Goal: Complete application form: Complete application form

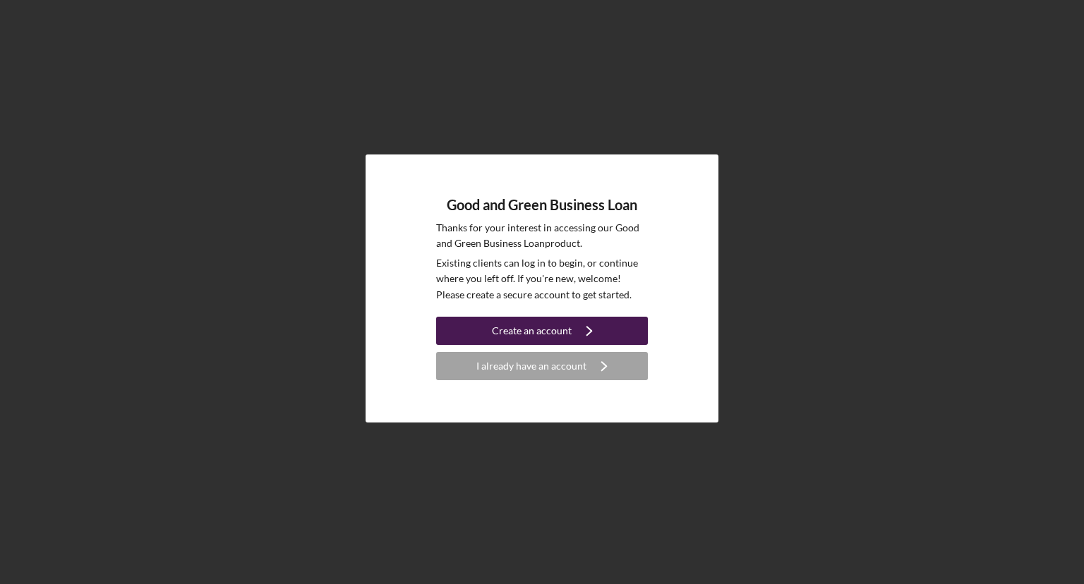
click at [535, 326] on div "Create an account" at bounding box center [532, 331] width 80 height 28
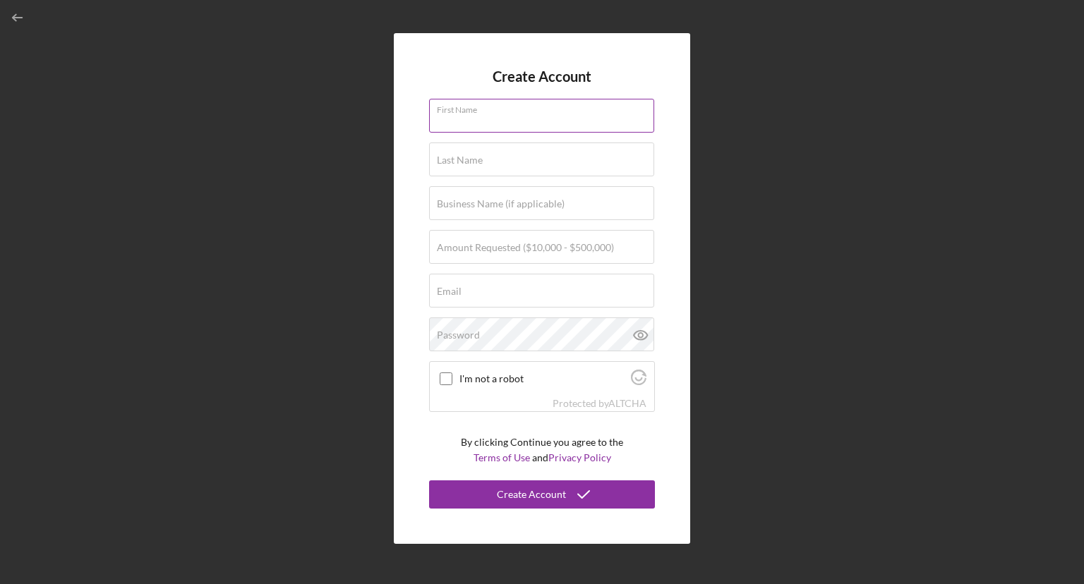
click at [495, 114] on div "First Name" at bounding box center [542, 116] width 226 height 35
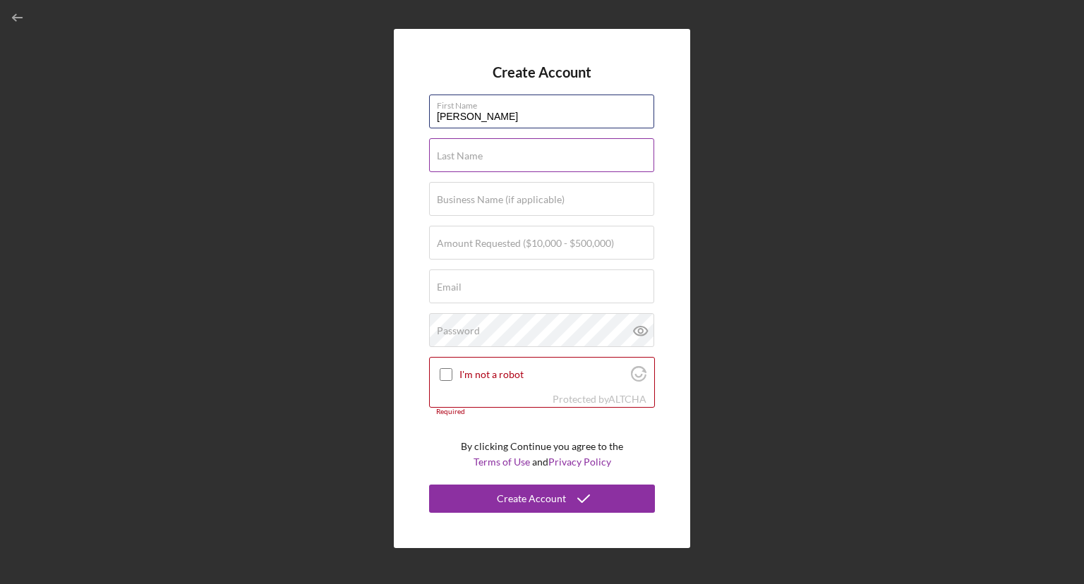
type input "Peter W"
click at [487, 166] on input "Last Name" at bounding box center [541, 155] width 225 height 34
type input "Weber"
click at [476, 202] on label "Business Name (if applicable)" at bounding box center [501, 199] width 128 height 11
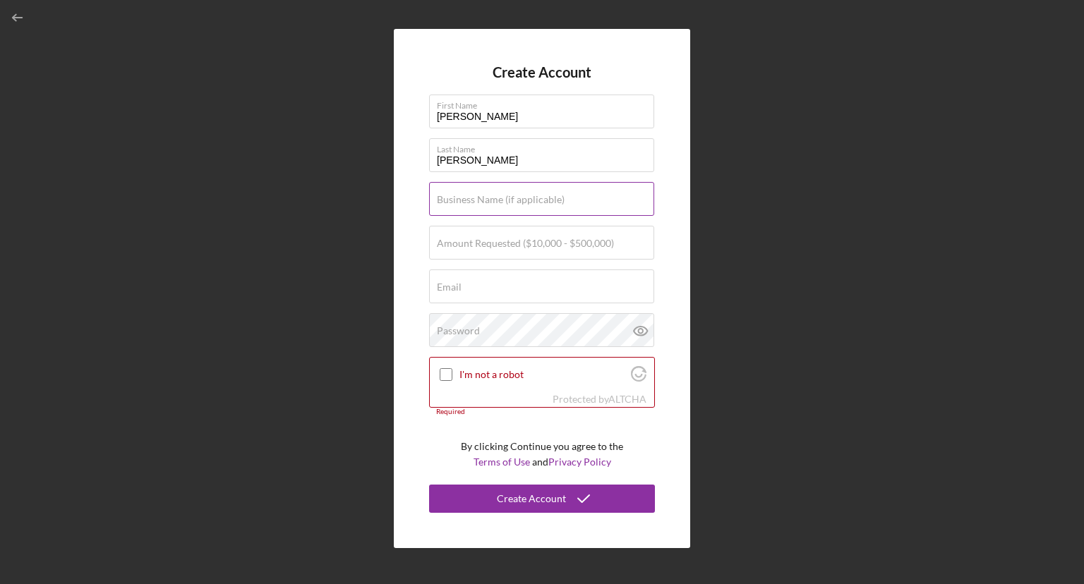
click at [476, 202] on input "Business Name (if applicable)" at bounding box center [541, 199] width 225 height 34
type input "ceEntek Inc"
click at [450, 246] on label "Amount Requested ($10,000 - $500,000)" at bounding box center [525, 243] width 177 height 11
click at [450, 246] on input "Amount Requested ($10,000 - $500,000)" at bounding box center [541, 243] width 225 height 34
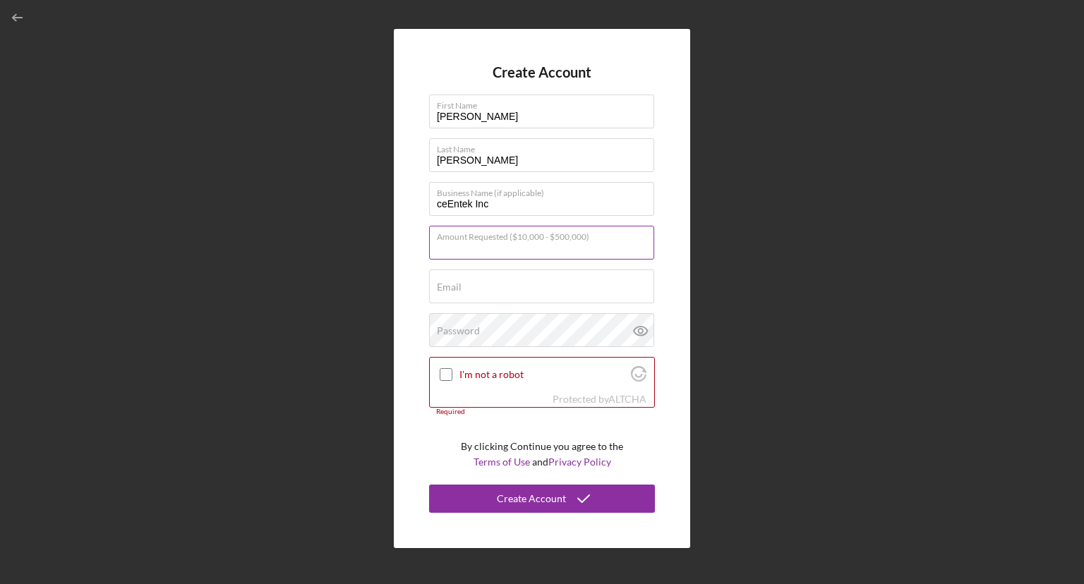
click at [450, 246] on input "Amount Requested ($10,000 - $500,000)" at bounding box center [541, 243] width 225 height 34
type input "$500,000"
click at [452, 292] on label "Email" at bounding box center [449, 287] width 25 height 11
click at [452, 292] on input "Email" at bounding box center [541, 287] width 225 height 34
click at [454, 292] on input "Email" at bounding box center [541, 287] width 225 height 34
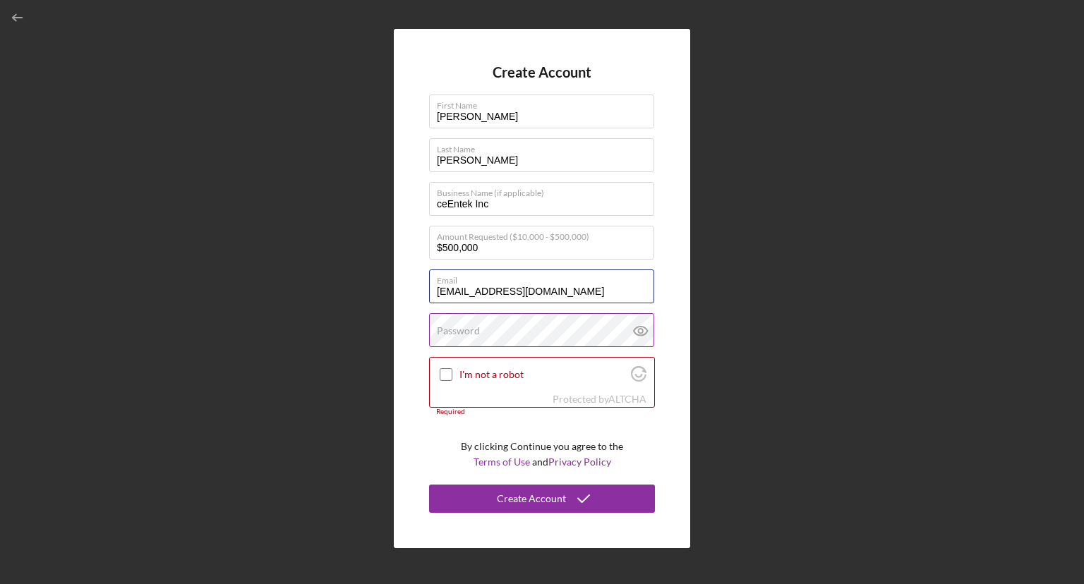
type input "pww@ceentek.com"
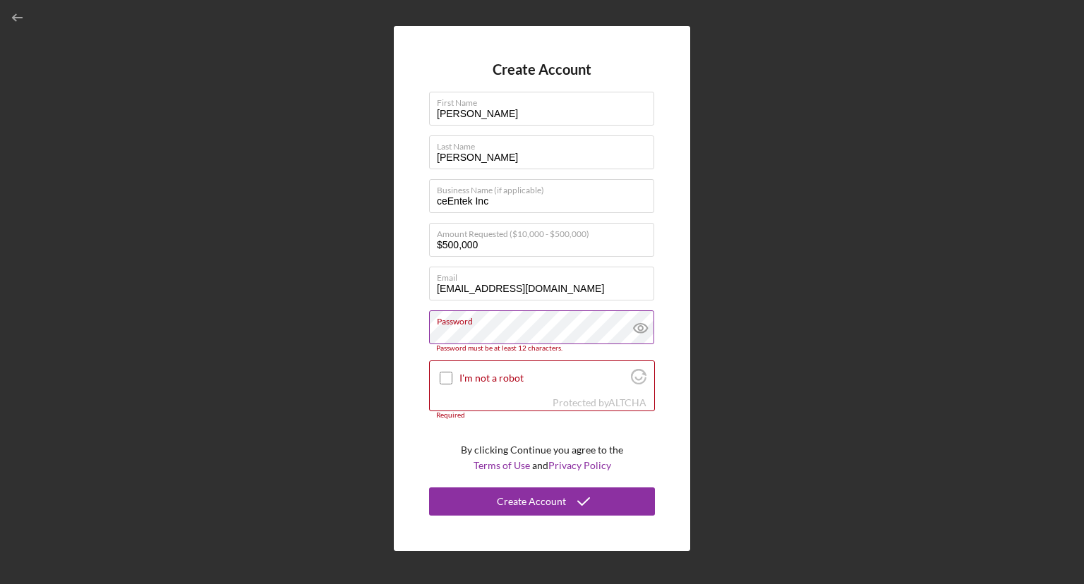
click at [640, 326] on icon at bounding box center [640, 328] width 35 height 35
click at [444, 376] on input "I'm not a robot" at bounding box center [446, 378] width 13 height 13
checkbox input "true"
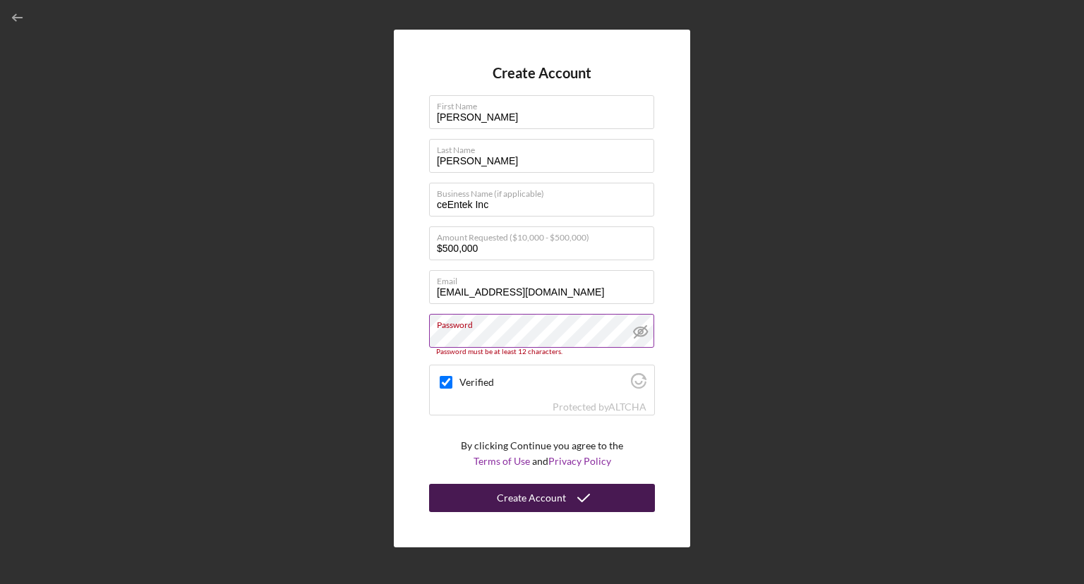
click at [543, 495] on div "Create Account" at bounding box center [531, 498] width 69 height 28
click at [563, 492] on div "Create Account" at bounding box center [531, 498] width 69 height 28
click at [851, 318] on div "Create Account First Name Peter W Last Name Weber Business Name (if applicable)…" at bounding box center [542, 288] width 1070 height 577
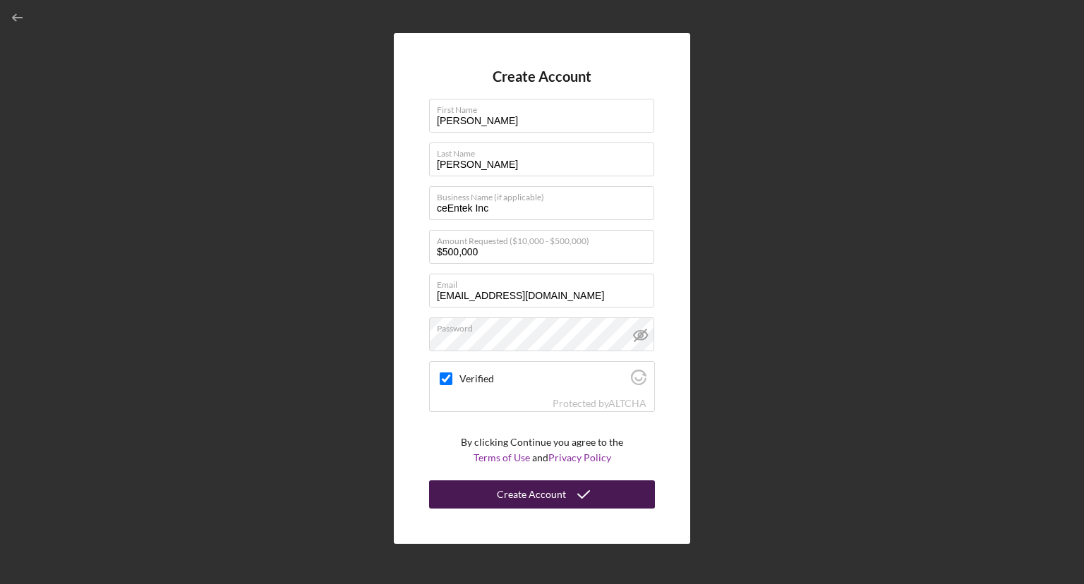
click at [539, 491] on div "Create Account" at bounding box center [531, 495] width 69 height 28
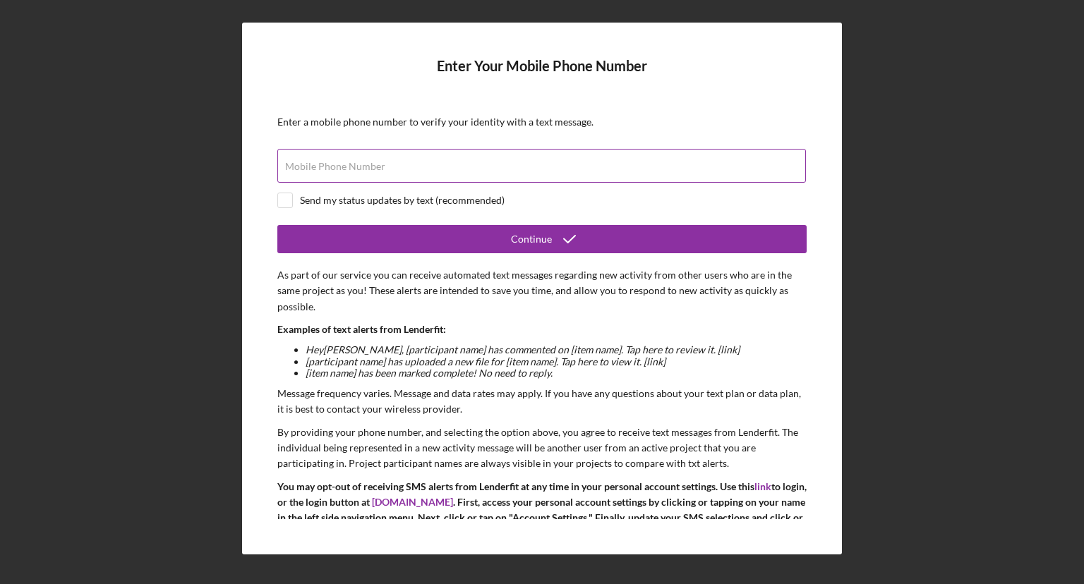
click at [380, 165] on label "Mobile Phone Number" at bounding box center [335, 166] width 100 height 11
click at [380, 165] on input "Mobile Phone Number" at bounding box center [541, 166] width 529 height 34
type input "(408) 718-6586"
click at [288, 198] on input "checkbox" at bounding box center [285, 200] width 14 height 14
checkbox input "true"
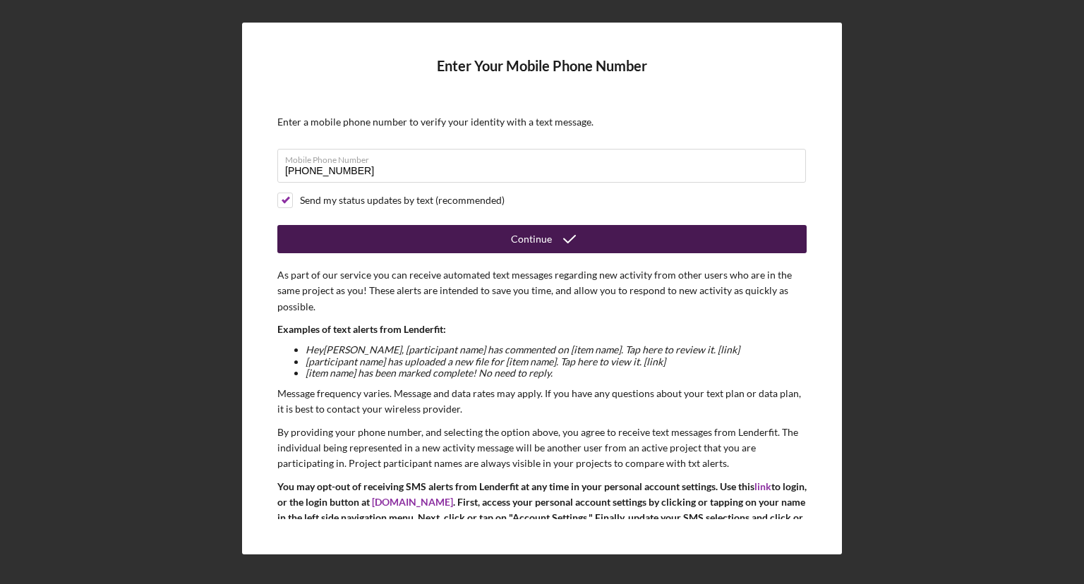
click at [529, 237] on div "Continue" at bounding box center [531, 239] width 41 height 28
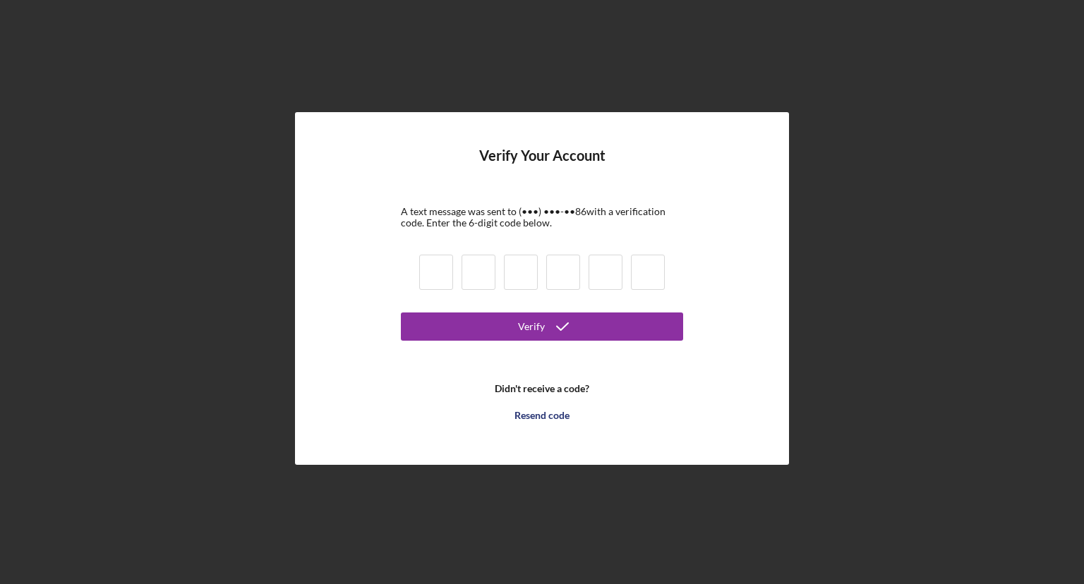
click at [448, 275] on input at bounding box center [436, 272] width 34 height 35
type input "4"
type input "0"
type input "7"
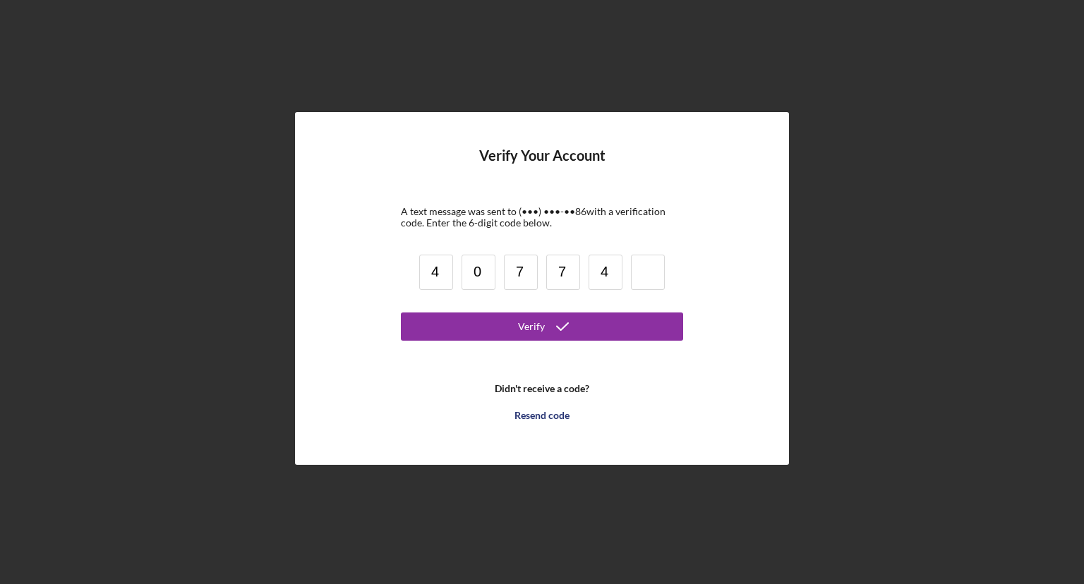
type input "4"
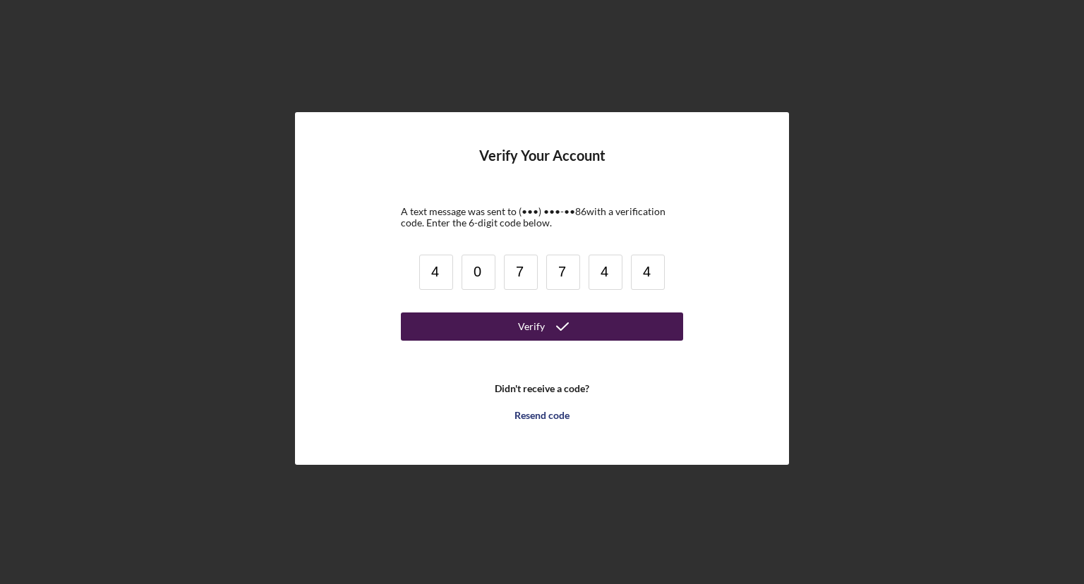
type input "4"
click at [519, 324] on button "Verify" at bounding box center [542, 327] width 282 height 28
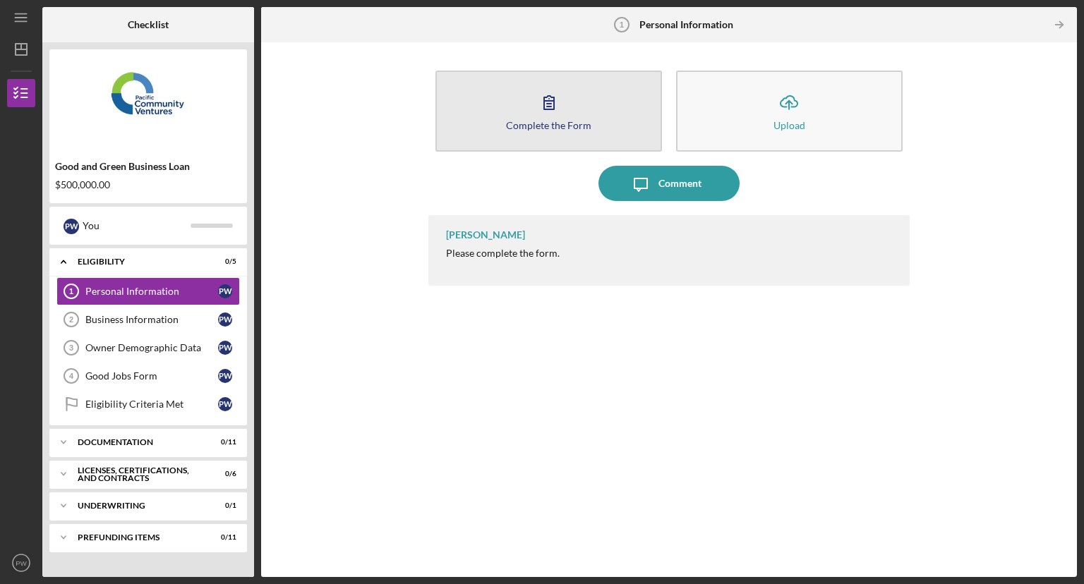
click at [554, 109] on icon "button" at bounding box center [549, 102] width 10 height 13
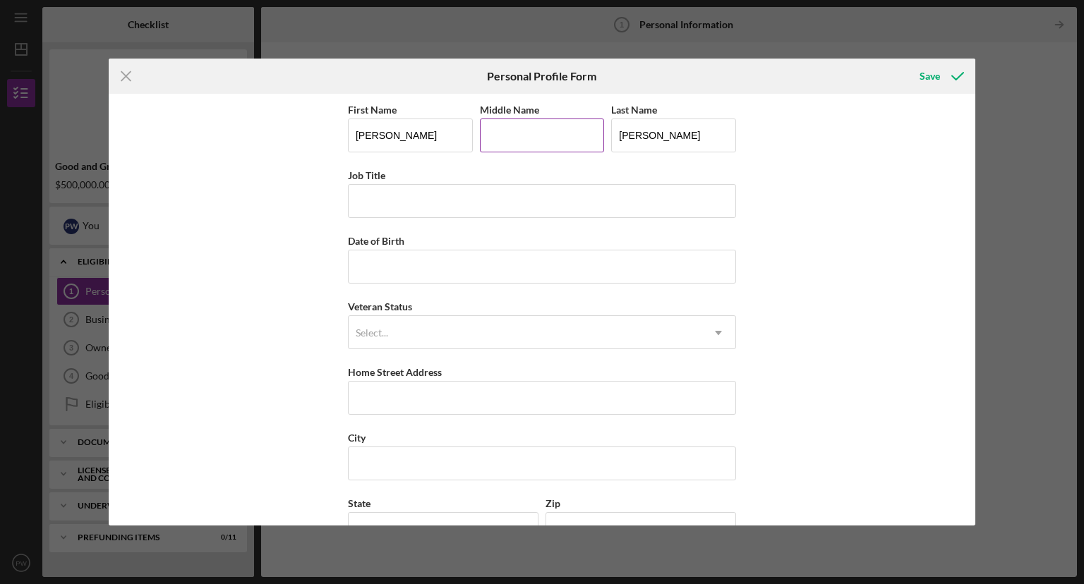
click at [524, 143] on input "Middle Name" at bounding box center [542, 136] width 125 height 34
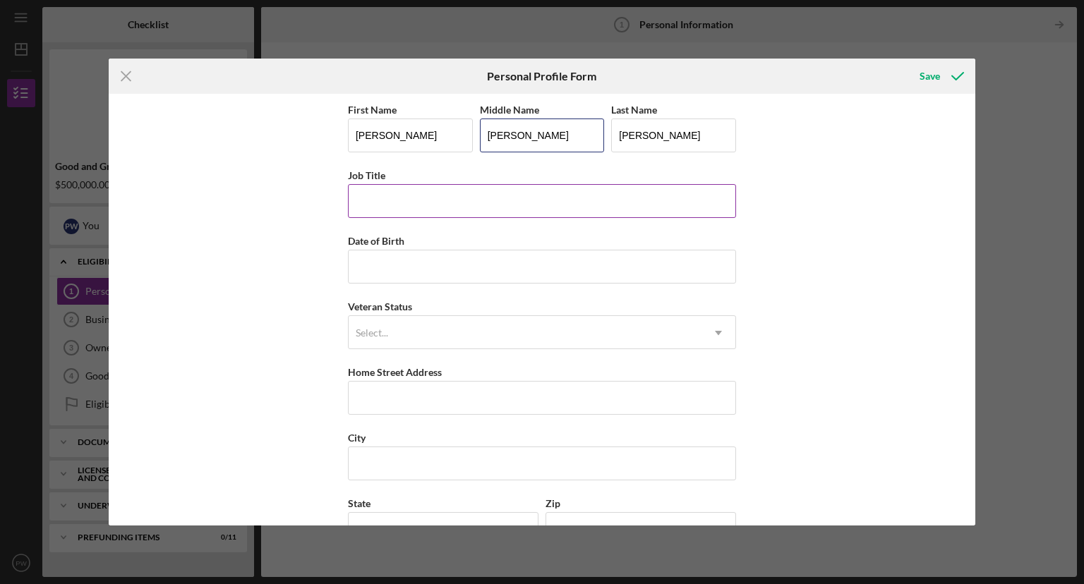
type input "Wilhelm"
click at [501, 203] on input "Job Title" at bounding box center [542, 201] width 388 height 34
type input "Founder/CEO"
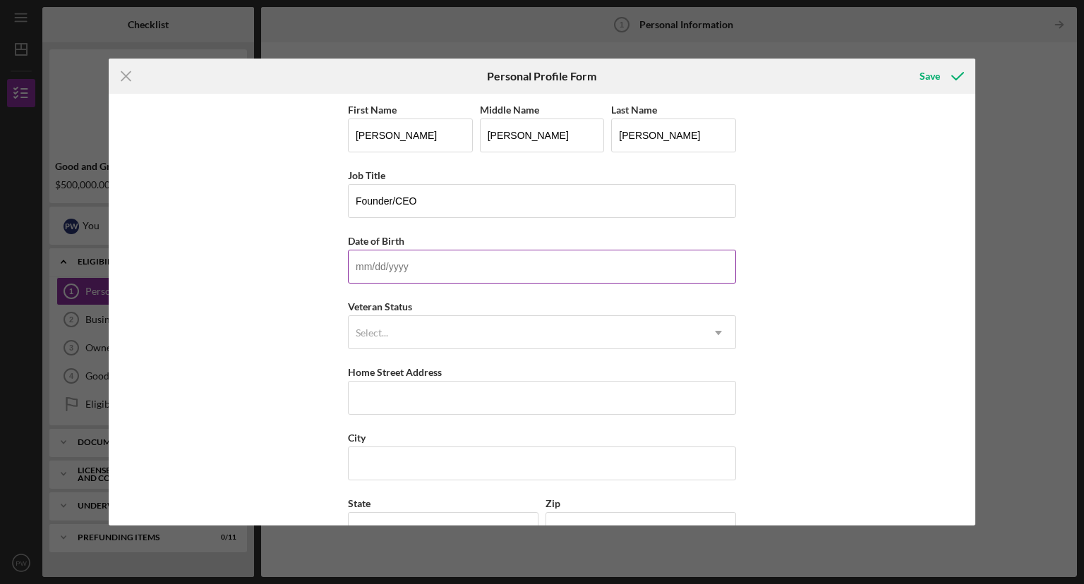
click at [449, 263] on input "Date of Birth" at bounding box center [542, 267] width 388 height 34
type input "09/01/1945"
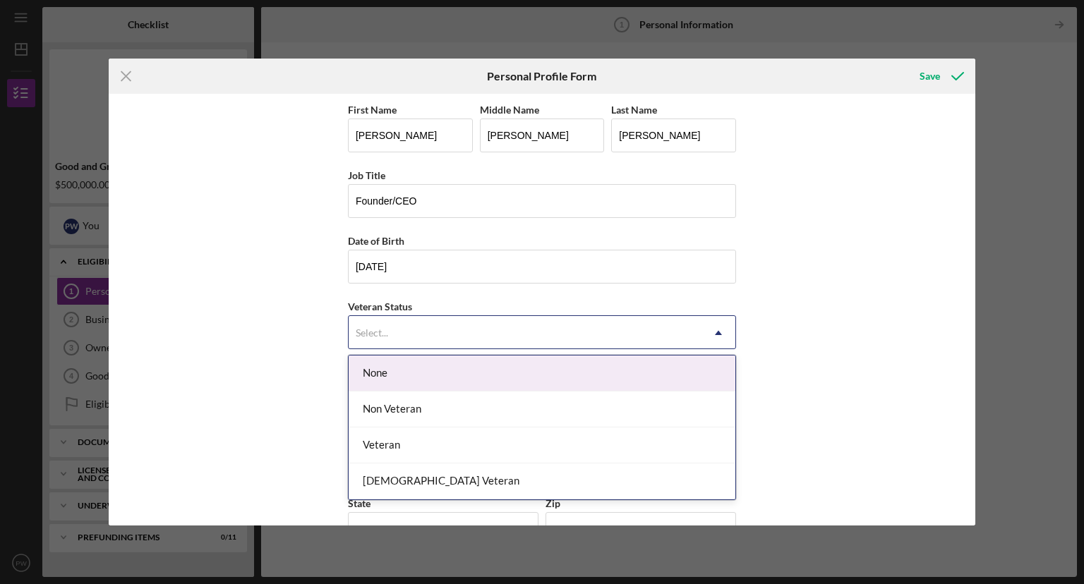
click at [411, 333] on div "Select..." at bounding box center [525, 333] width 353 height 32
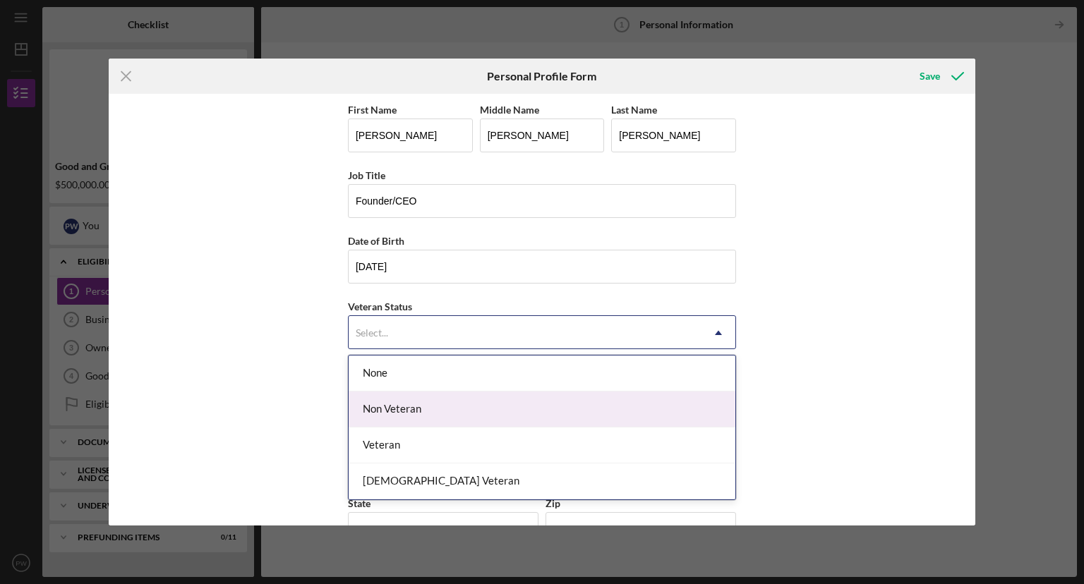
click at [400, 410] on div "Non Veteran" at bounding box center [542, 410] width 387 height 36
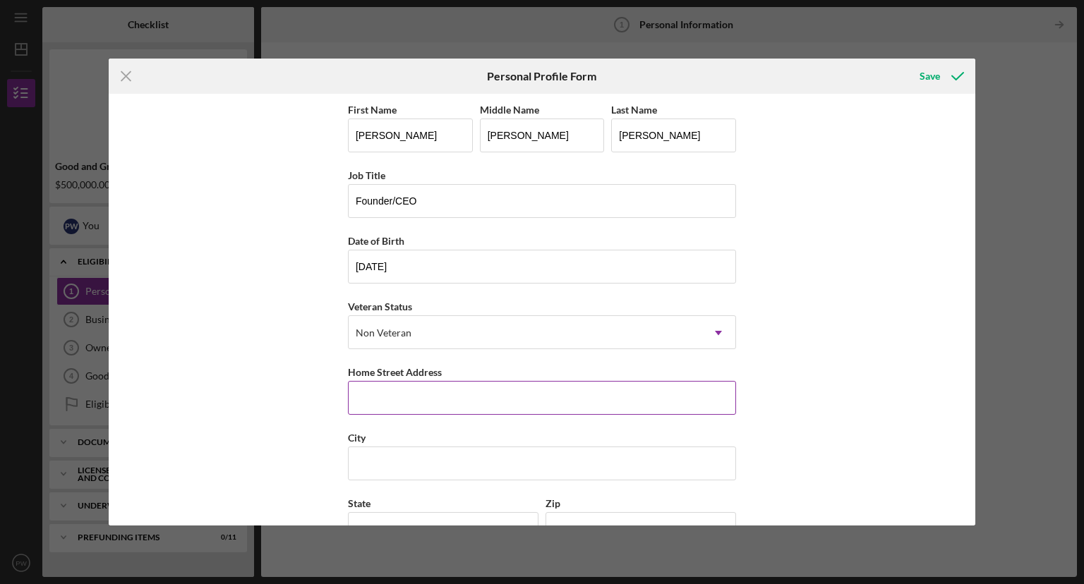
click at [376, 404] on input "Home Street Address" at bounding box center [542, 398] width 388 height 34
type input "103 Altura Vista"
click at [372, 457] on input "City" at bounding box center [542, 464] width 388 height 34
type input "Los Gatos"
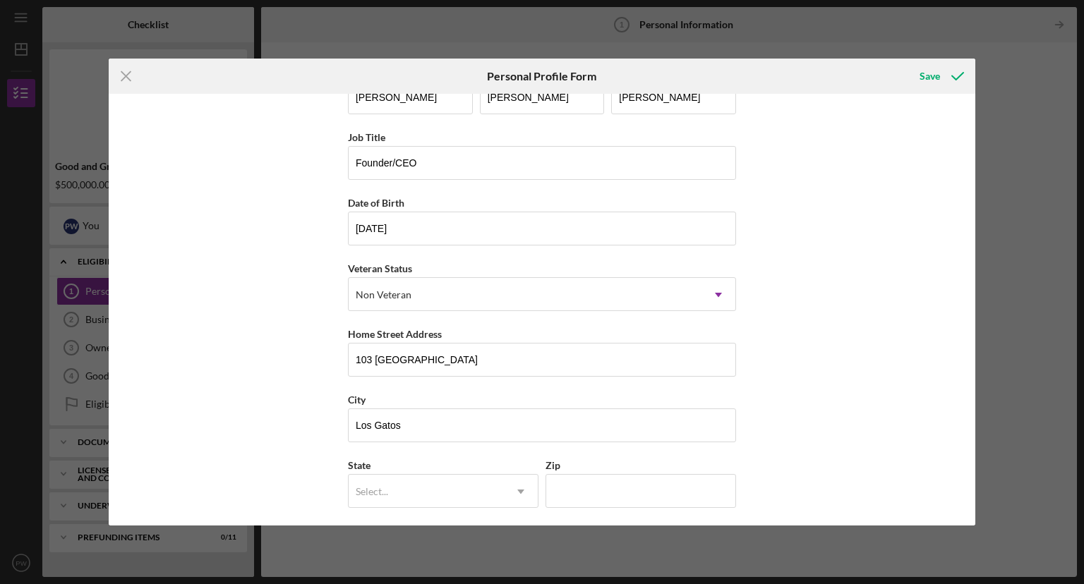
scroll to position [59, 0]
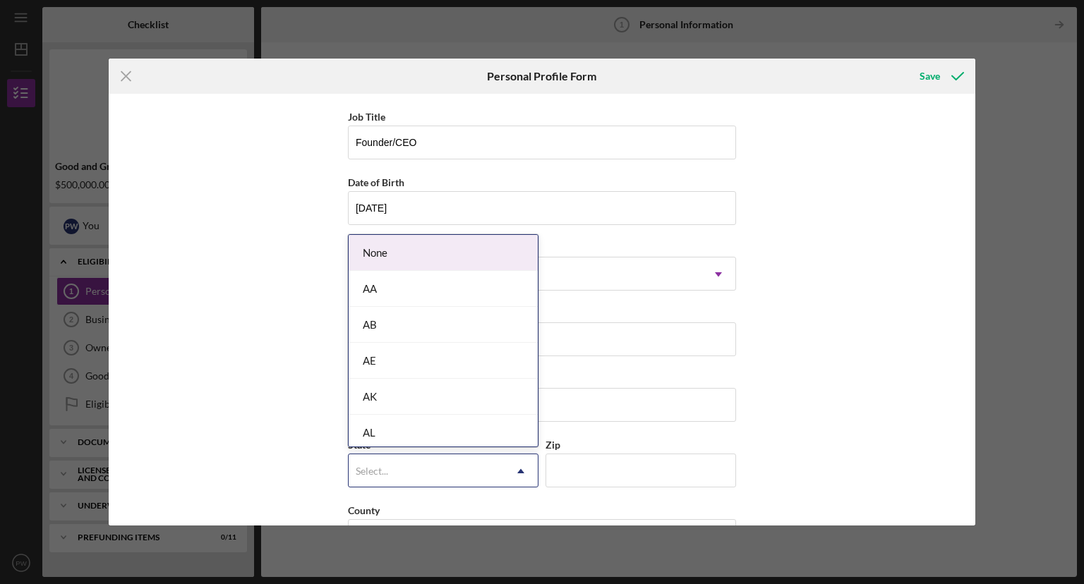
click at [527, 465] on icon "Icon/Dropdown Arrow" at bounding box center [521, 472] width 34 height 34
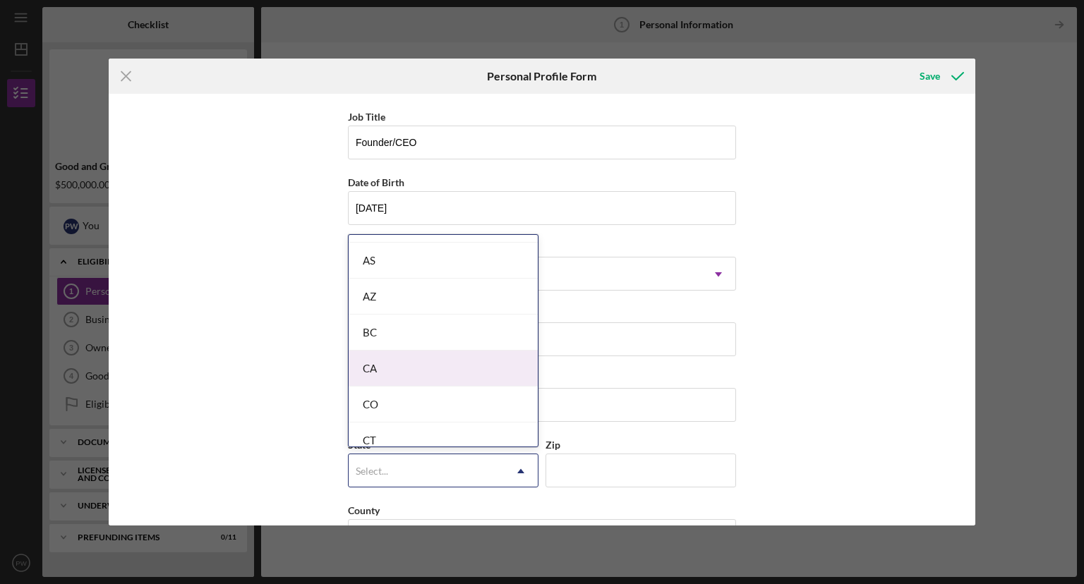
click at [447, 364] on div "CA" at bounding box center [443, 369] width 189 height 36
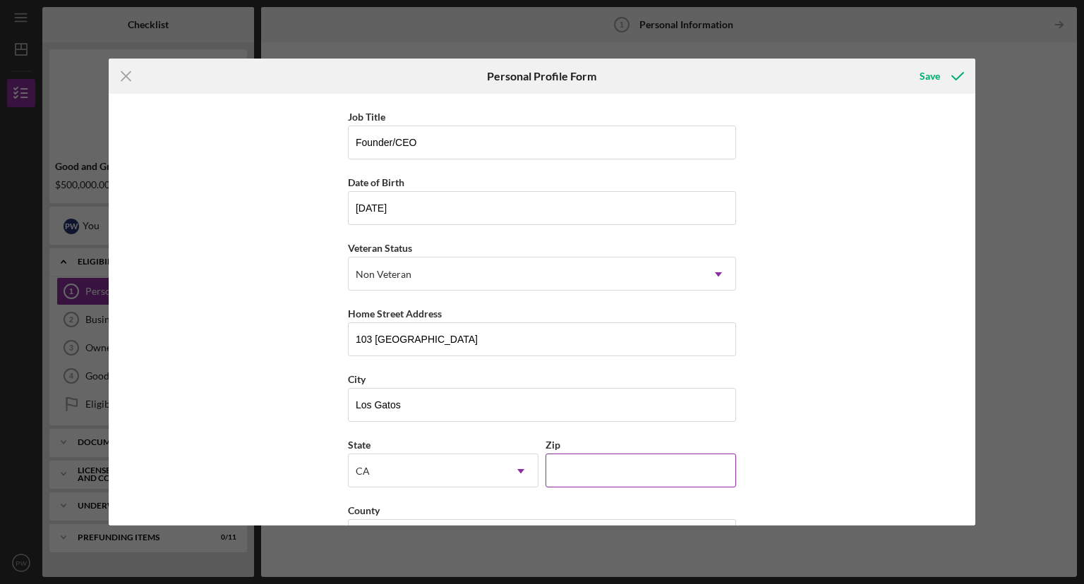
click at [555, 467] on input "Zip" at bounding box center [641, 471] width 191 height 34
type input "95032"
drag, startPoint x: 975, startPoint y: 446, endPoint x: 979, endPoint y: 502, distance: 55.9
click at [979, 502] on div "Icon/Menu Close Personal Profile Form Save First Name Peter W Middle Name Wilhe…" at bounding box center [542, 292] width 1084 height 584
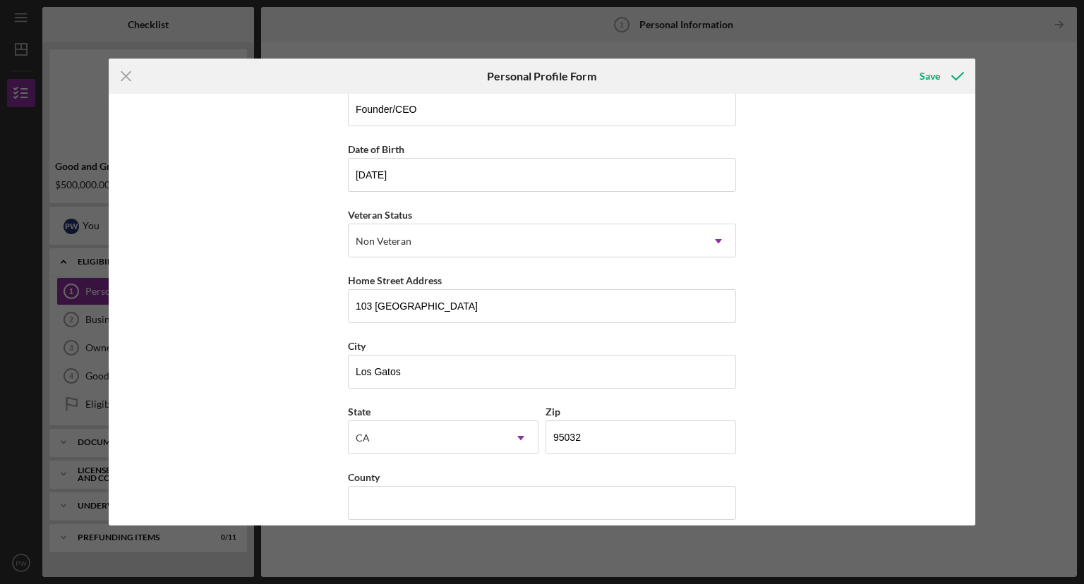
scroll to position [107, 0]
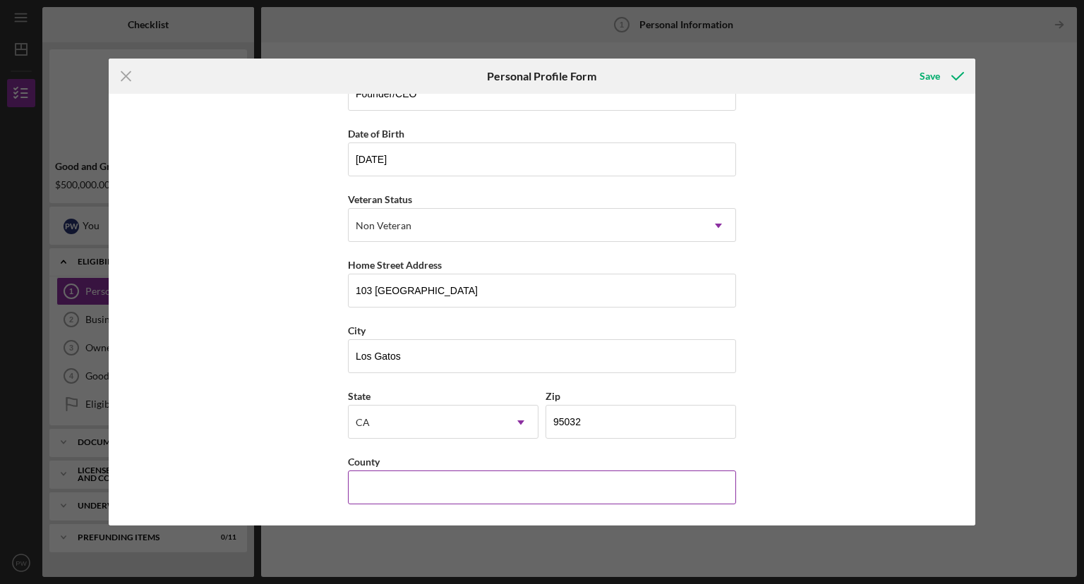
click at [628, 489] on input "County" at bounding box center [542, 488] width 388 height 34
type input "USA"
click at [928, 76] on div "Save" at bounding box center [930, 76] width 20 height 28
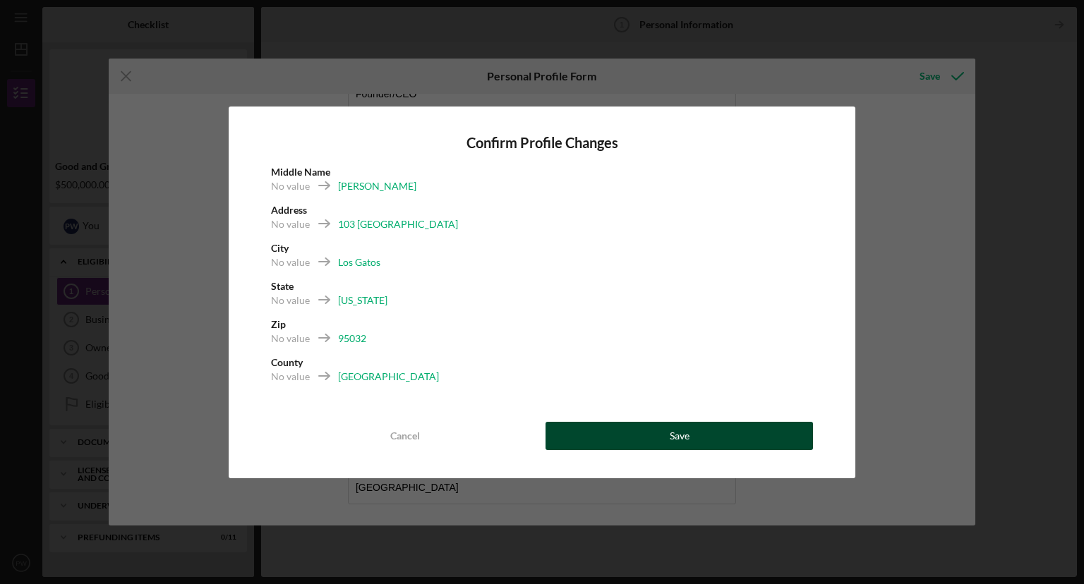
click at [673, 436] on div "Save" at bounding box center [680, 436] width 20 height 28
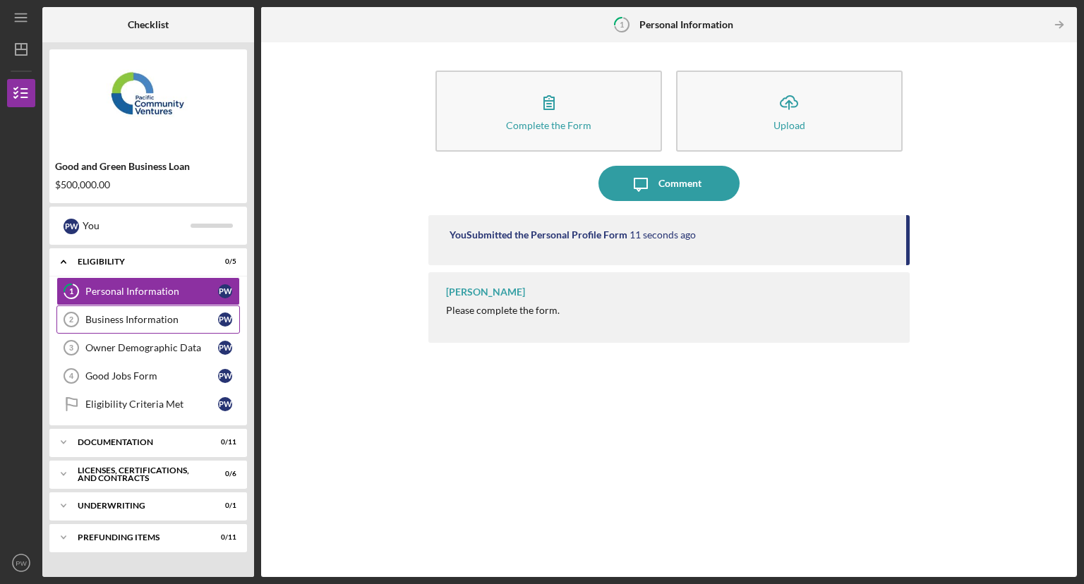
click at [138, 317] on div "Business Information" at bounding box center [151, 319] width 133 height 11
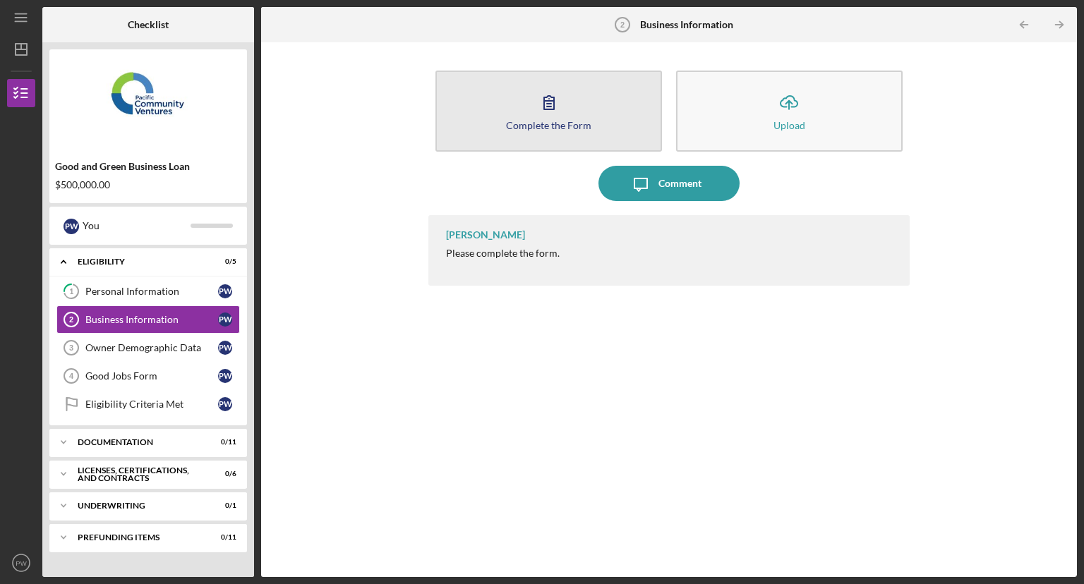
click at [525, 132] on button "Complete the Form Form" at bounding box center [548, 111] width 227 height 81
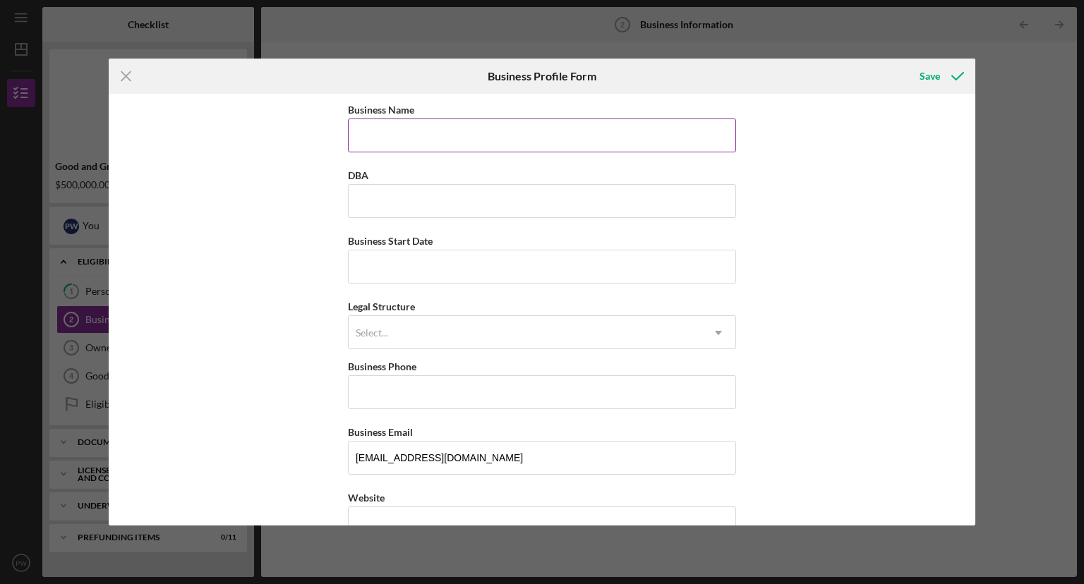
click at [510, 133] on input "Business Name" at bounding box center [542, 136] width 388 height 34
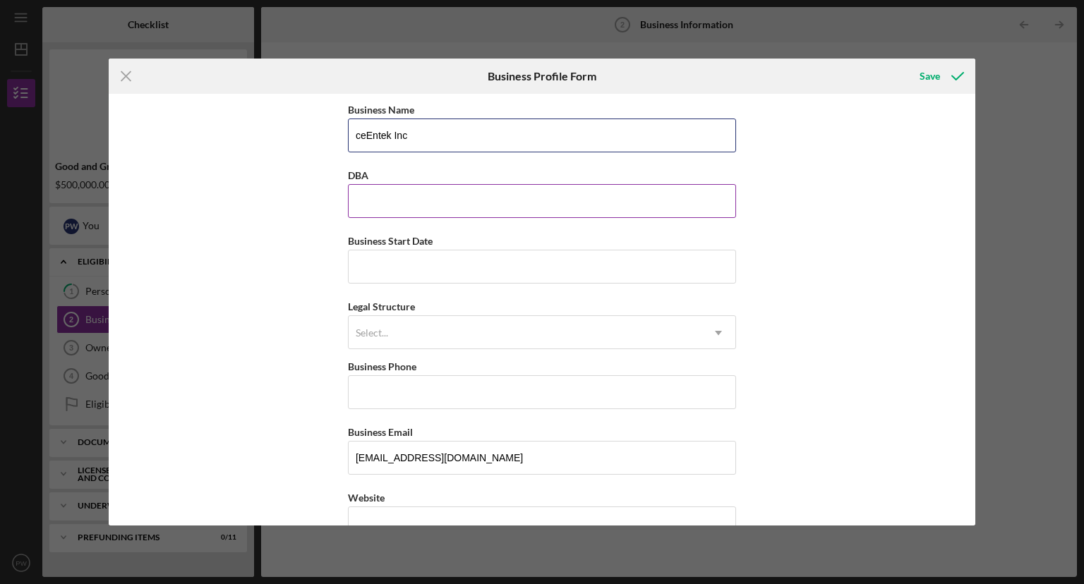
type input "ceEntek Inc"
click at [435, 196] on input "DBA" at bounding box center [542, 201] width 388 height 34
type input "ceEntek"
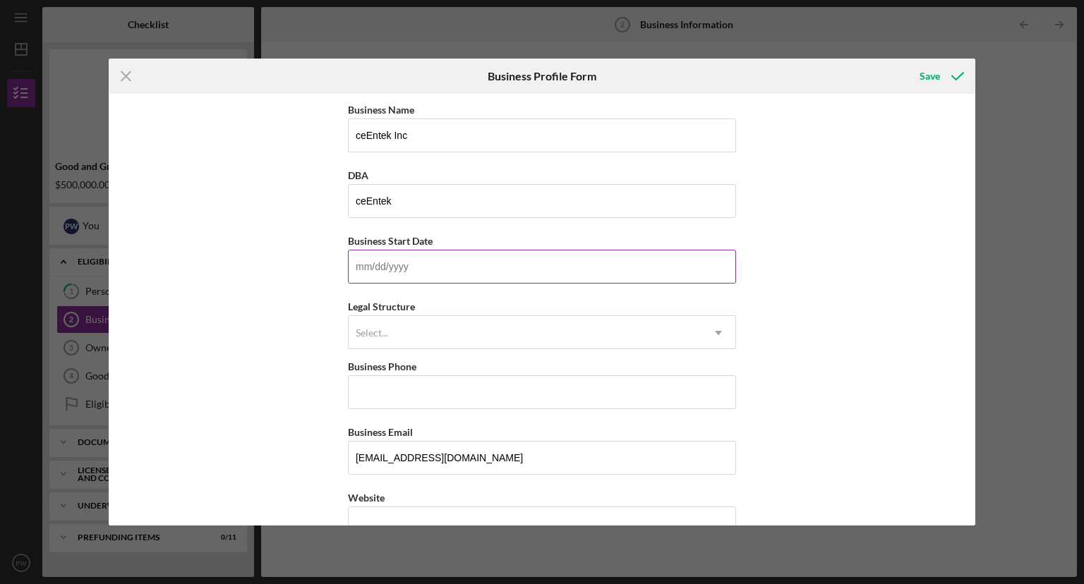
click at [382, 268] on input "Business Start Date" at bounding box center [542, 267] width 388 height 34
type input "07/19/2019"
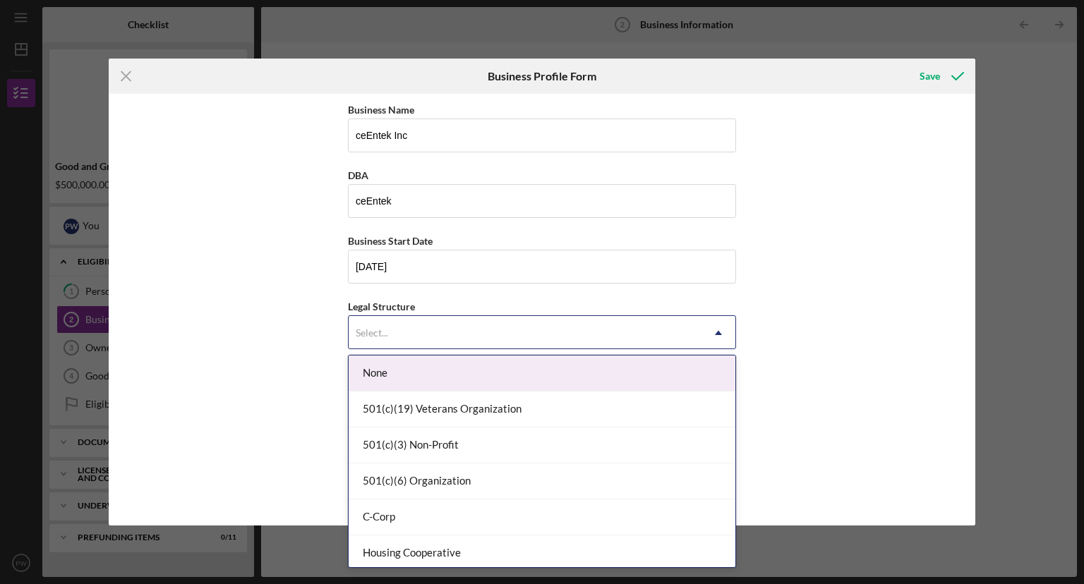
click at [380, 334] on div "Select..." at bounding box center [372, 333] width 32 height 11
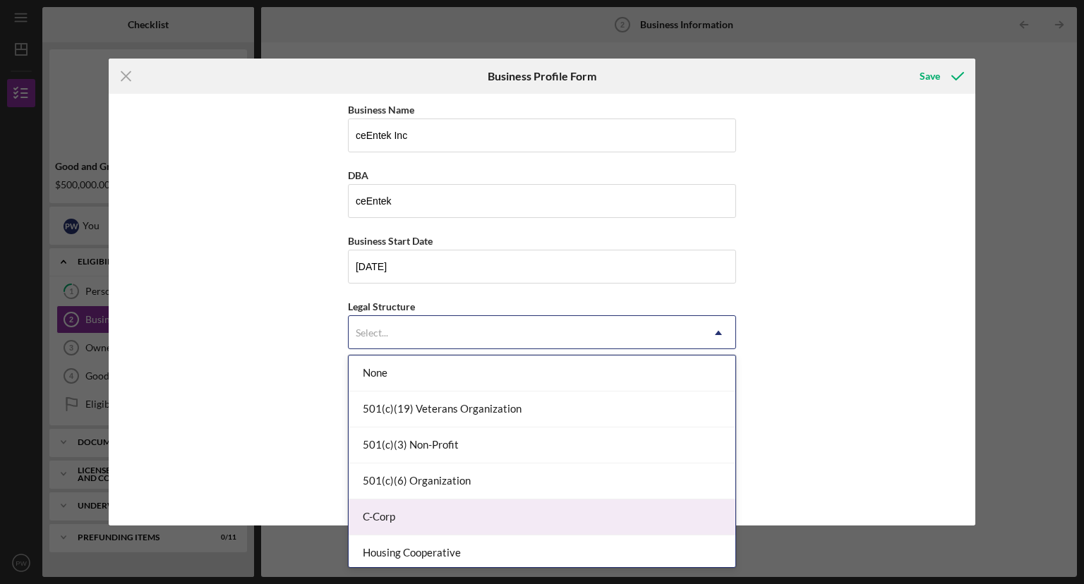
click at [385, 512] on div "C-Corp" at bounding box center [542, 518] width 387 height 36
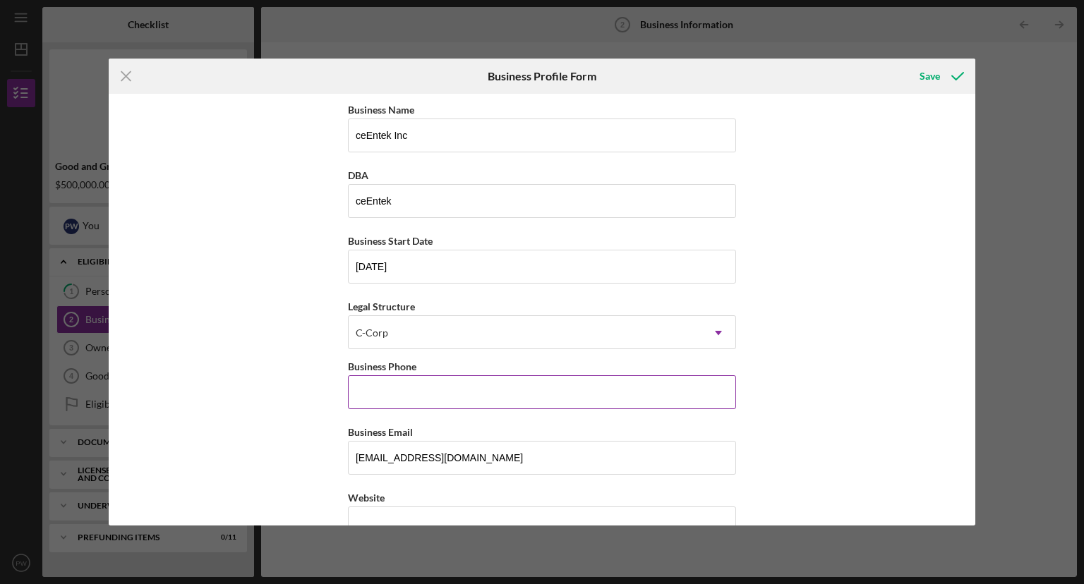
click at [430, 392] on input "Business Phone" at bounding box center [542, 393] width 388 height 34
type input "(408) 718-6586"
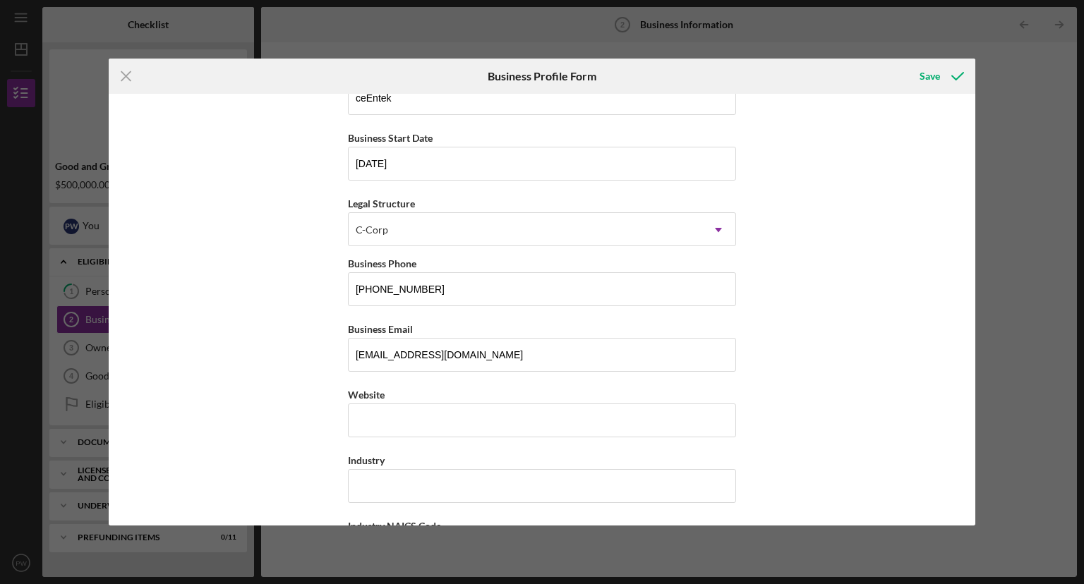
scroll to position [198, 0]
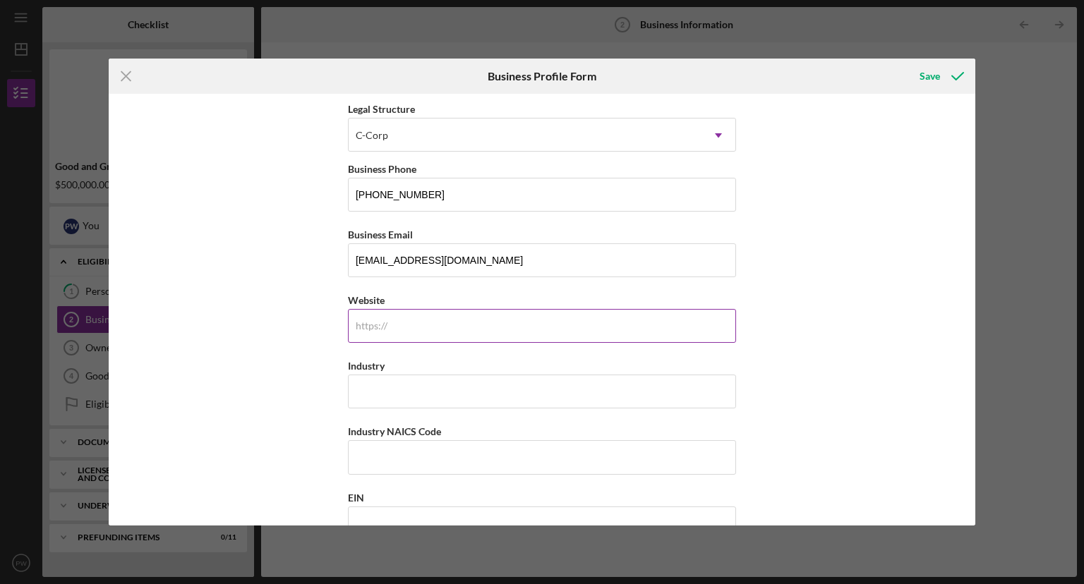
click at [638, 324] on input "Website" at bounding box center [542, 326] width 388 height 34
type input "ceentek.com"
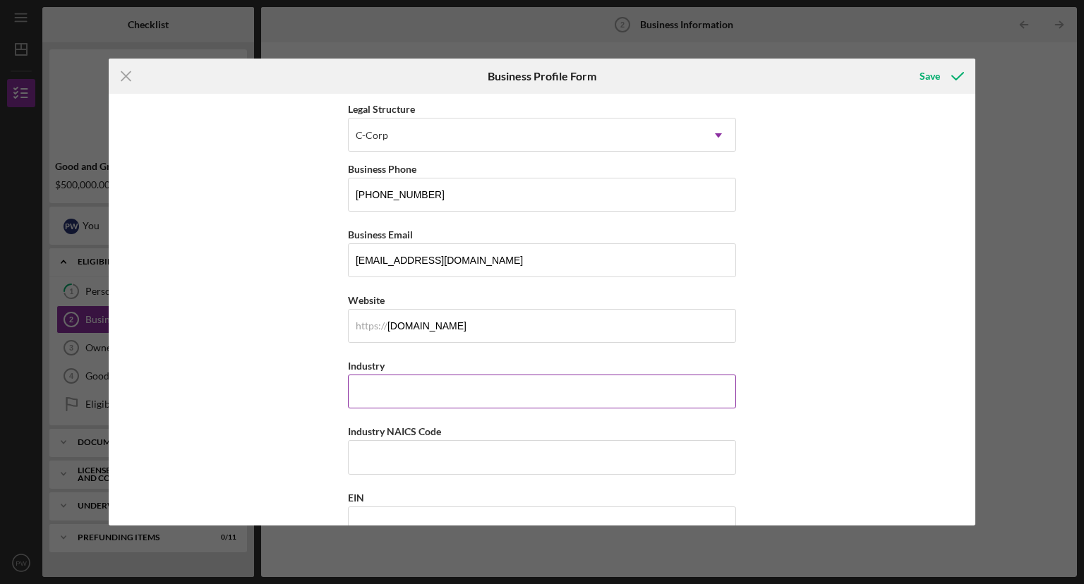
click at [594, 392] on input "Industry" at bounding box center [542, 392] width 388 height 34
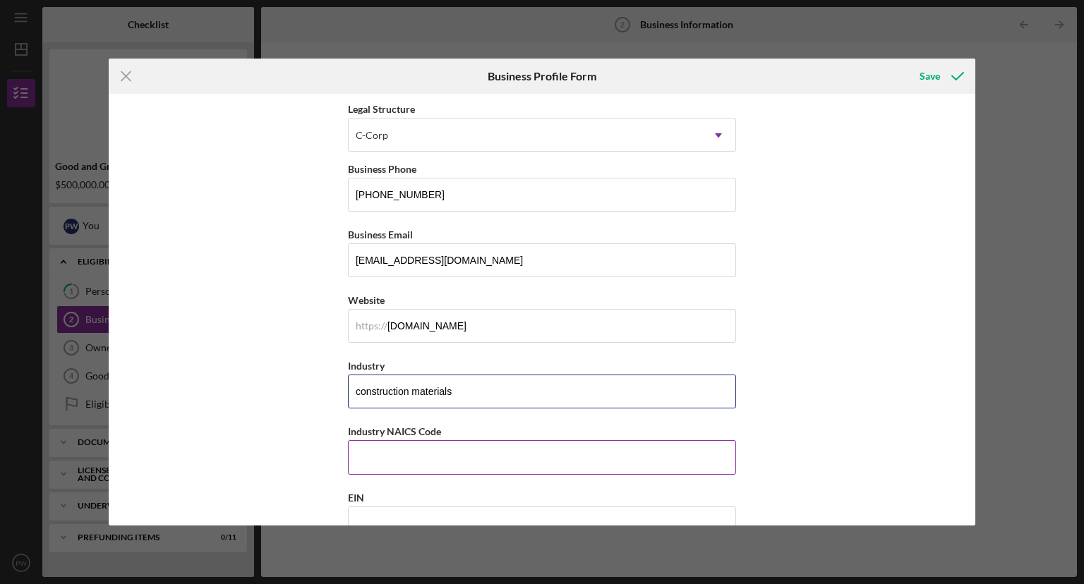
type input "construction materials"
click at [483, 457] on input "Industry NAICS Code" at bounding box center [542, 457] width 388 height 34
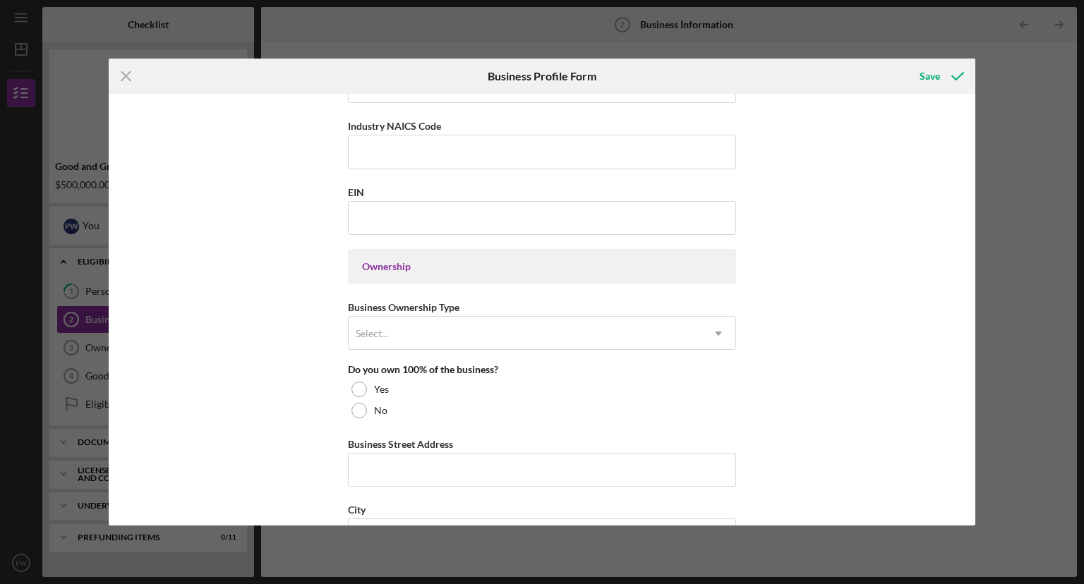
scroll to position [536, 0]
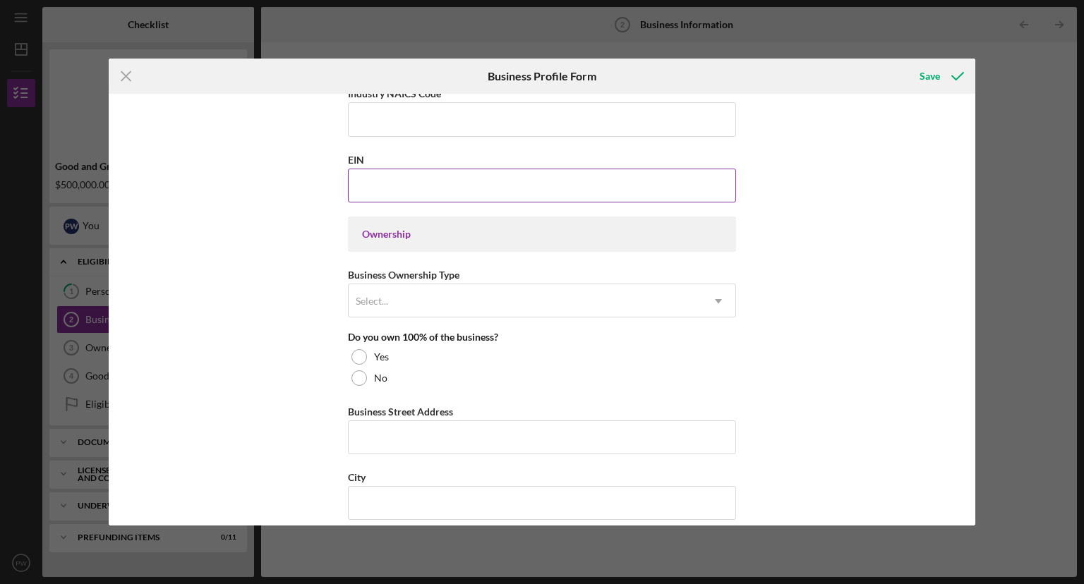
click at [439, 187] on input "EIN" at bounding box center [542, 186] width 388 height 34
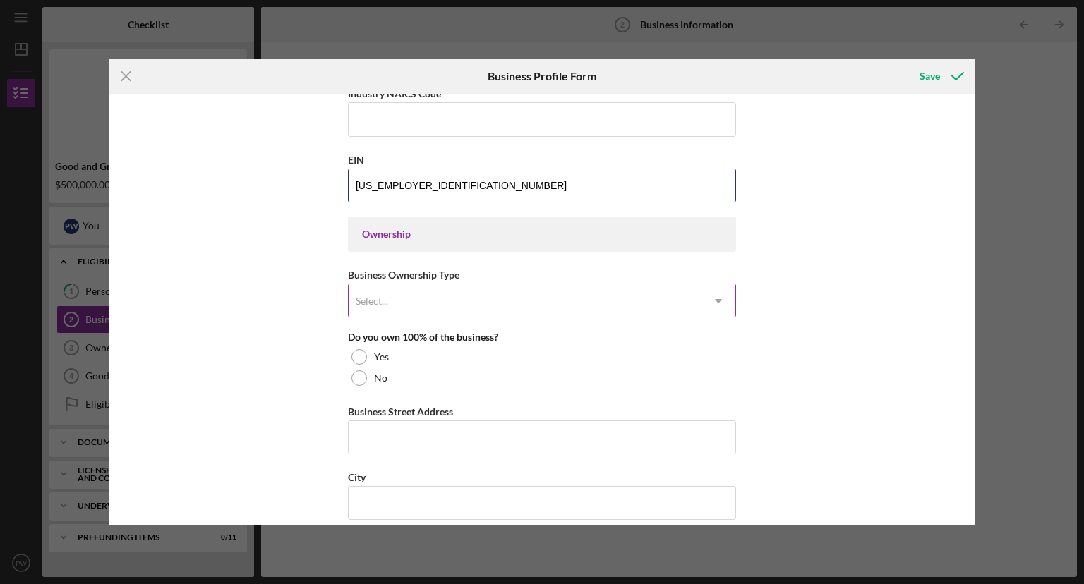
type input "85-0567601"
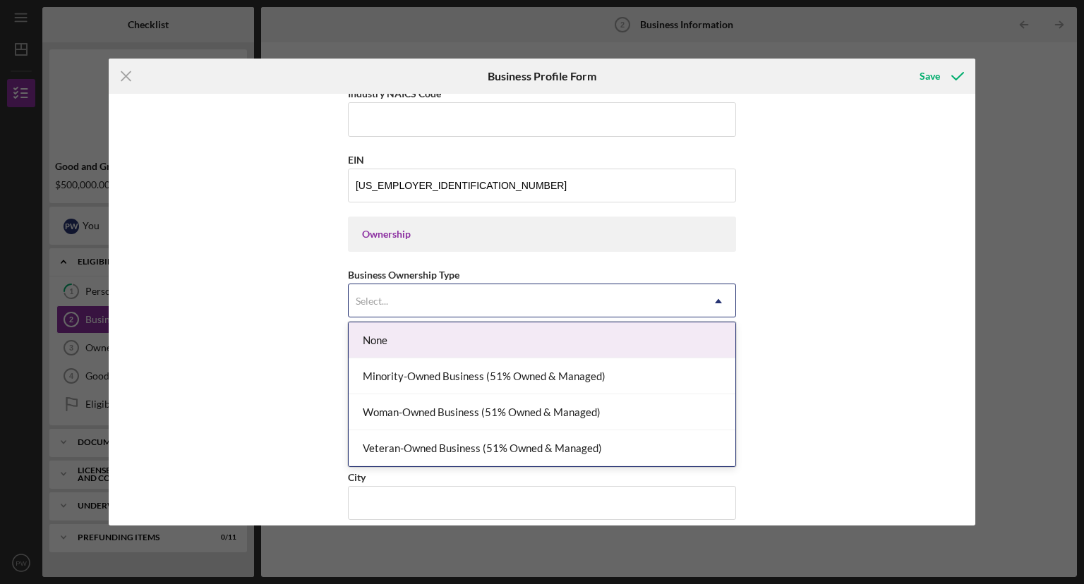
click at [372, 298] on div "Select..." at bounding box center [372, 301] width 32 height 11
click at [829, 333] on div "Business Name ceEntek Inc DBA ceEntek Business Start Date 07/19/2019 Legal Stru…" at bounding box center [542, 310] width 867 height 432
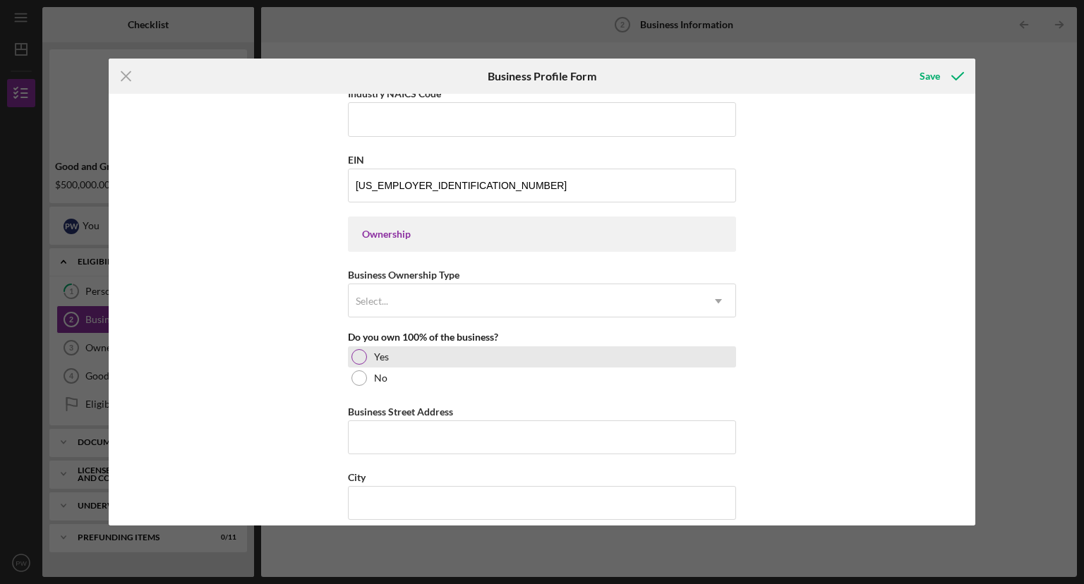
click at [362, 355] on div at bounding box center [360, 357] width 16 height 16
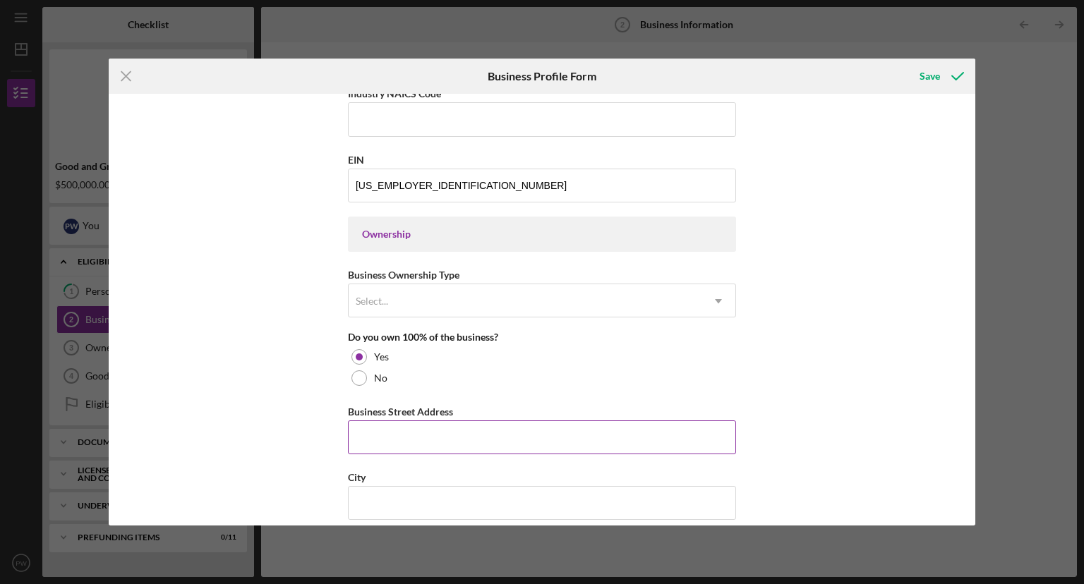
click at [392, 432] on input "Business Street Address" at bounding box center [542, 438] width 388 height 34
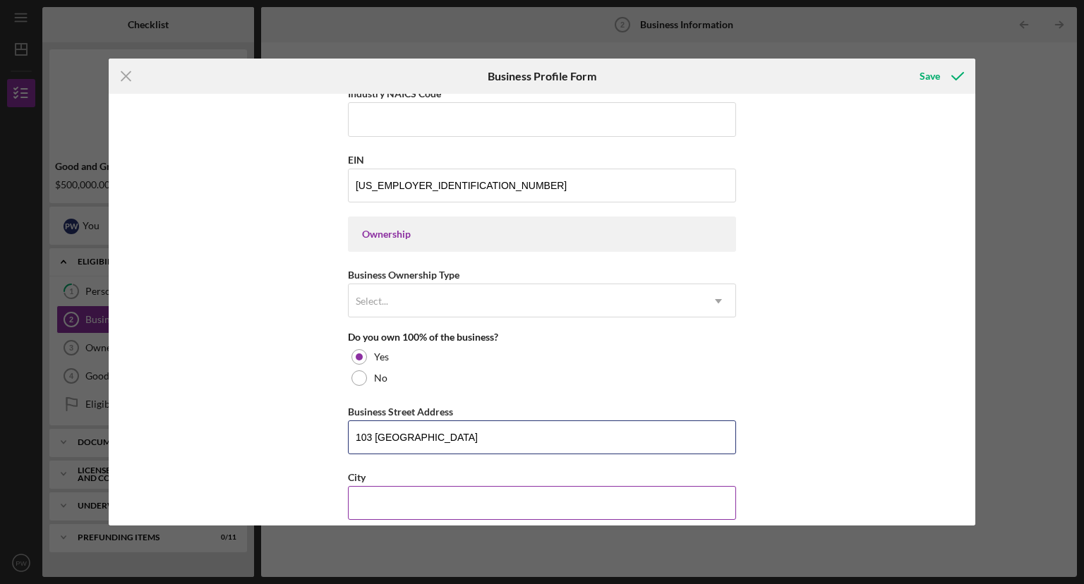
type input "103 Altura Vista"
click at [399, 498] on input "City" at bounding box center [542, 503] width 388 height 34
type input "Los Gatos"
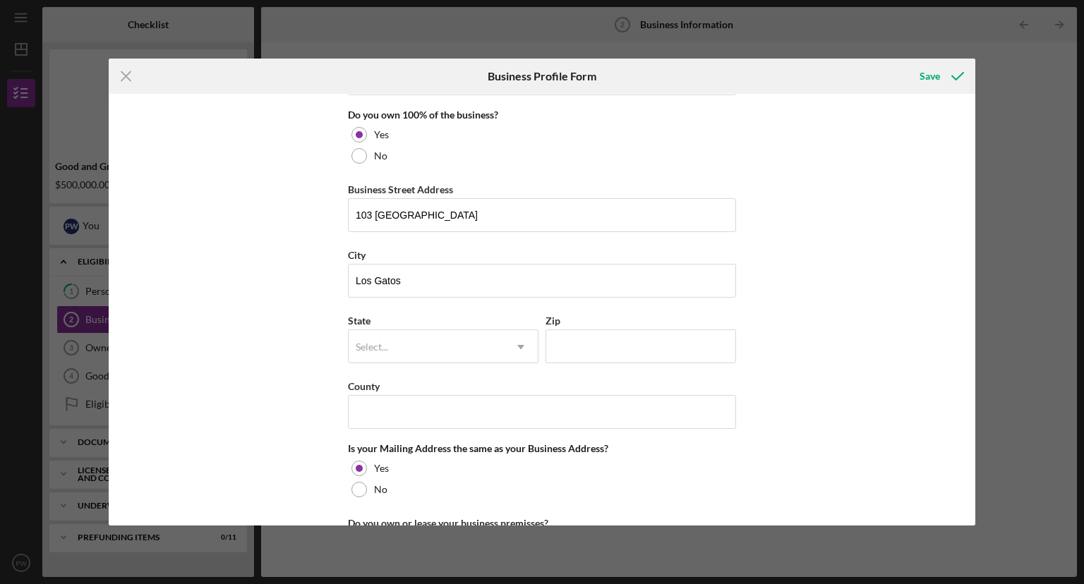
scroll to position [775, 0]
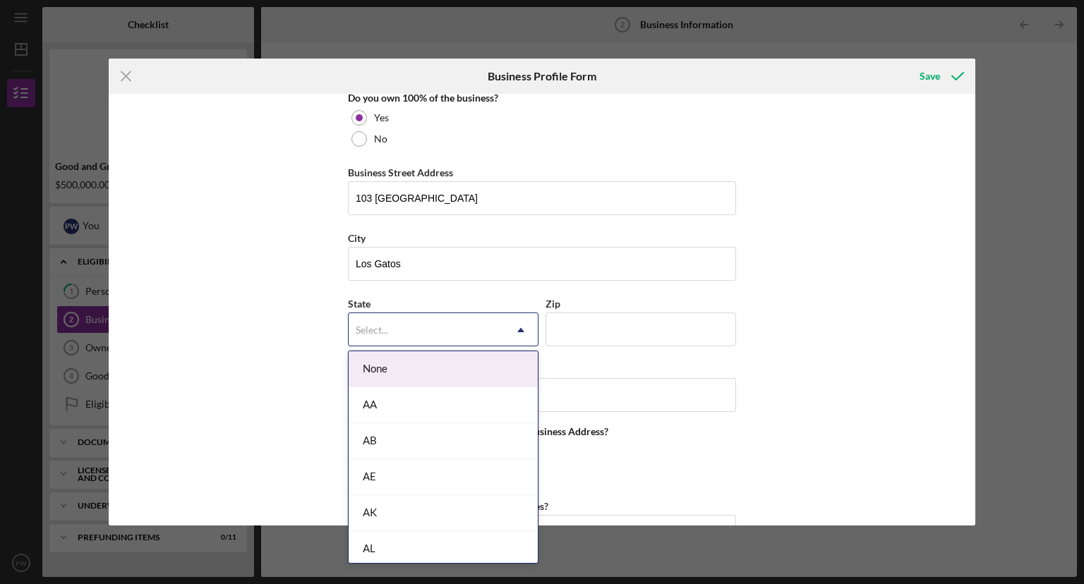
click at [525, 325] on icon "Icon/Dropdown Arrow" at bounding box center [521, 330] width 34 height 34
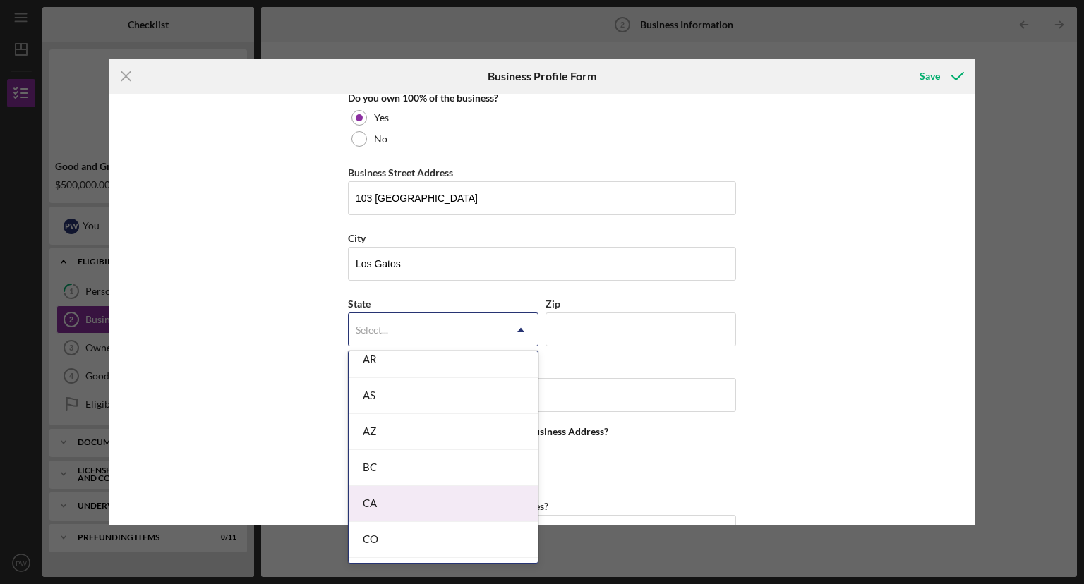
click at [479, 498] on div "CA" at bounding box center [443, 504] width 189 height 36
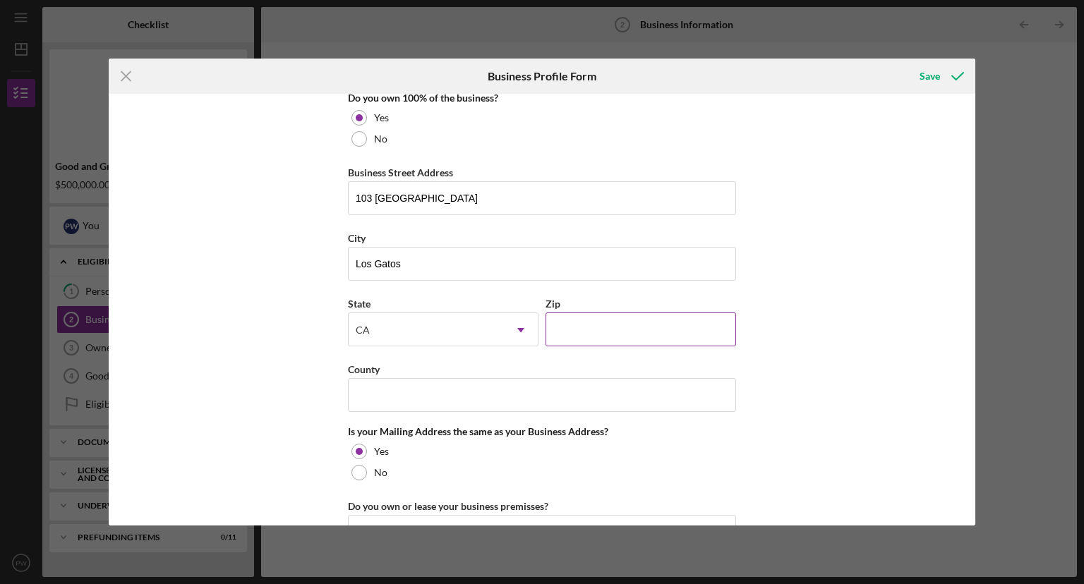
click at [594, 329] on input "Zip" at bounding box center [641, 330] width 191 height 34
type input "95032"
click at [527, 402] on input "County" at bounding box center [542, 395] width 388 height 34
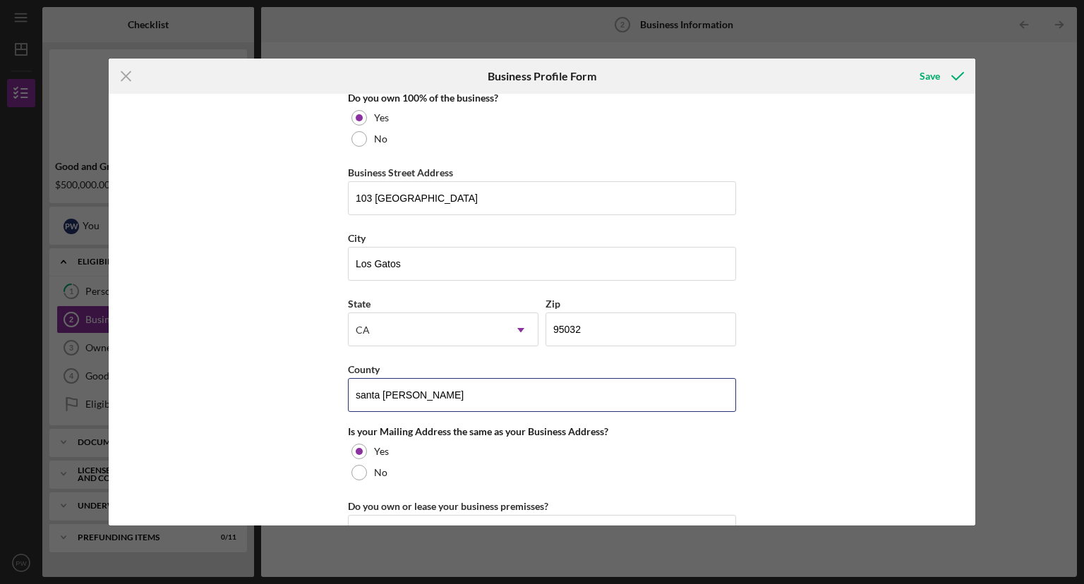
type input "santa clara"
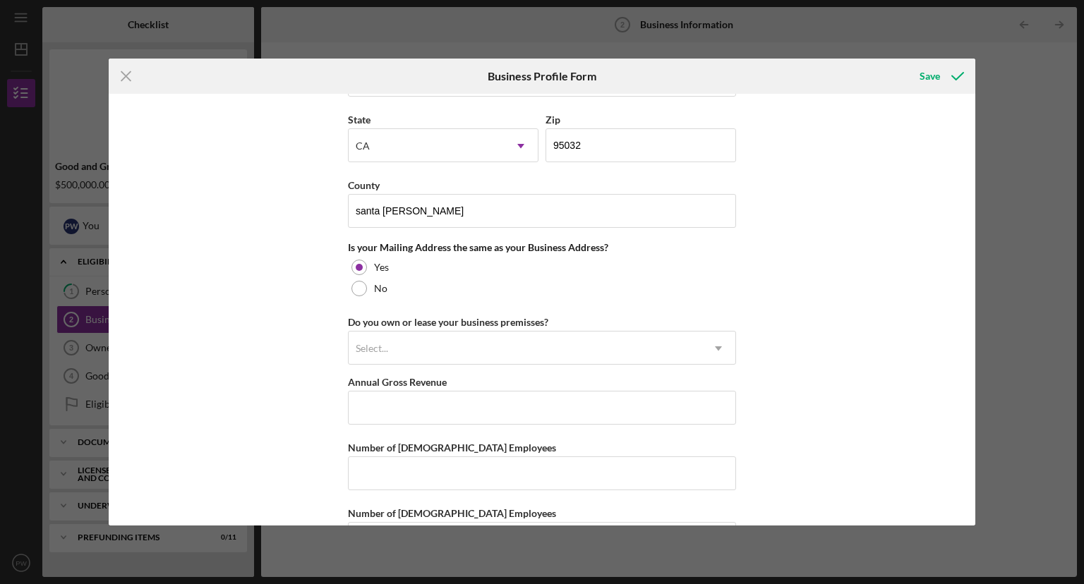
scroll to position [980, 0]
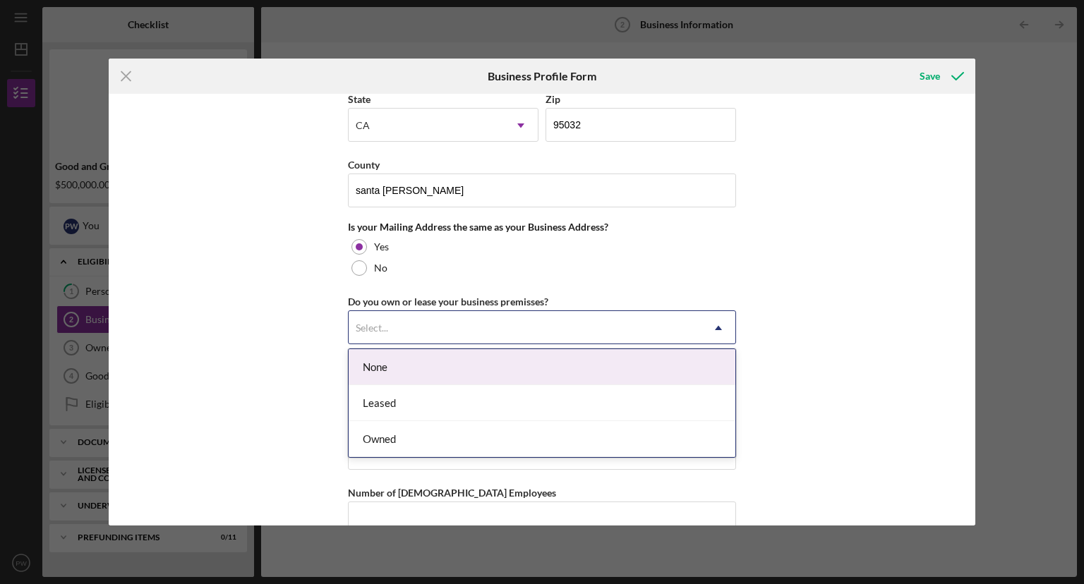
click at [722, 326] on icon "Icon/Dropdown Arrow" at bounding box center [719, 328] width 34 height 34
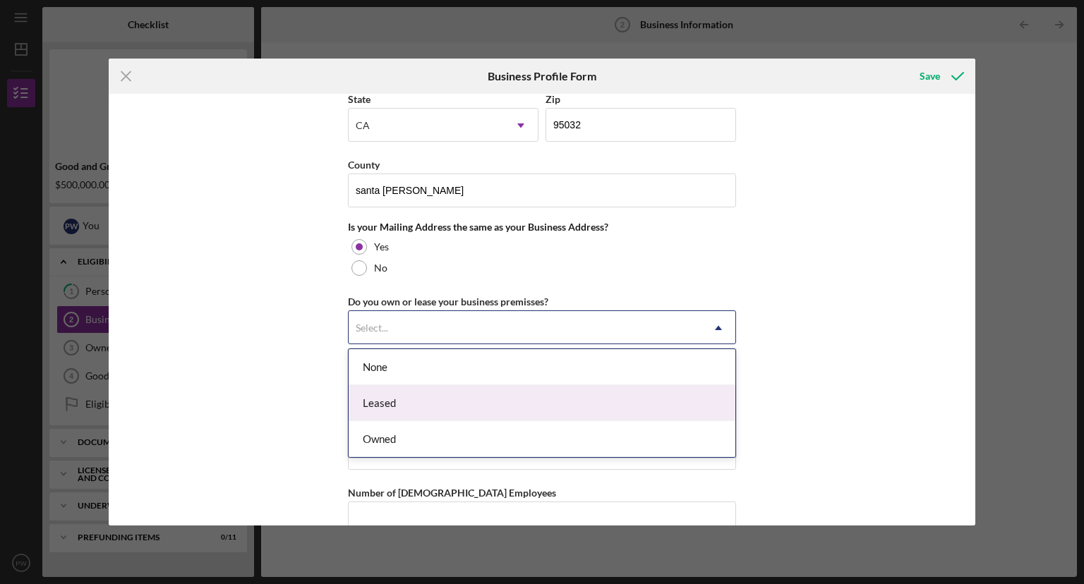
click at [606, 403] on div "Leased" at bounding box center [542, 403] width 387 height 36
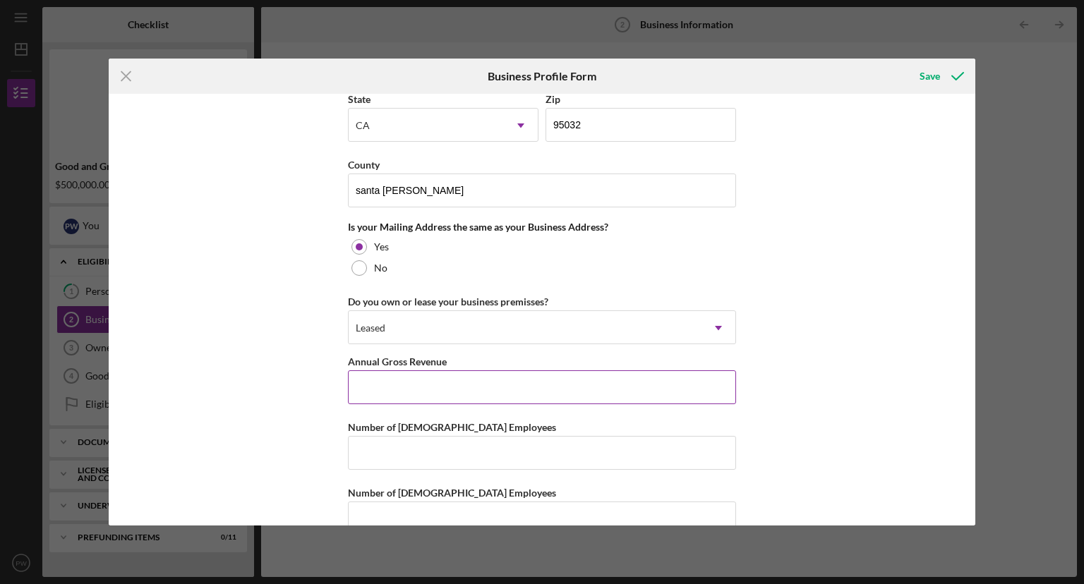
click at [531, 393] on input "Annual Gross Revenue" at bounding box center [542, 388] width 388 height 34
type input "$2,500,000"
click at [497, 457] on input "Number of Full-Time Employees" at bounding box center [542, 453] width 388 height 34
type input "4"
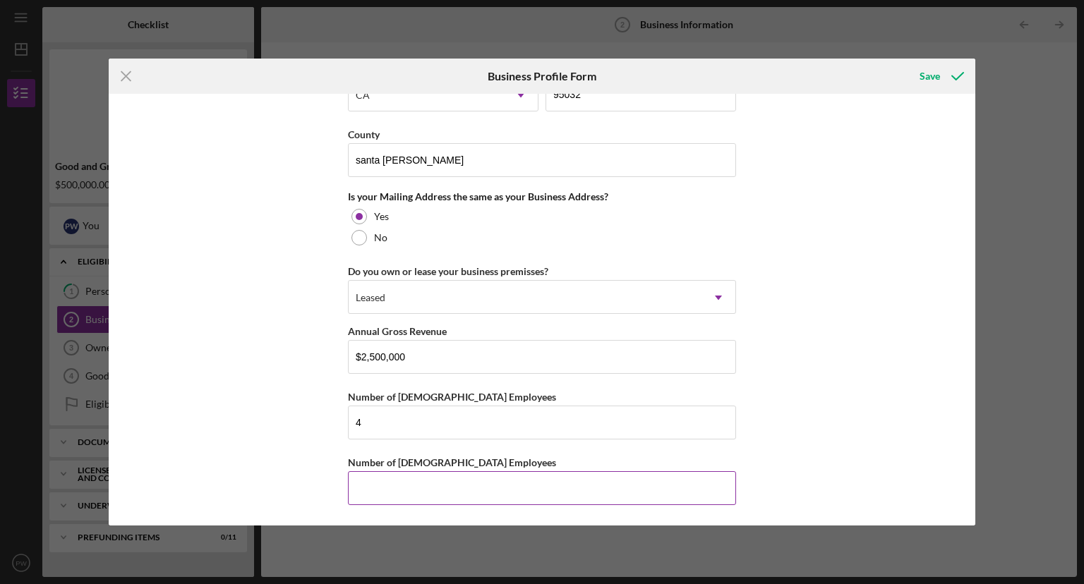
click at [447, 488] on input "Number of Part-Time Employees" at bounding box center [542, 488] width 388 height 34
type input "1"
click at [921, 76] on div "Save" at bounding box center [930, 76] width 20 height 28
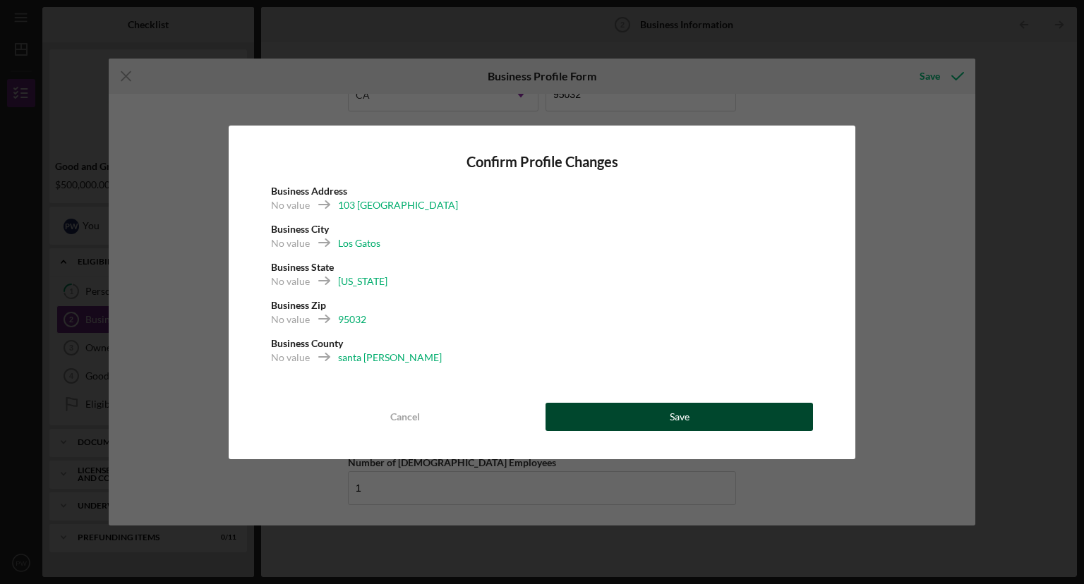
click at [710, 414] on button "Save" at bounding box center [680, 417] width 268 height 28
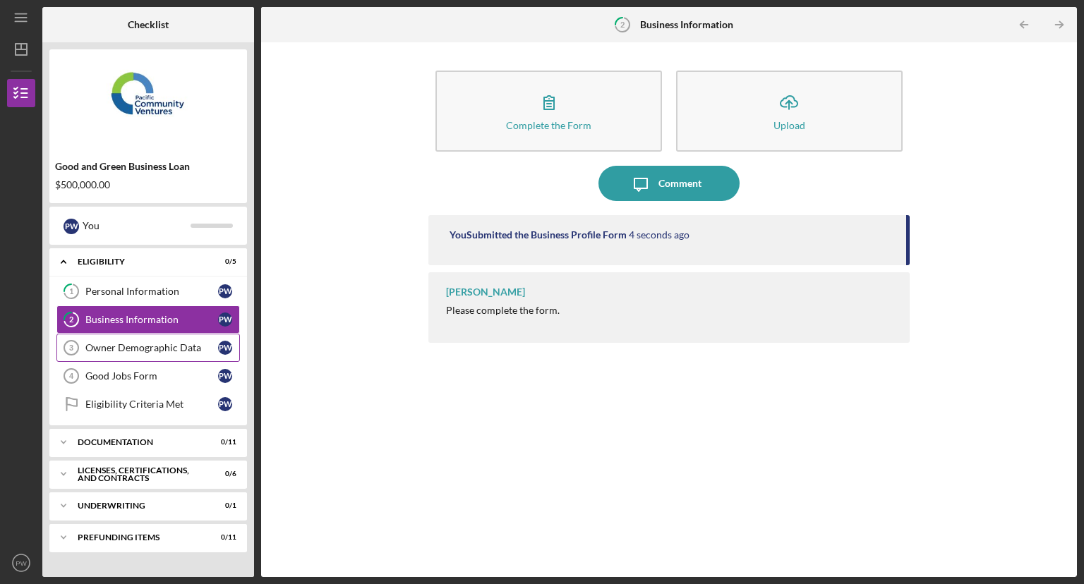
click at [169, 347] on div "Owner Demographic Data" at bounding box center [151, 347] width 133 height 11
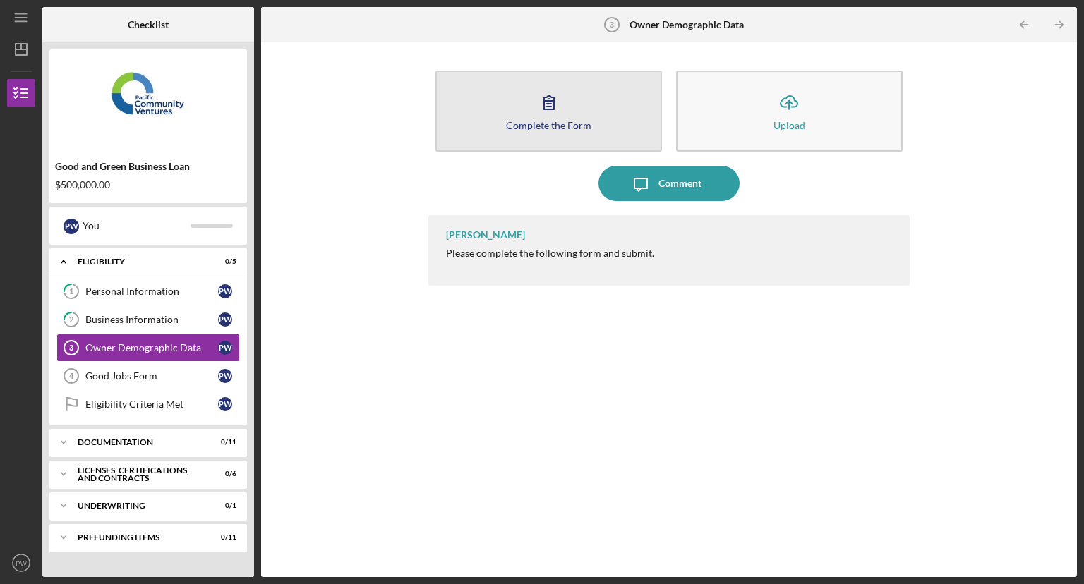
click at [563, 109] on icon "button" at bounding box center [548, 102] width 35 height 35
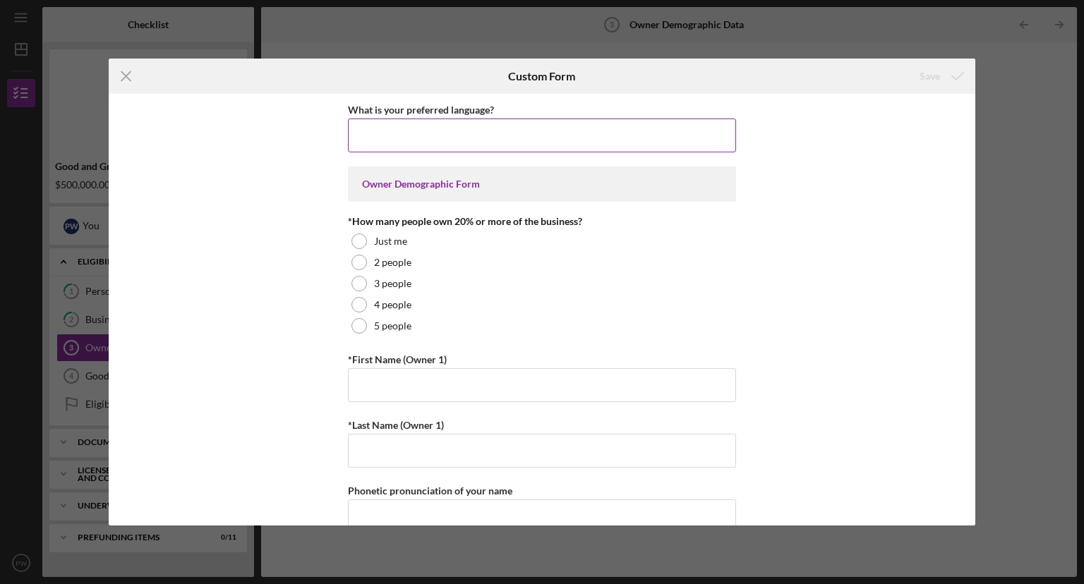
click at [495, 139] on input "What is your preferred language?" at bounding box center [542, 136] width 388 height 34
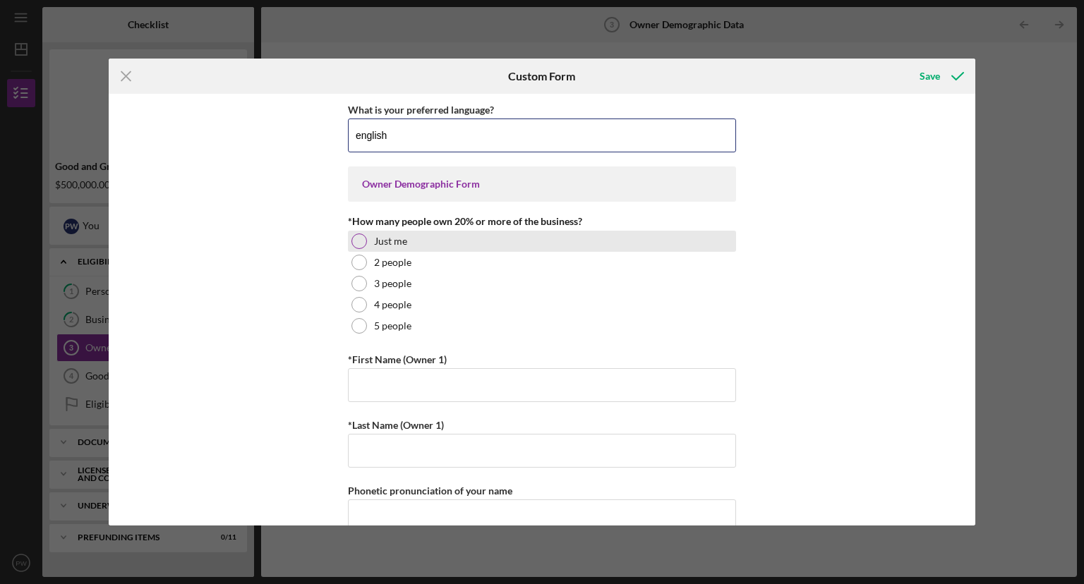
type input "english"
click at [361, 239] on div at bounding box center [360, 242] width 16 height 16
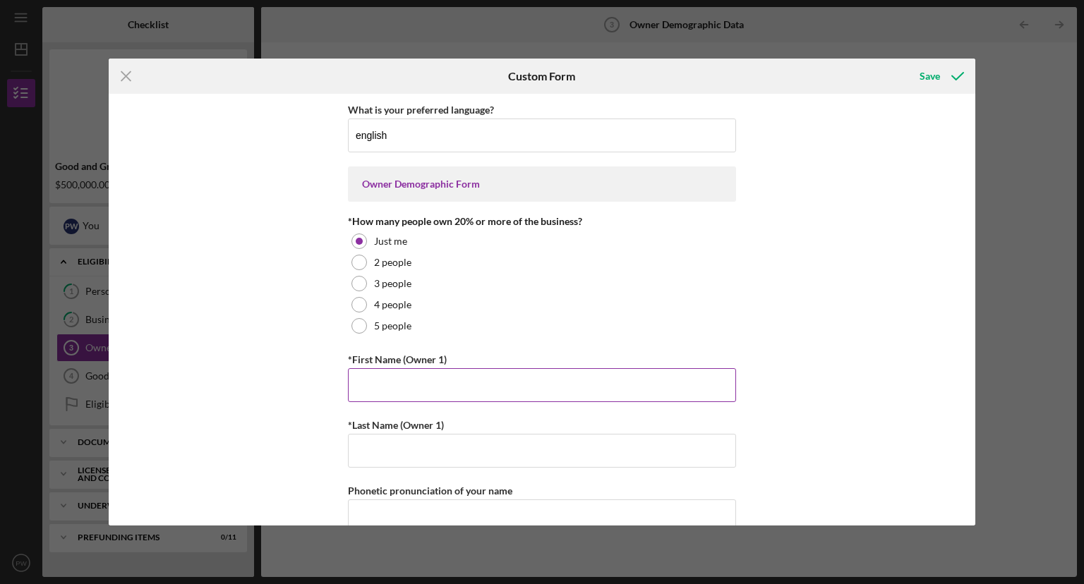
click at [366, 373] on input "*First Name (Owner 1)" at bounding box center [542, 385] width 388 height 34
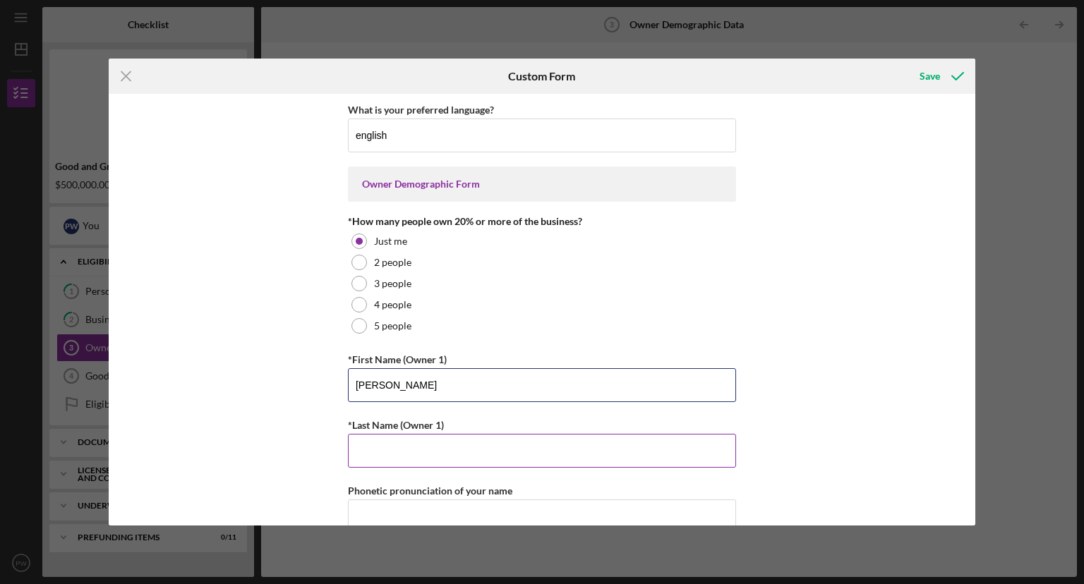
type input "Peter"
click at [368, 450] on input "*Last Name (Owner 1)" at bounding box center [542, 451] width 388 height 34
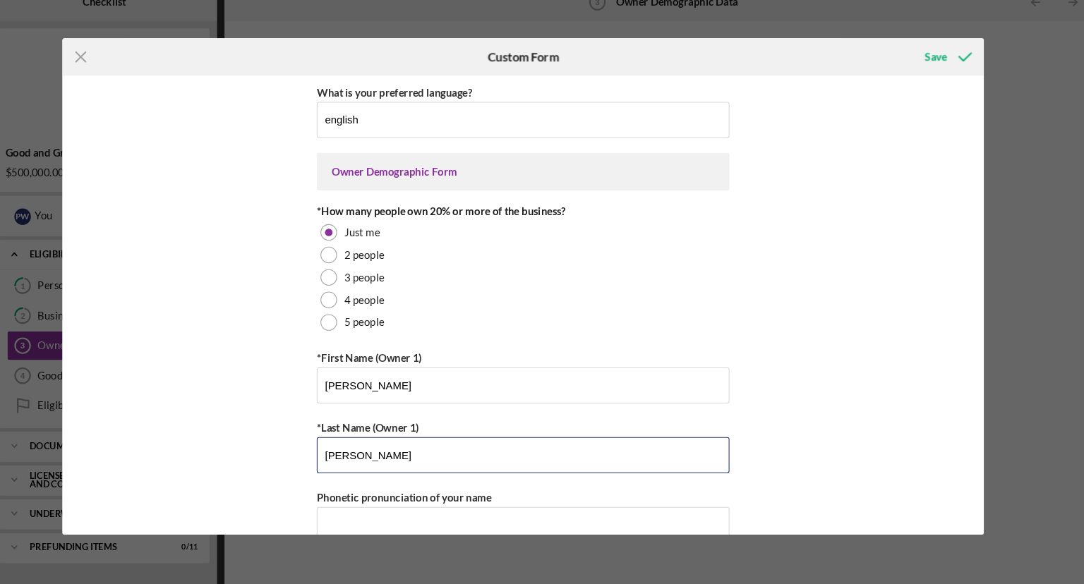
type input "Weber"
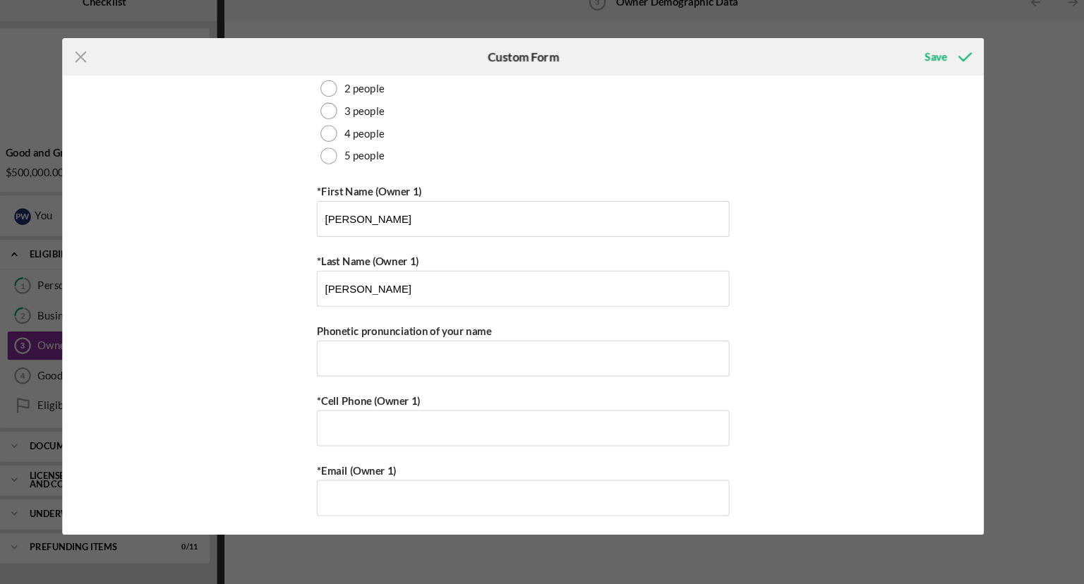
scroll to position [164, 0]
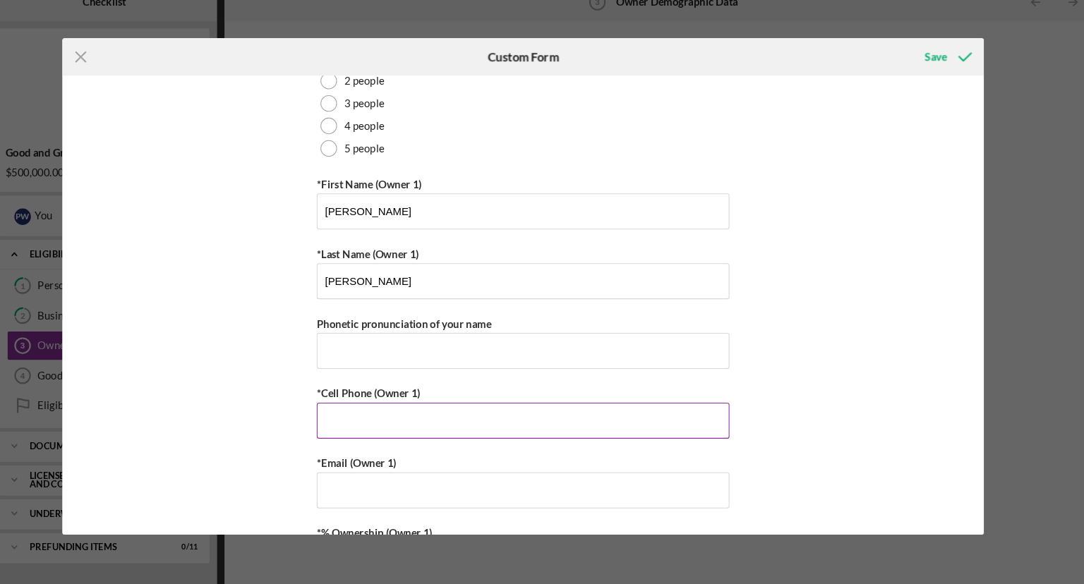
click at [381, 424] on input "*Cell Phone (Owner 1)" at bounding box center [542, 419] width 388 height 34
type input "(408) 718-6586"
click at [429, 480] on input "*Email (Owner 1)" at bounding box center [542, 484] width 388 height 34
click at [429, 480] on input "p" at bounding box center [542, 484] width 388 height 34
type input "pww@ceentek.com"
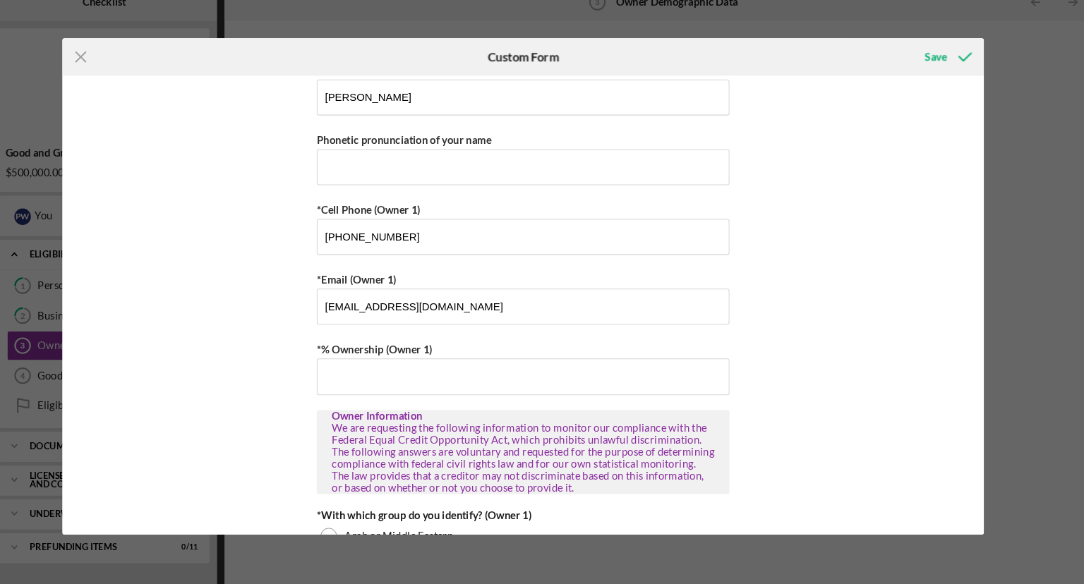
scroll to position [342, 0]
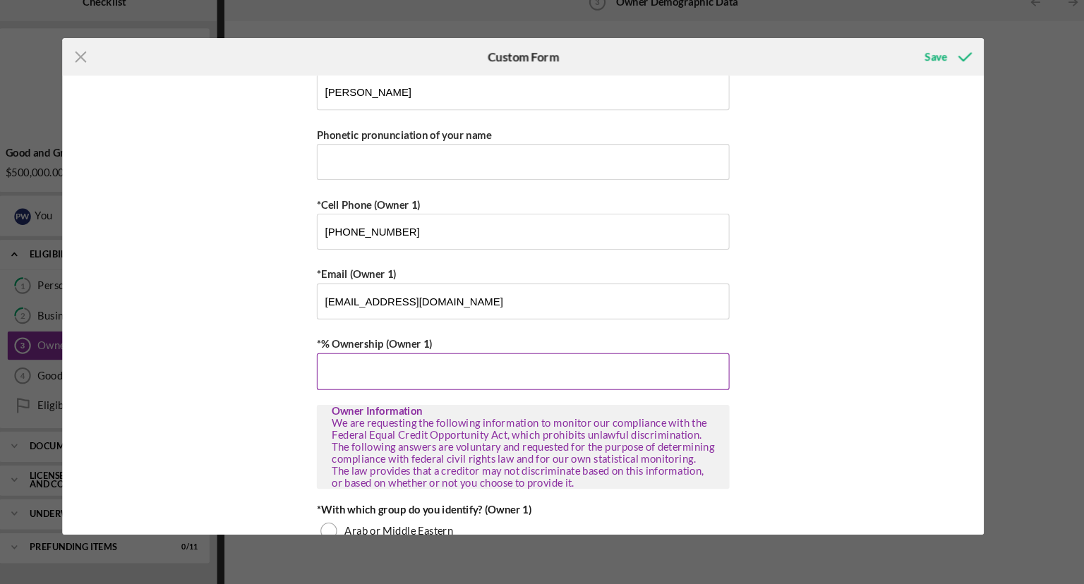
click at [414, 368] on input "*% Ownership (Owner 1)" at bounding box center [542, 372] width 388 height 34
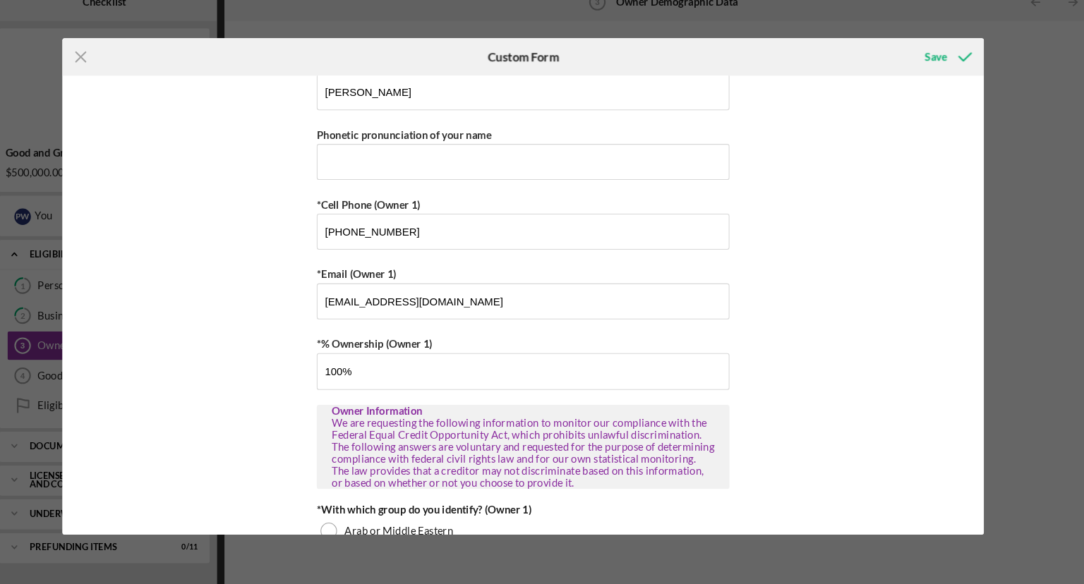
type input "100.00000%"
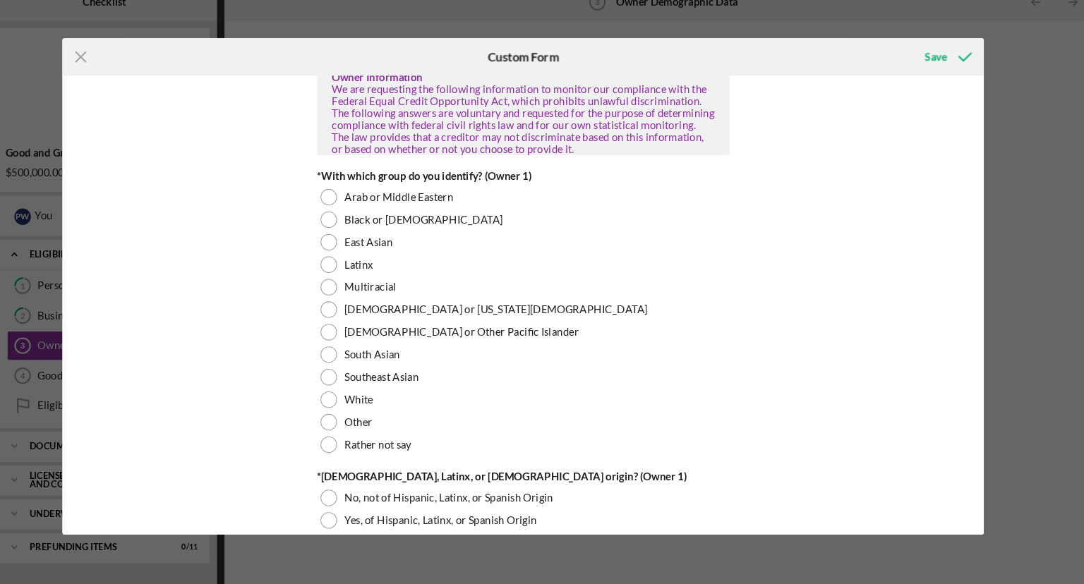
scroll to position [662, 0]
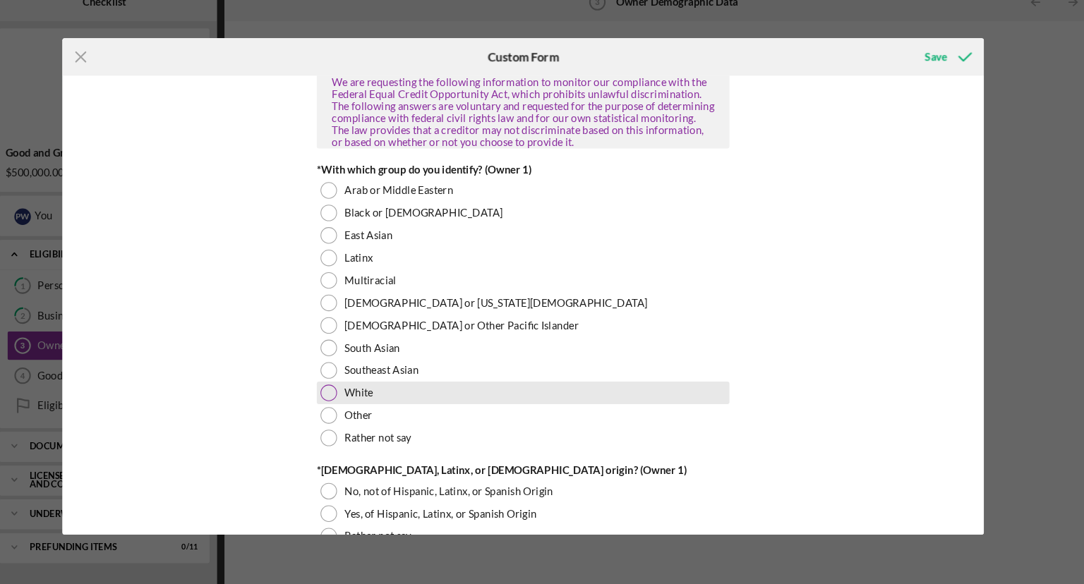
click at [362, 392] on div at bounding box center [360, 393] width 16 height 16
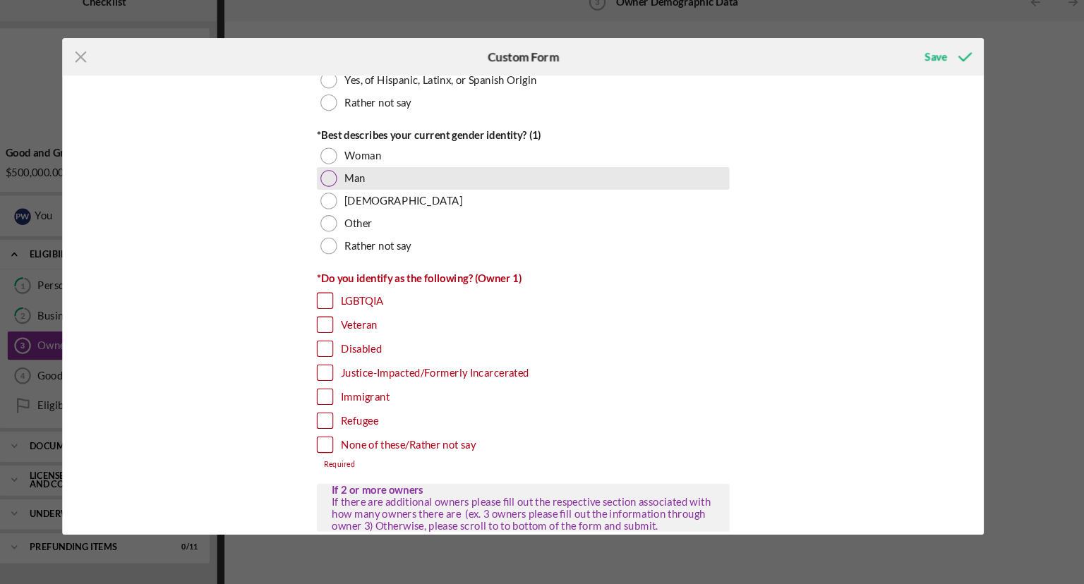
click at [356, 185] on div at bounding box center [360, 191] width 16 height 16
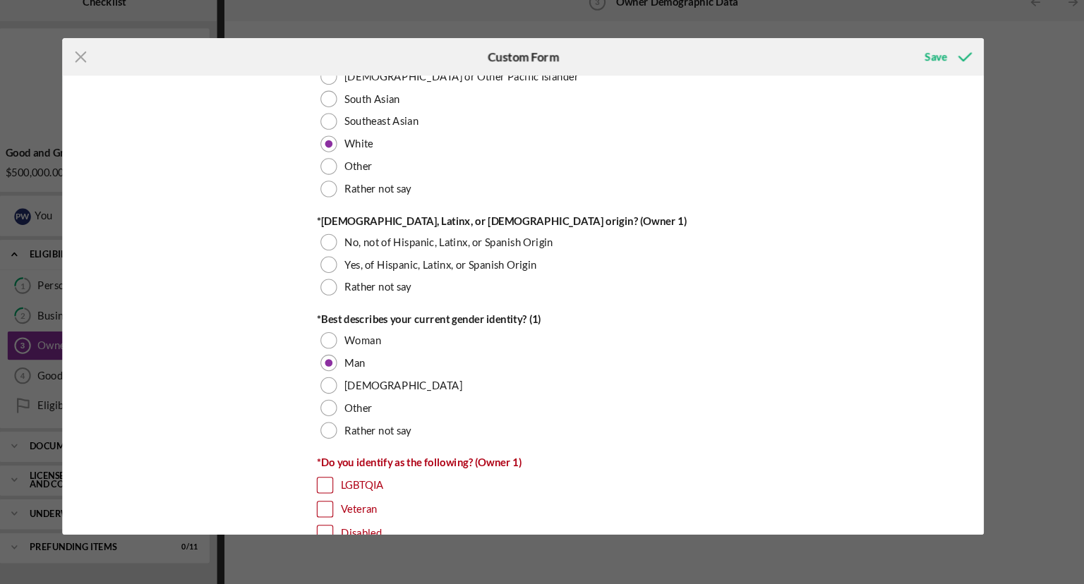
scroll to position [892, 0]
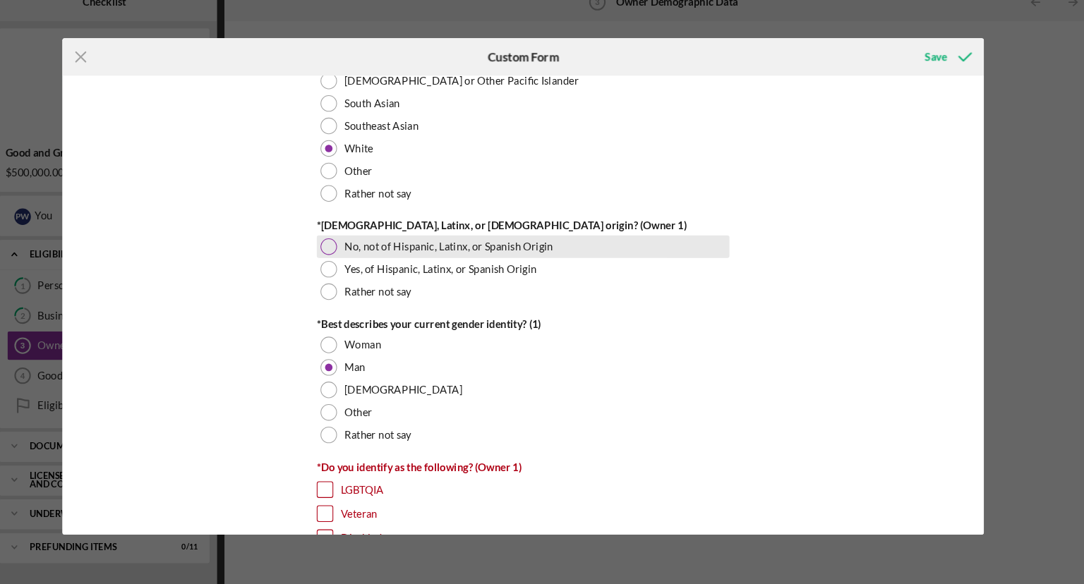
click at [361, 251] on div at bounding box center [360, 255] width 16 height 16
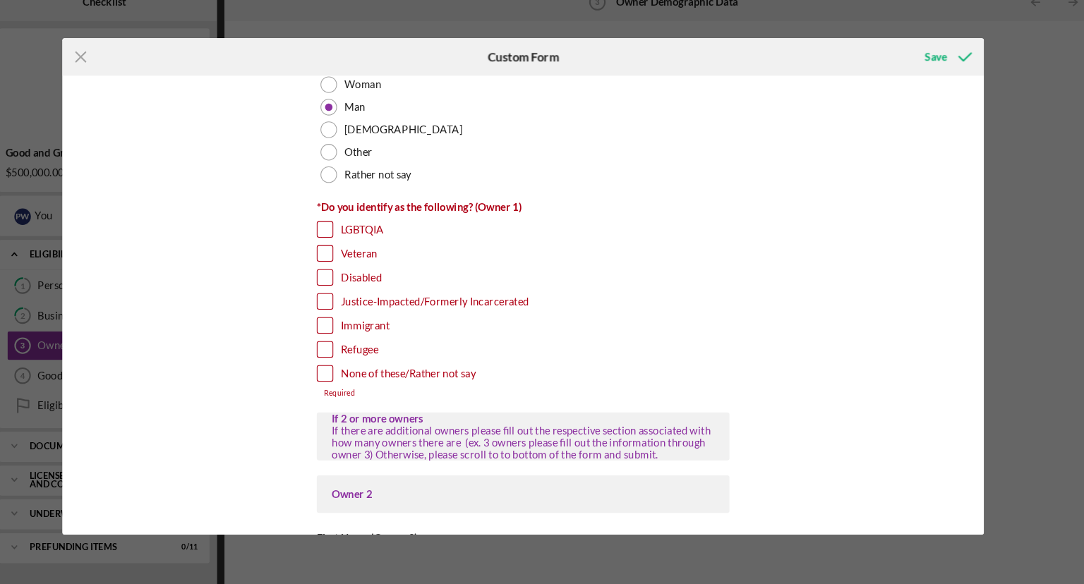
scroll to position [1182, 0]
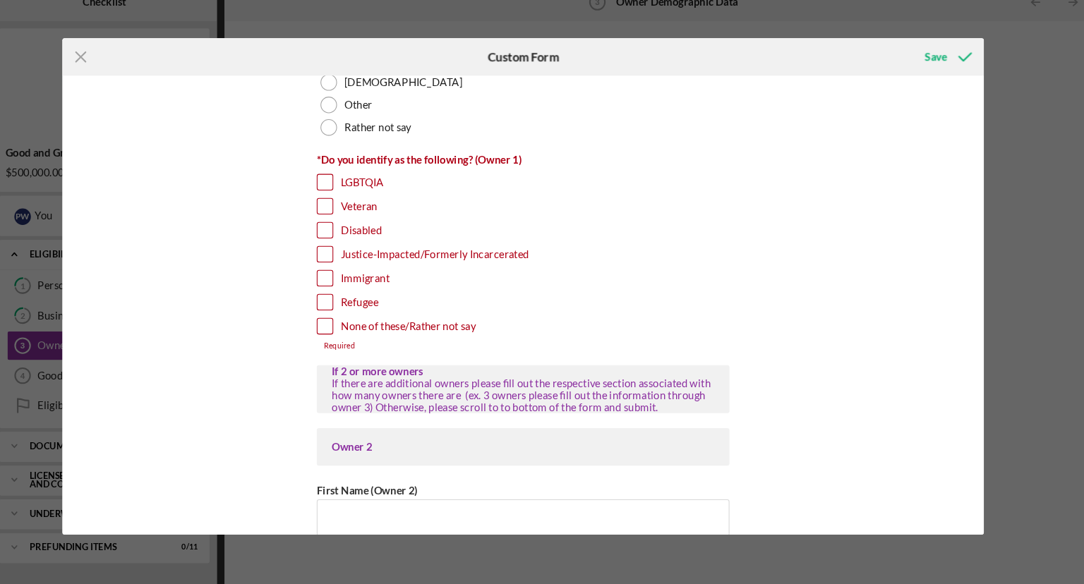
click at [351, 281] on input "Immigrant" at bounding box center [356, 284] width 14 height 14
checkbox input "true"
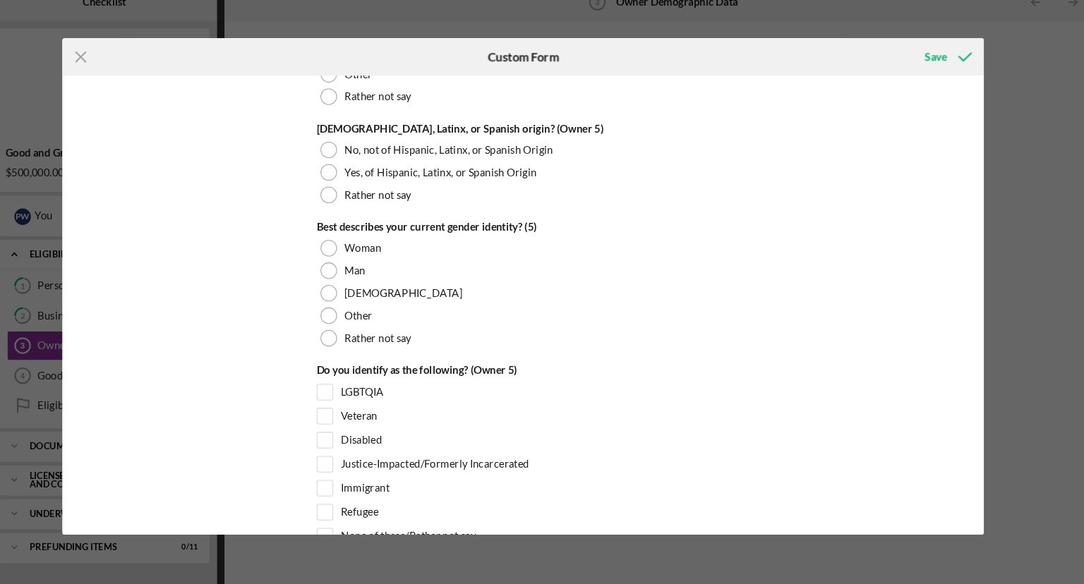
scroll to position [1184, 0]
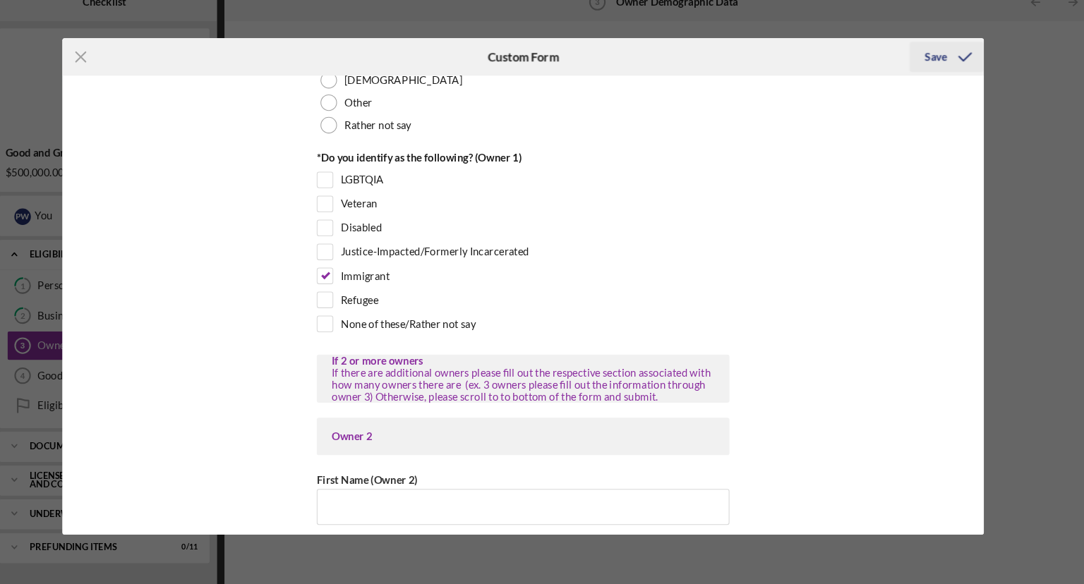
click at [954, 73] on icon "submit" at bounding box center [957, 76] width 35 height 35
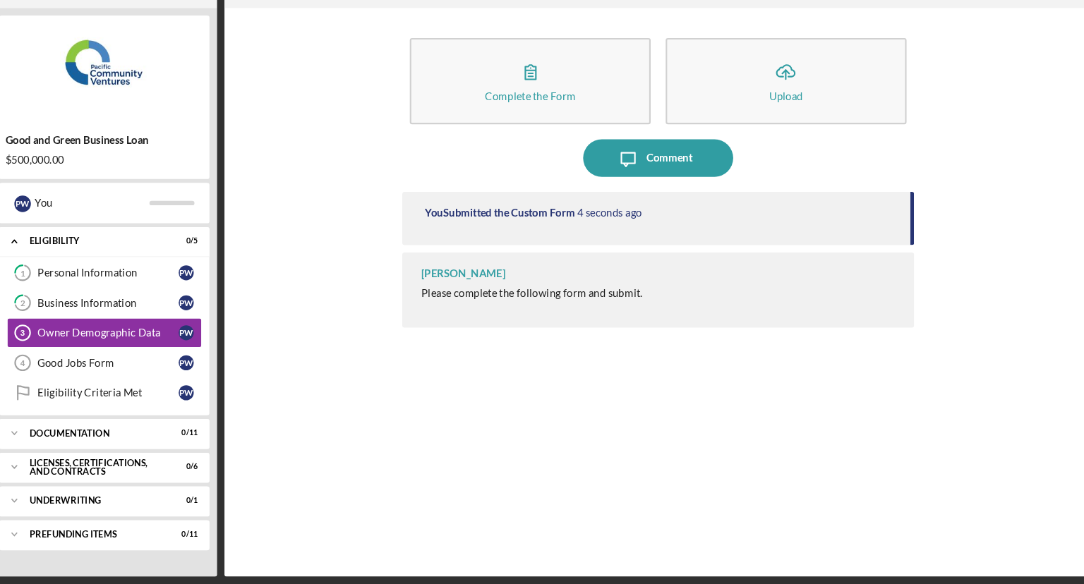
click at [897, 233] on div "You Submitted the Custom Form 4 seconds ago" at bounding box center [668, 240] width 481 height 50
click at [157, 373] on div "Good Jobs Form" at bounding box center [151, 376] width 133 height 11
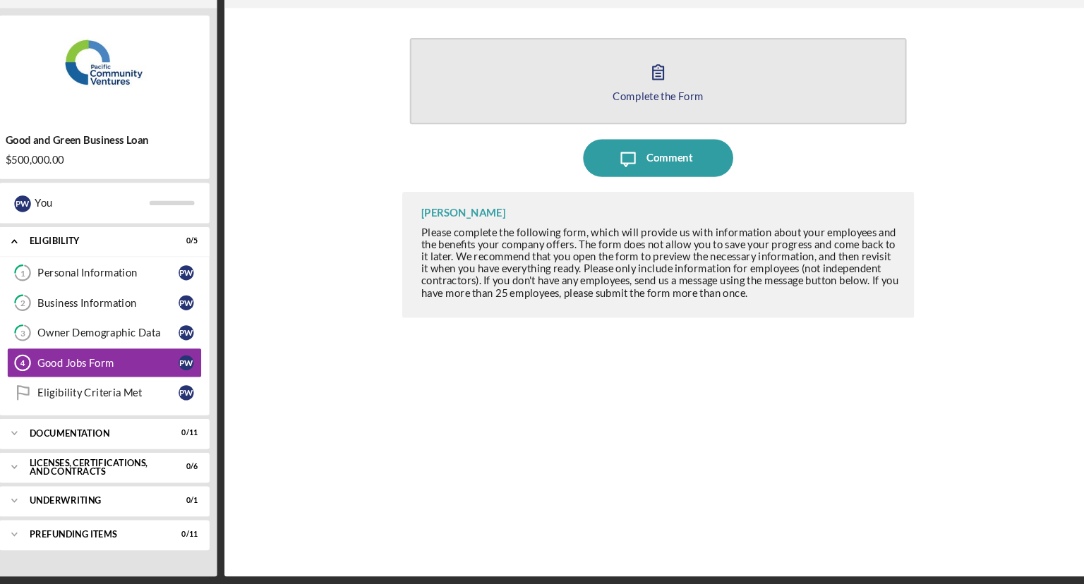
click at [666, 114] on icon "button" at bounding box center [668, 102] width 35 height 35
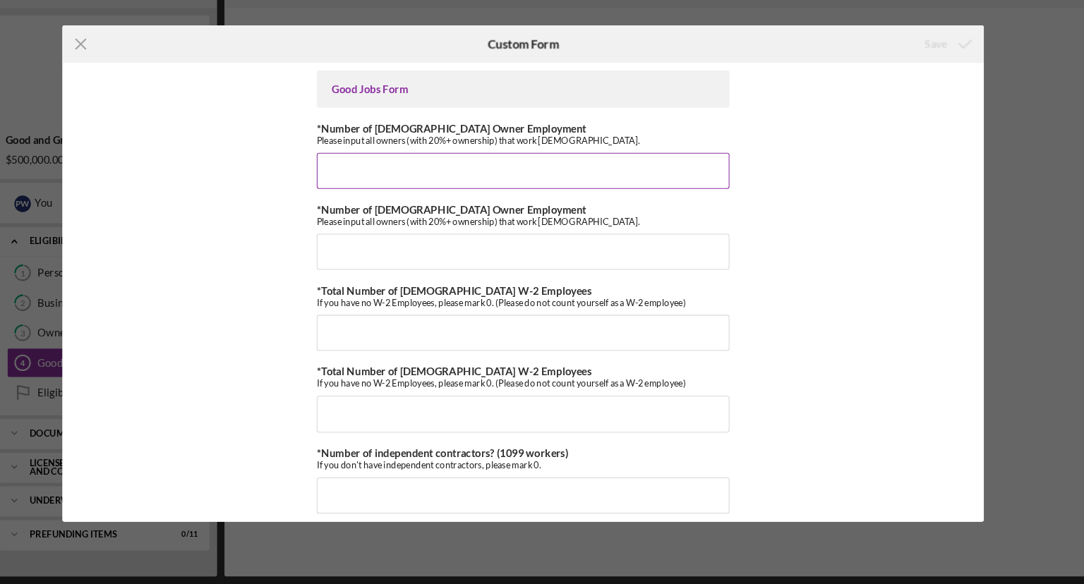
click at [382, 199] on input "*Number of Full-Time Owner Employment" at bounding box center [542, 196] width 388 height 34
type input "4"
click at [378, 277] on input "*Number of Part-Time Owner Employment" at bounding box center [542, 272] width 388 height 34
type input "1"
click at [395, 349] on input "*Total Number of Full-Time W-2 Employees" at bounding box center [542, 348] width 388 height 34
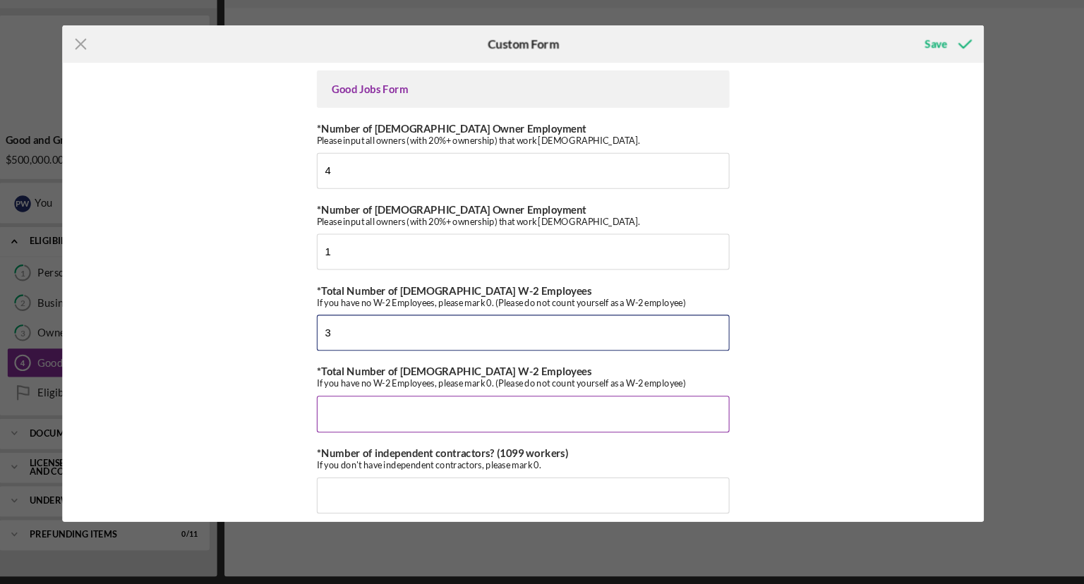
type input "3"
click at [377, 423] on input "*Total Number of Part-Time W-2 Employees" at bounding box center [542, 424] width 388 height 34
type input "1"
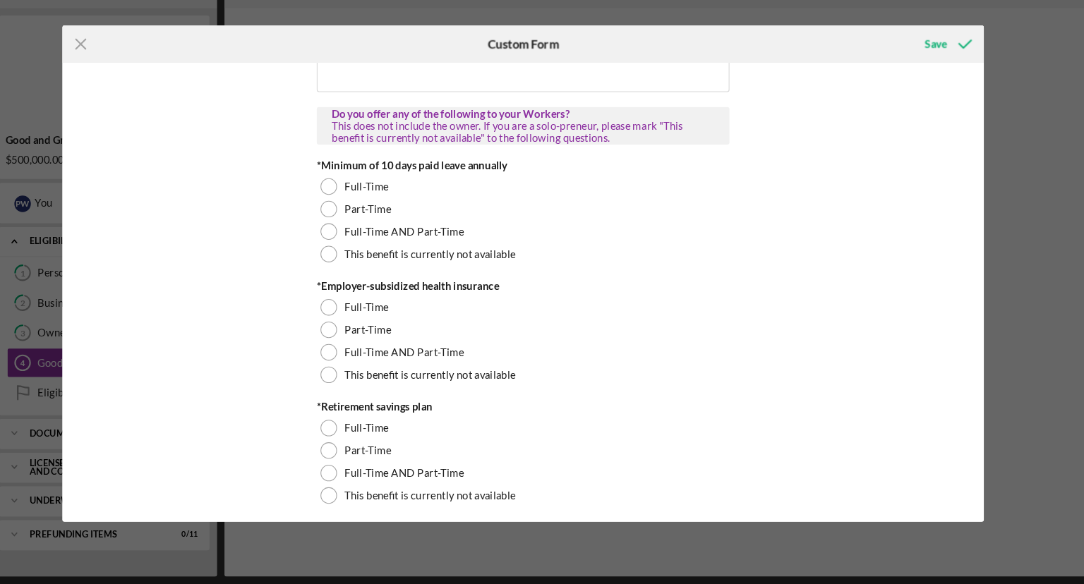
scroll to position [408, 0]
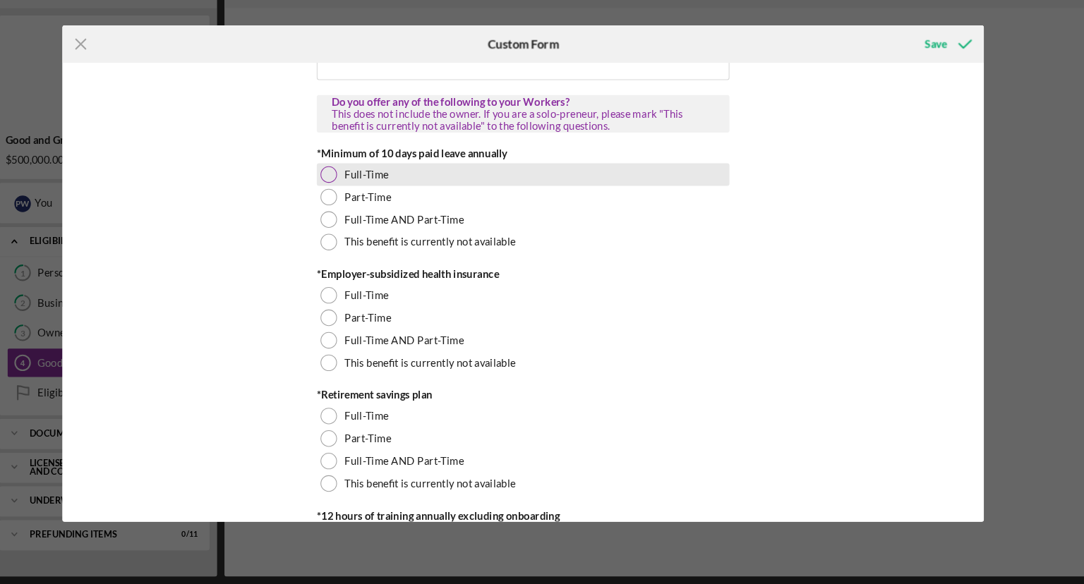
click at [431, 191] on div "Full-Time" at bounding box center [542, 198] width 388 height 21
click at [361, 203] on div at bounding box center [360, 199] width 16 height 16
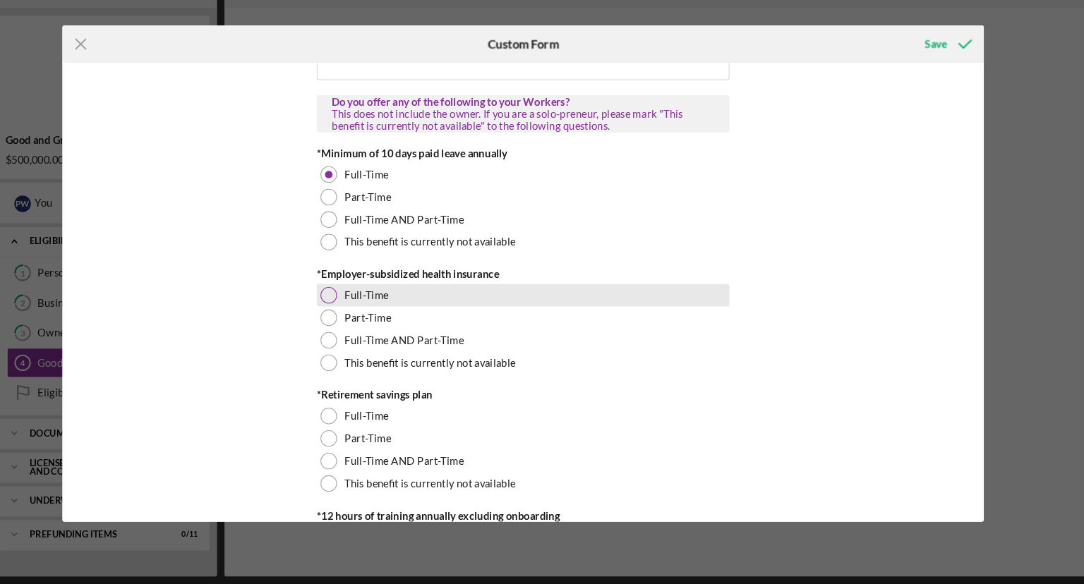
click at [360, 313] on div at bounding box center [360, 313] width 16 height 16
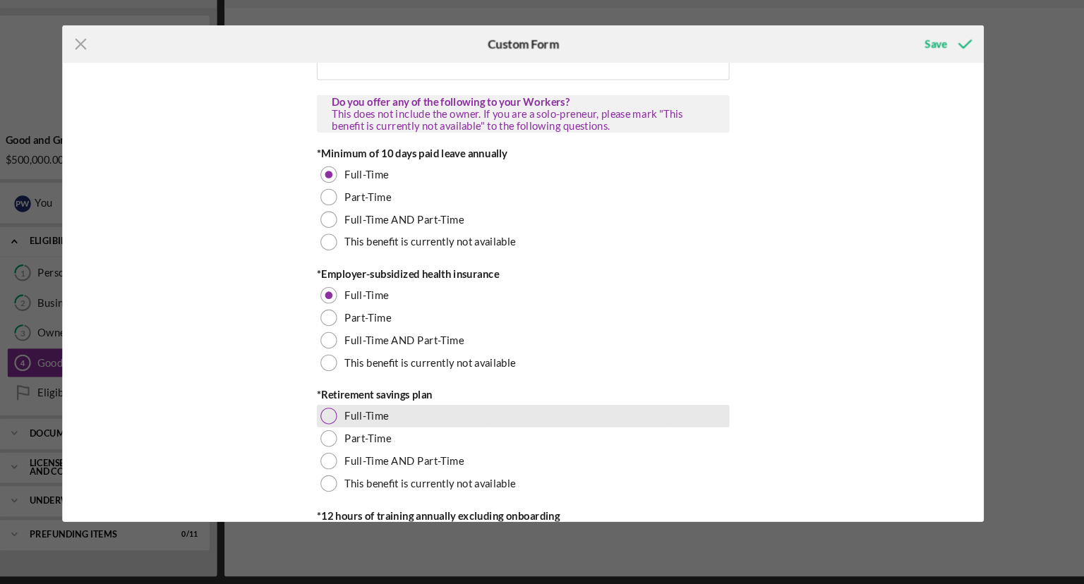
click at [360, 426] on div at bounding box center [360, 427] width 16 height 16
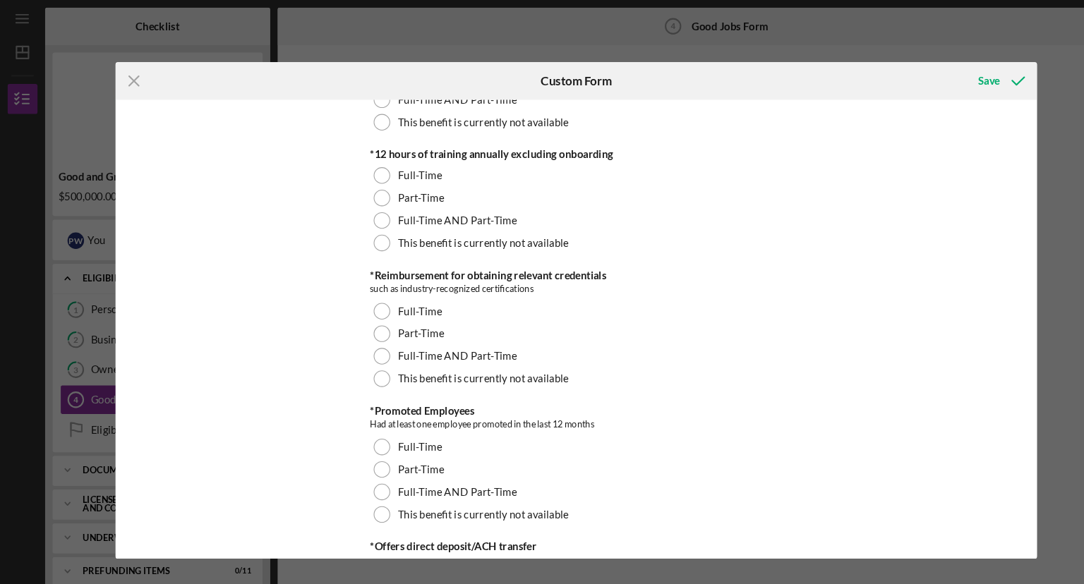
scroll to position [789, 0]
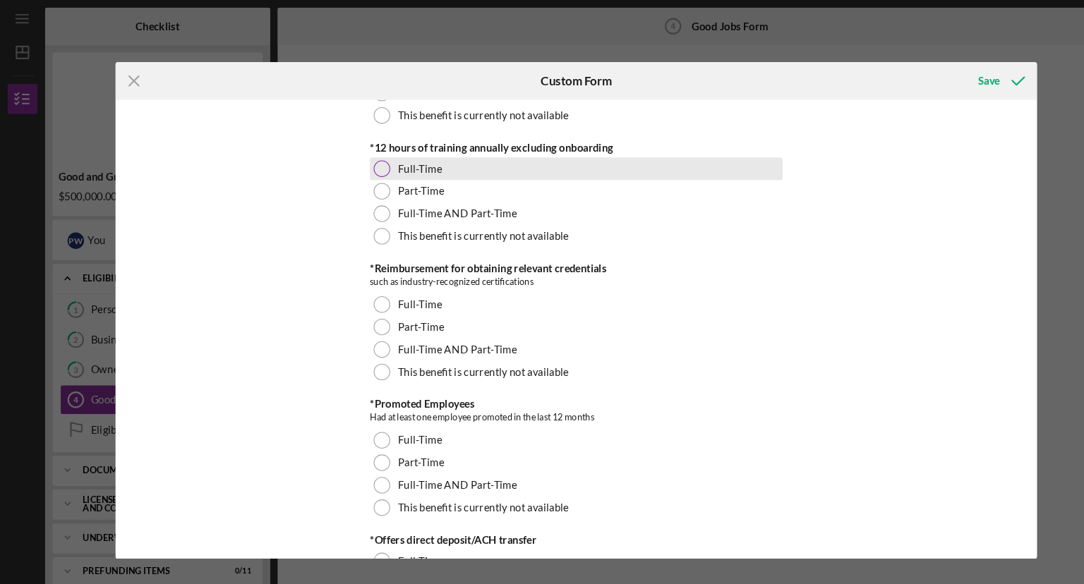
click at [356, 155] on div at bounding box center [360, 159] width 16 height 16
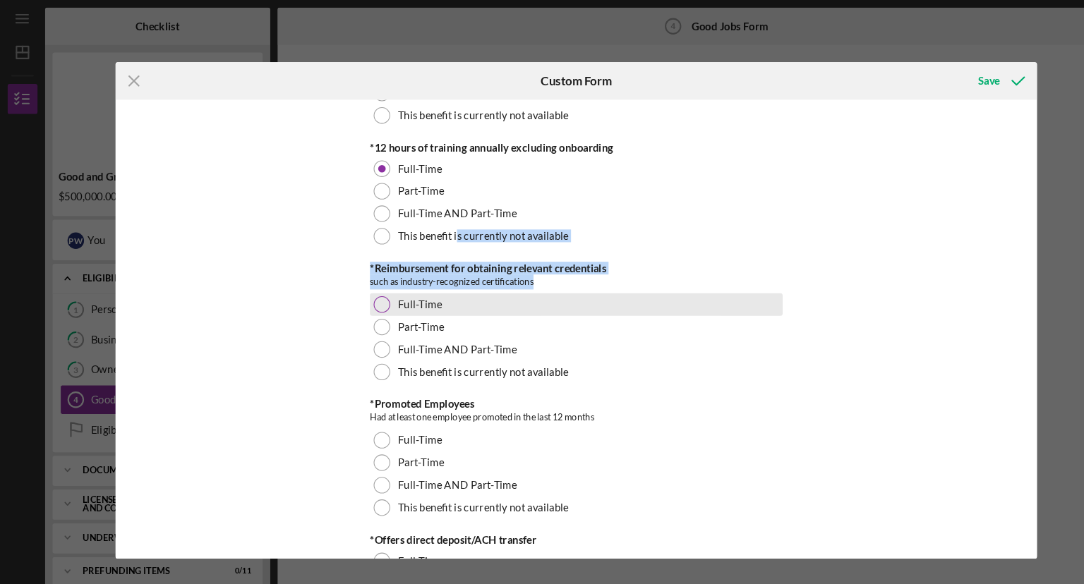
click at [361, 282] on div at bounding box center [360, 287] width 16 height 16
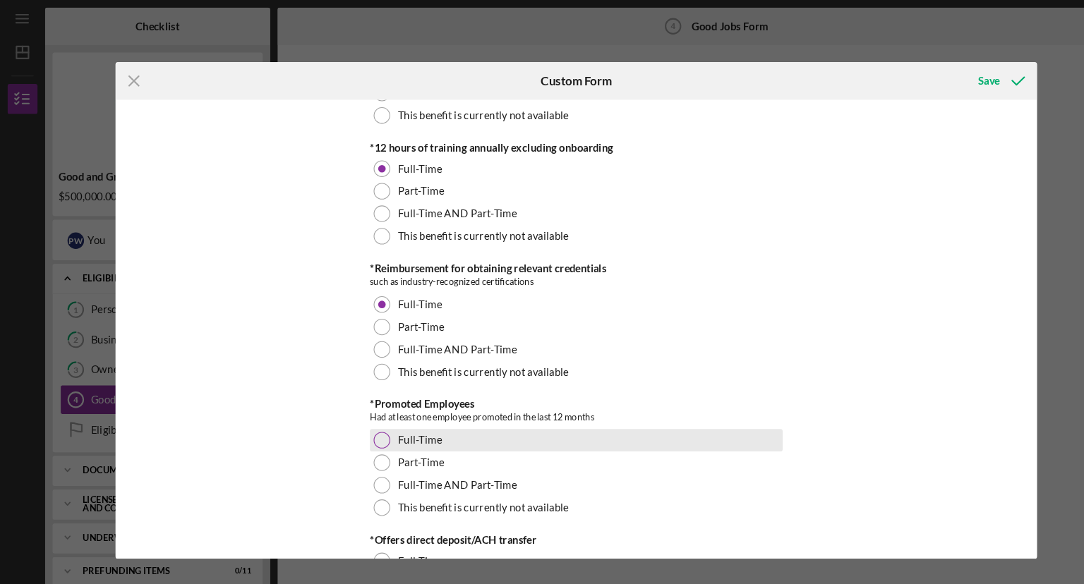
click at [364, 414] on div at bounding box center [360, 415] width 16 height 16
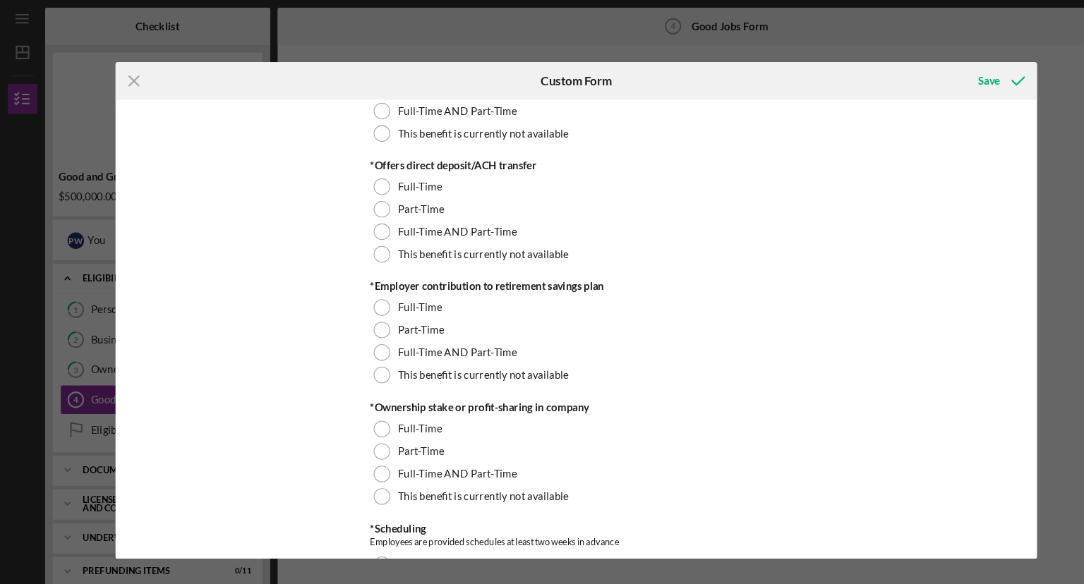
scroll to position [1144, 0]
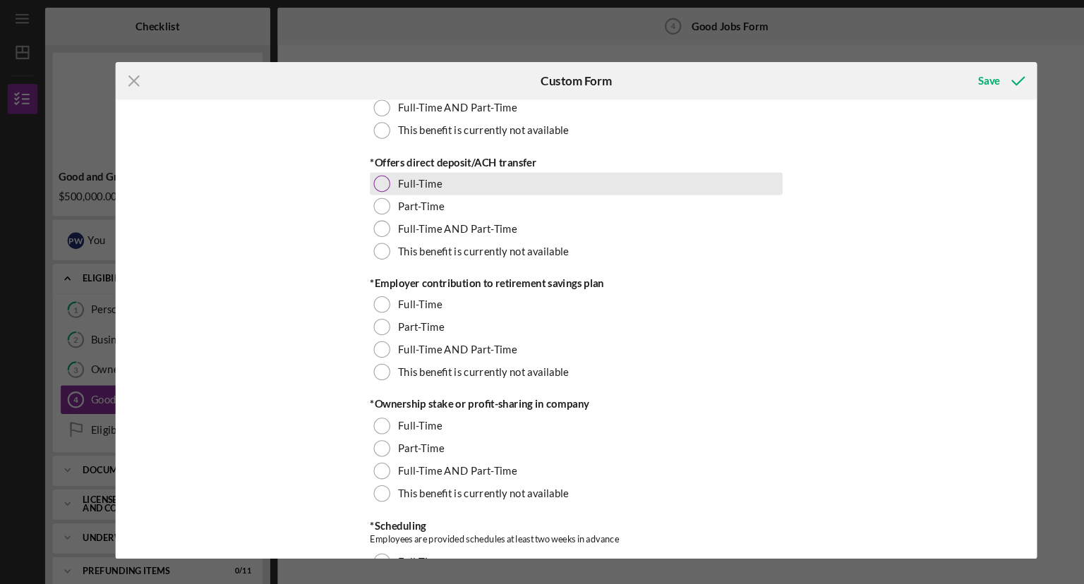
click at [354, 170] on div at bounding box center [360, 173] width 16 height 16
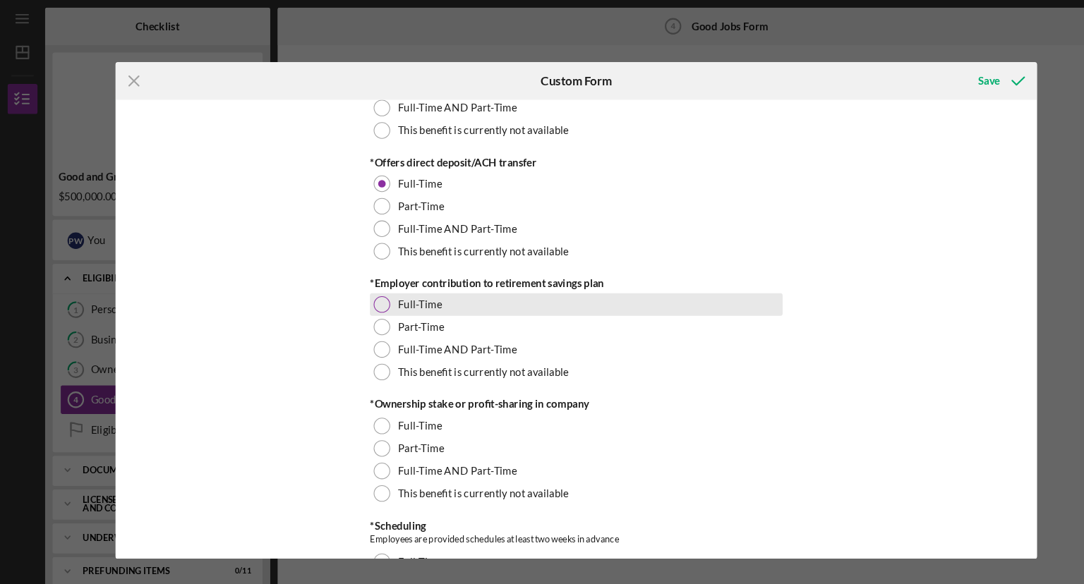
click at [363, 282] on div at bounding box center [360, 287] width 16 height 16
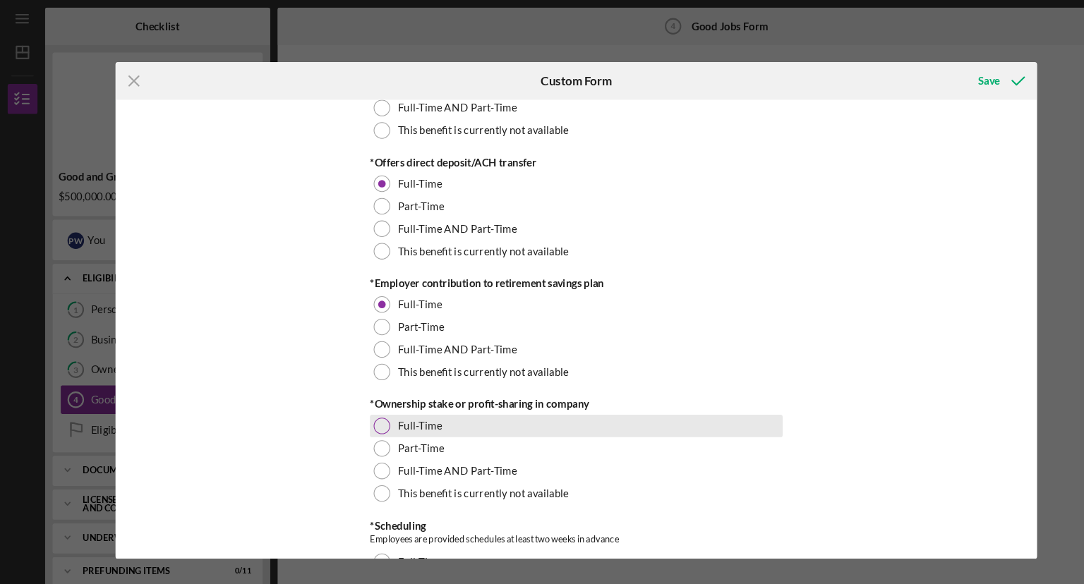
click at [357, 403] on div at bounding box center [360, 401] width 16 height 16
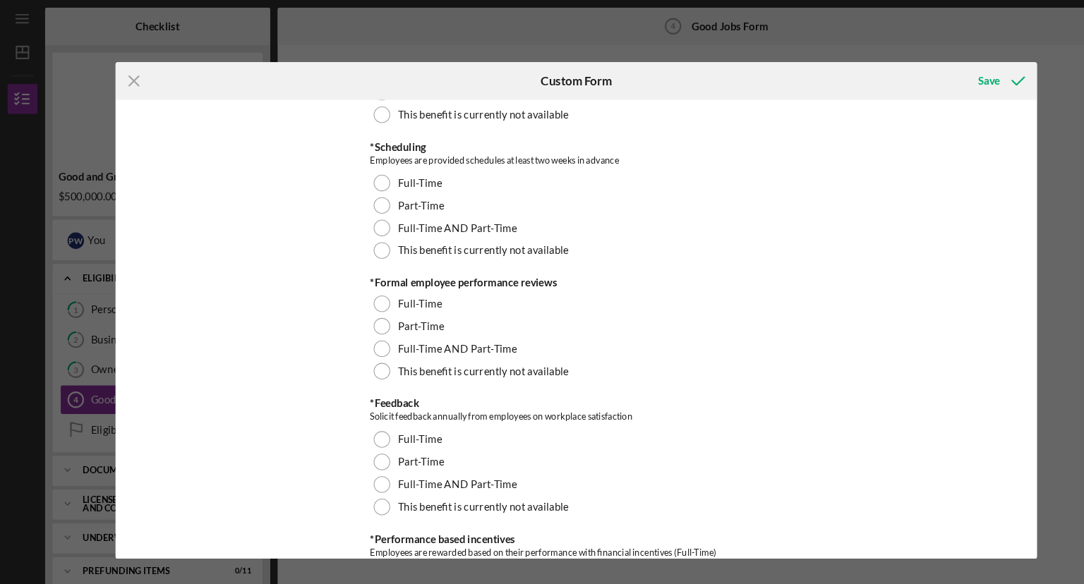
scroll to position [1570, 0]
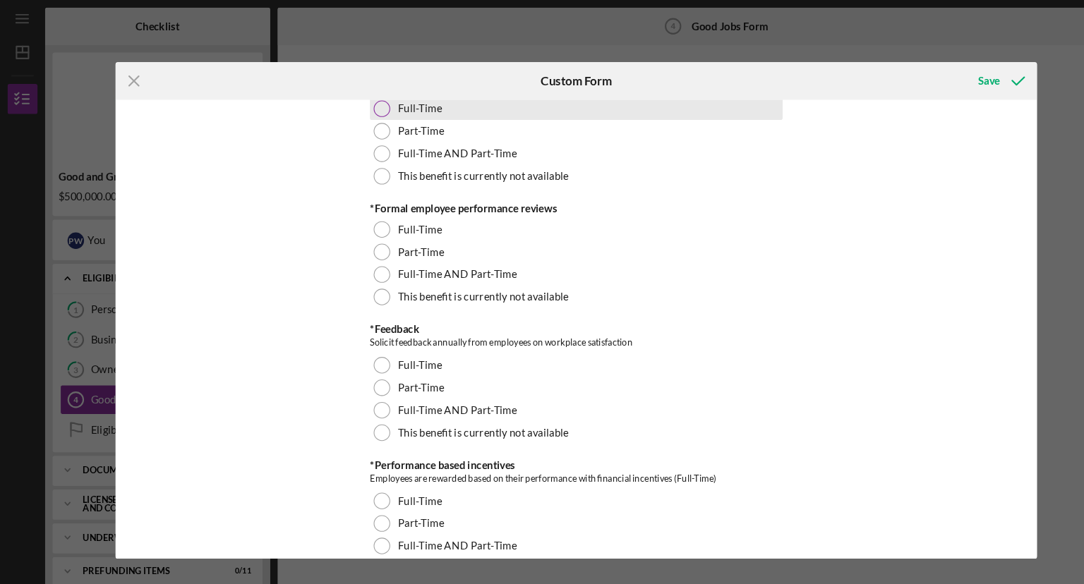
click at [360, 102] on div at bounding box center [360, 103] width 16 height 16
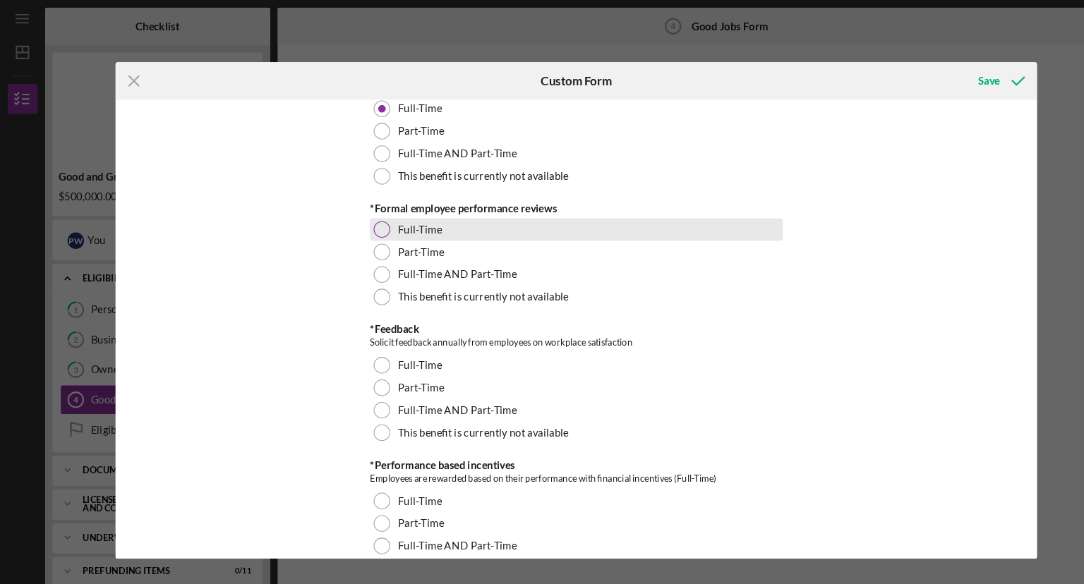
click at [363, 215] on div at bounding box center [360, 216] width 16 height 16
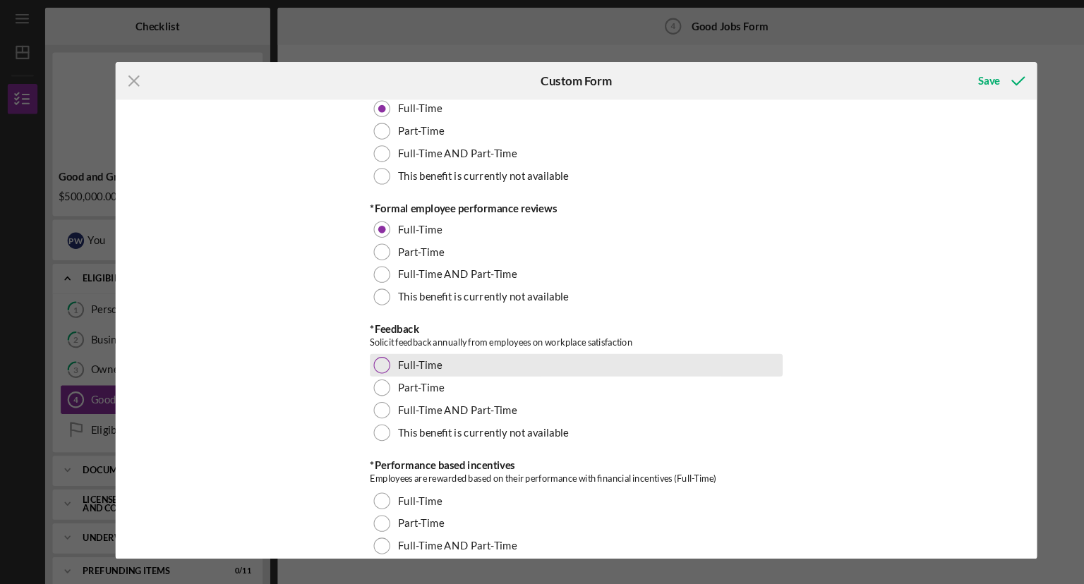
click at [363, 341] on div at bounding box center [360, 344] width 16 height 16
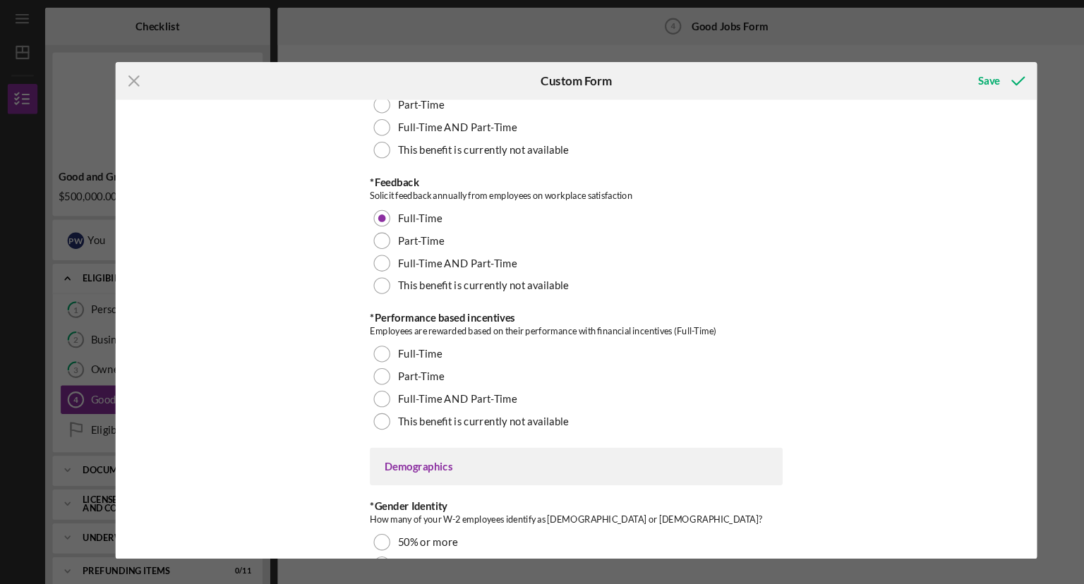
scroll to position [1715, 0]
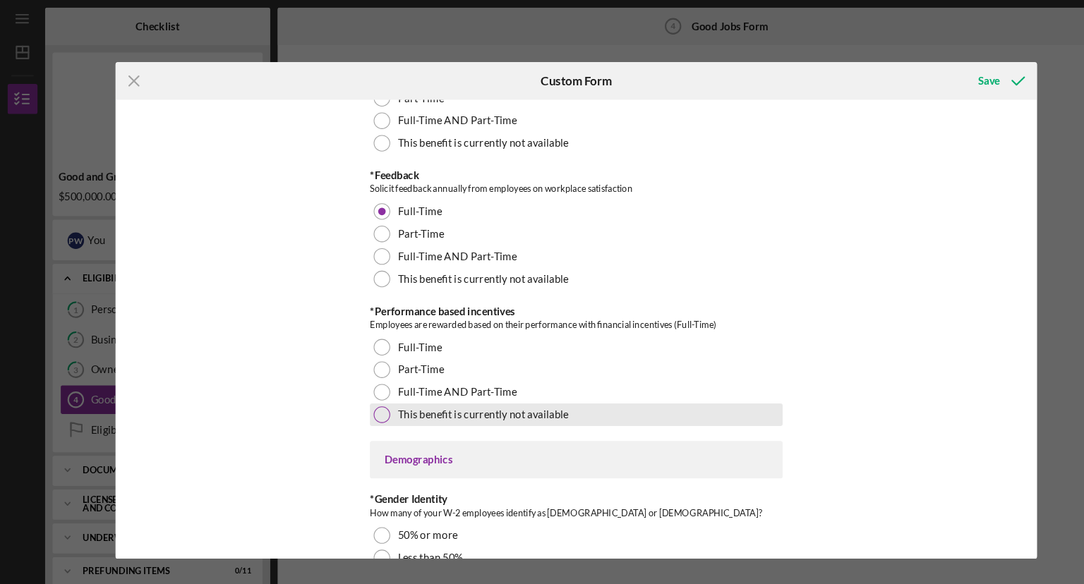
click at [358, 390] on div at bounding box center [360, 391] width 16 height 16
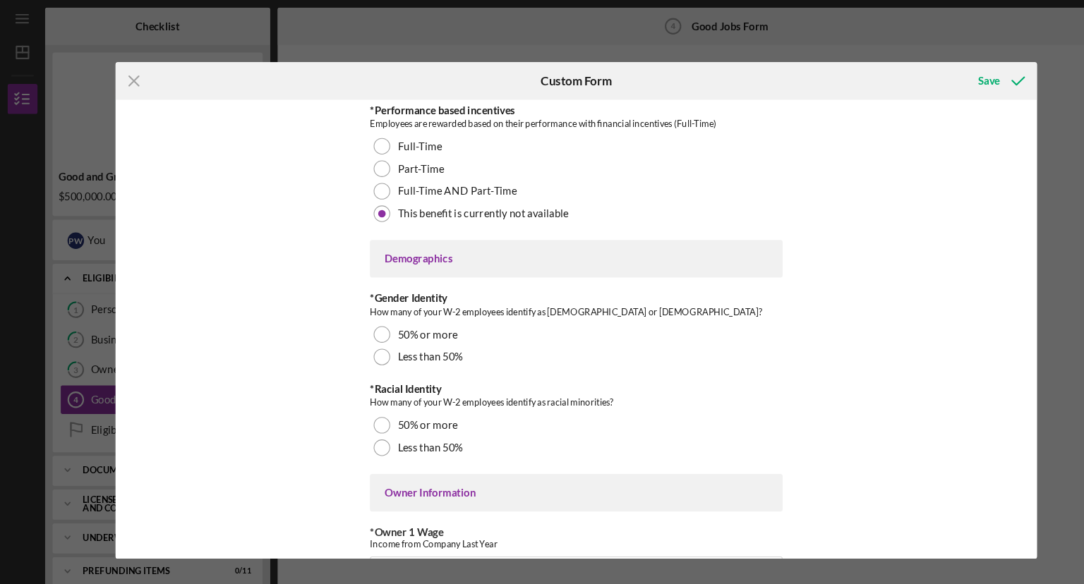
scroll to position [1909, 0]
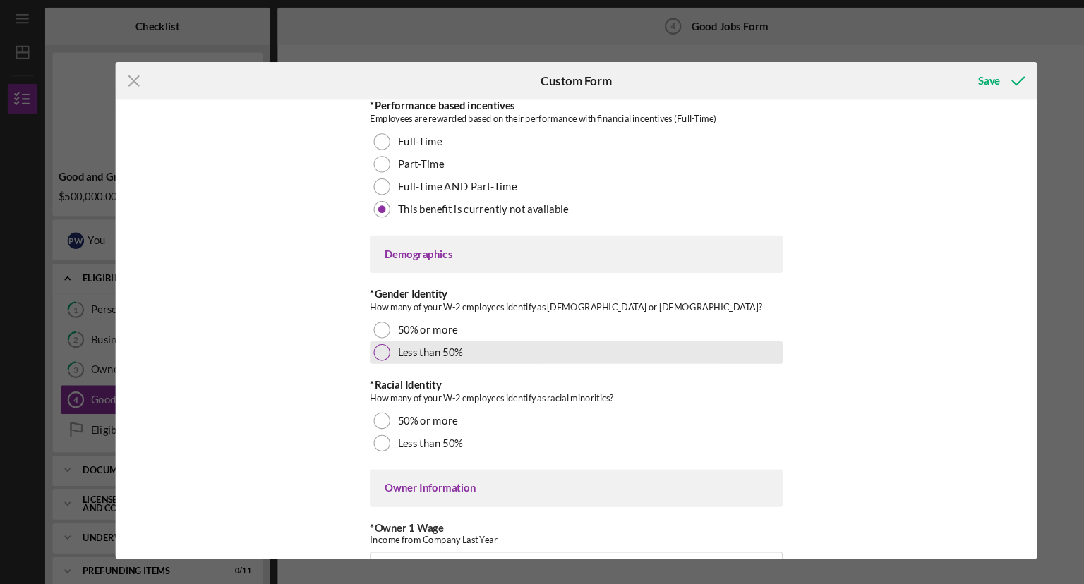
click at [359, 330] on div at bounding box center [360, 332] width 16 height 16
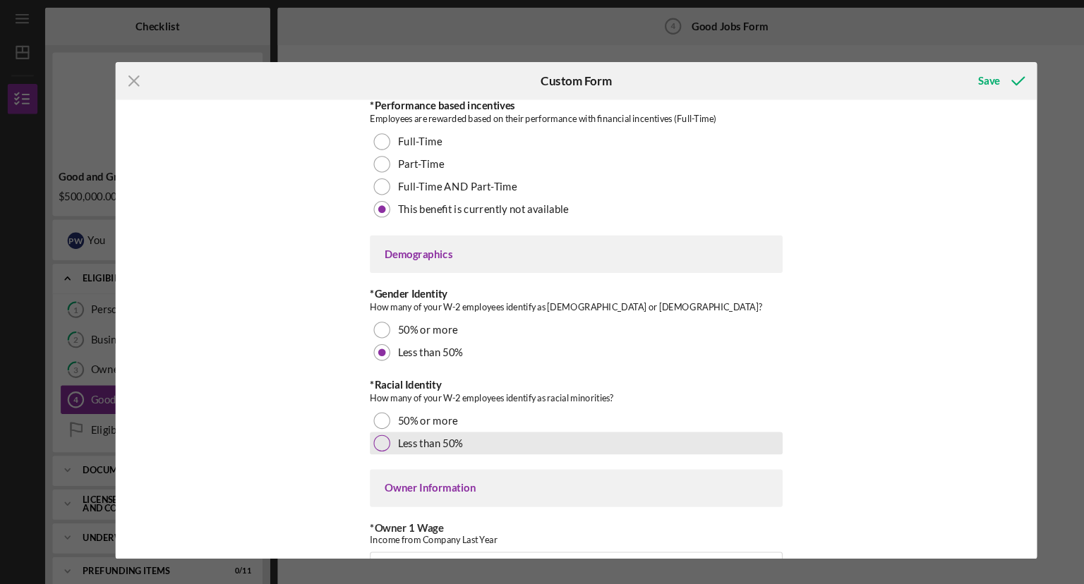
click at [356, 413] on div at bounding box center [360, 417] width 16 height 16
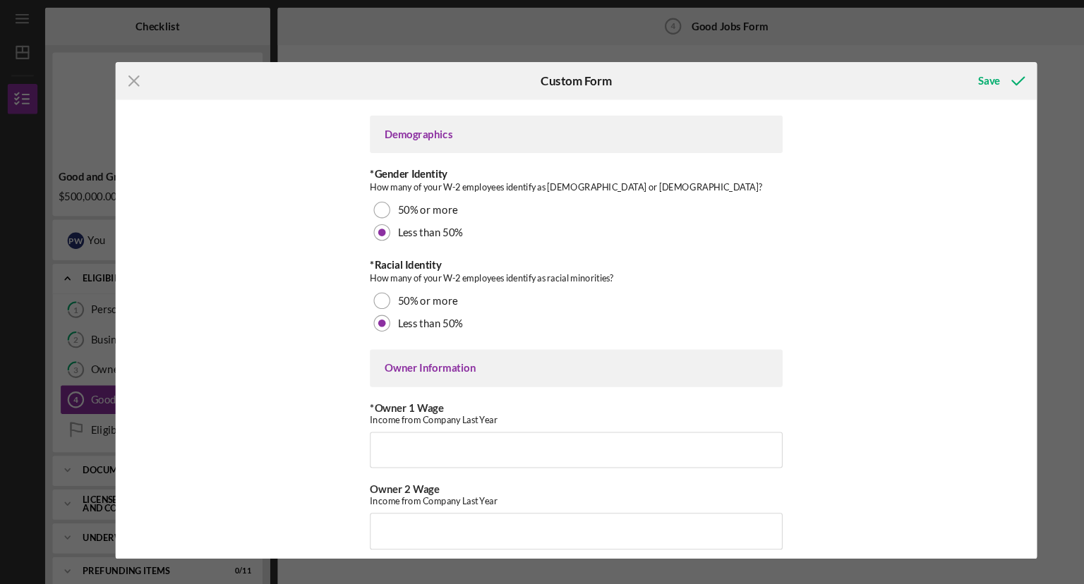
scroll to position [2058, 0]
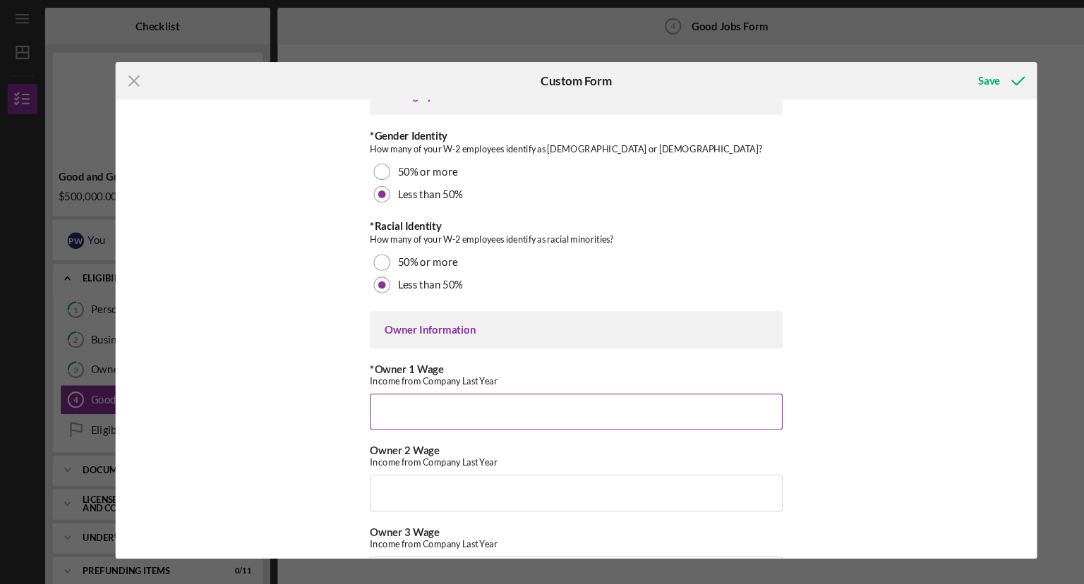
click at [402, 392] on input "*Owner 1 Wage" at bounding box center [542, 388] width 388 height 34
type input "0"
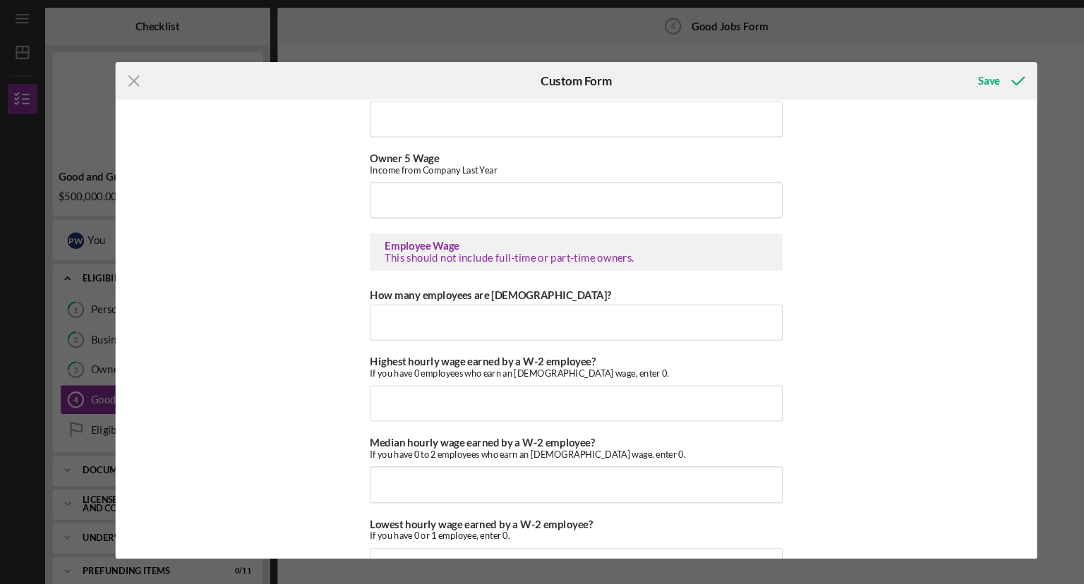
scroll to position [2609, 0]
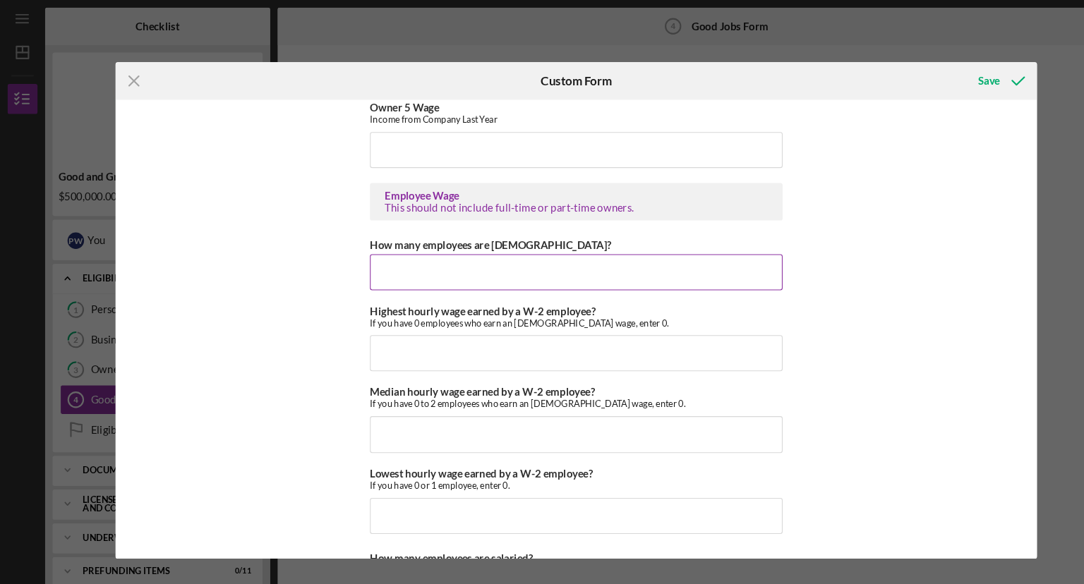
click at [410, 253] on input "How many employees are hourly?" at bounding box center [542, 256] width 388 height 34
type input "0"
click at [380, 331] on input "Highest hourly wage earned by a W-2 employee?" at bounding box center [542, 333] width 388 height 34
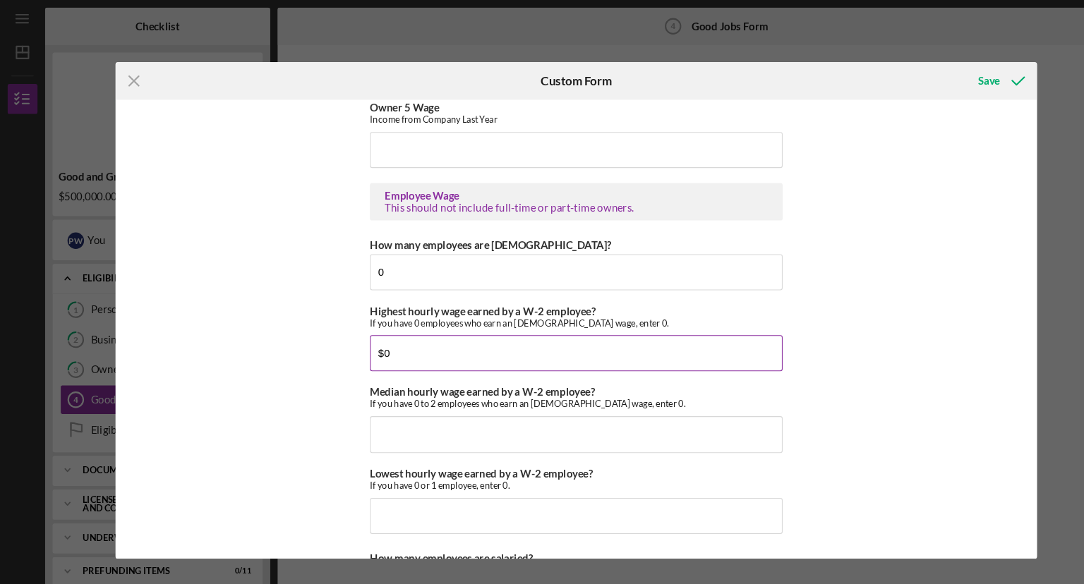
click at [380, 331] on input "$0" at bounding box center [542, 333] width 388 height 34
type input "$0"
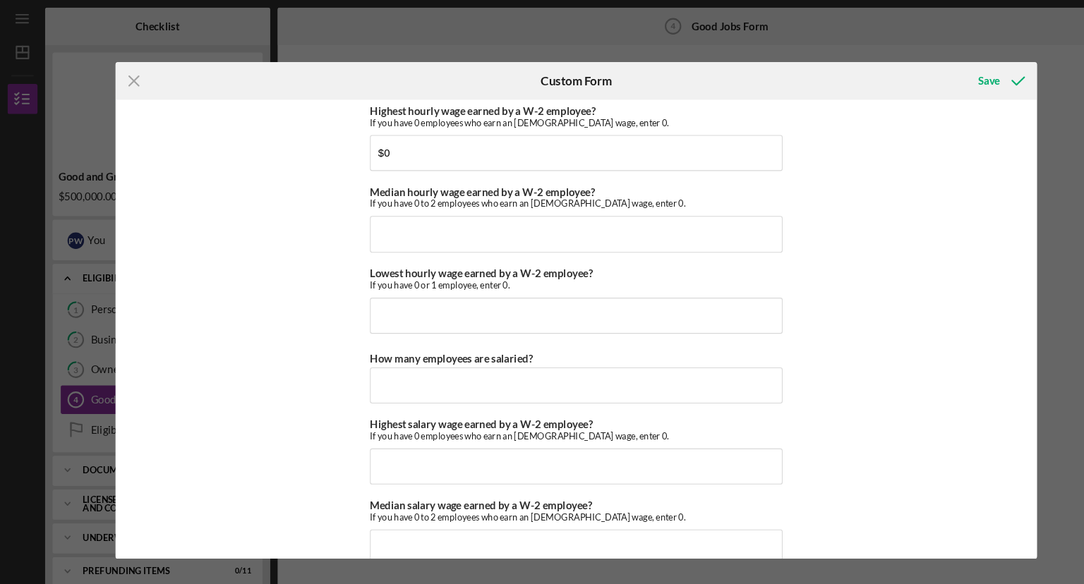
scroll to position [2802, 0]
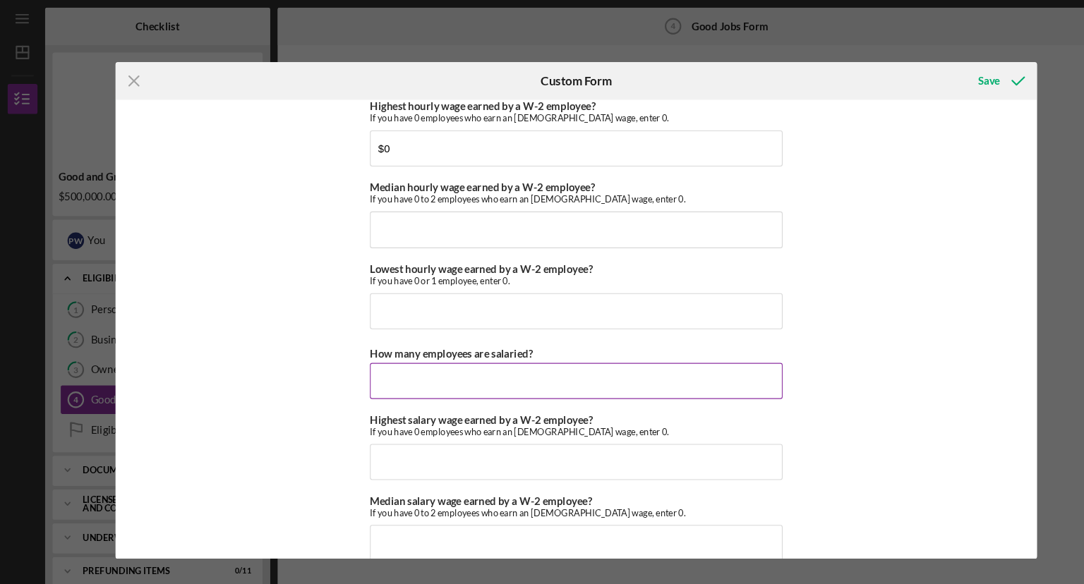
click at [385, 354] on input "How many employees are salaried?" at bounding box center [542, 359] width 388 height 34
type input "3"
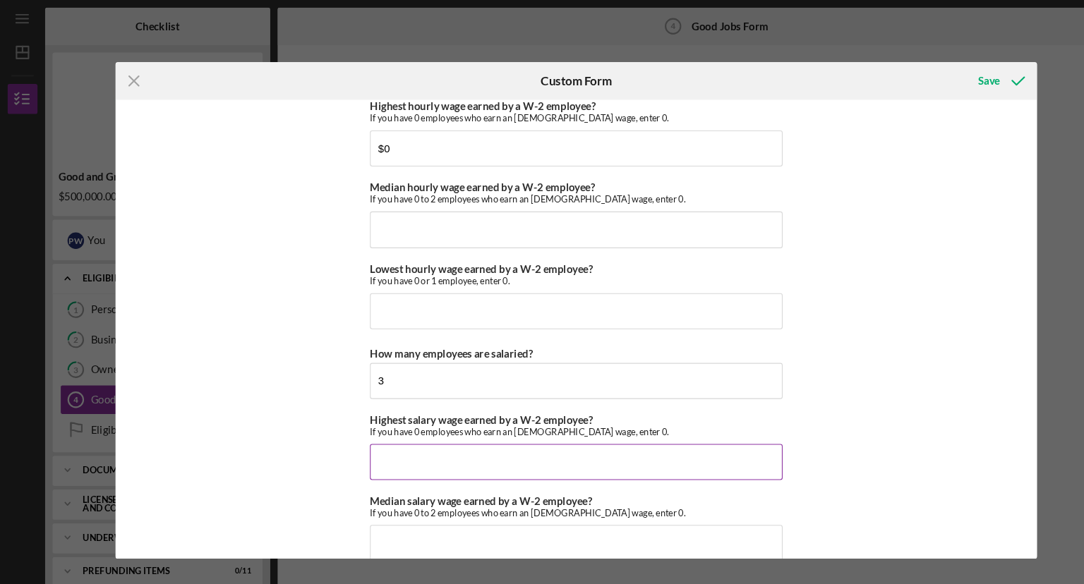
click at [368, 428] on input "Highest salary wage earned by a W-2 employee?" at bounding box center [542, 435] width 388 height 34
type input "$80,000"
click at [355, 504] on input "Median salary wage earned by a W-2 employee?" at bounding box center [542, 511] width 388 height 34
type input "$65,000"
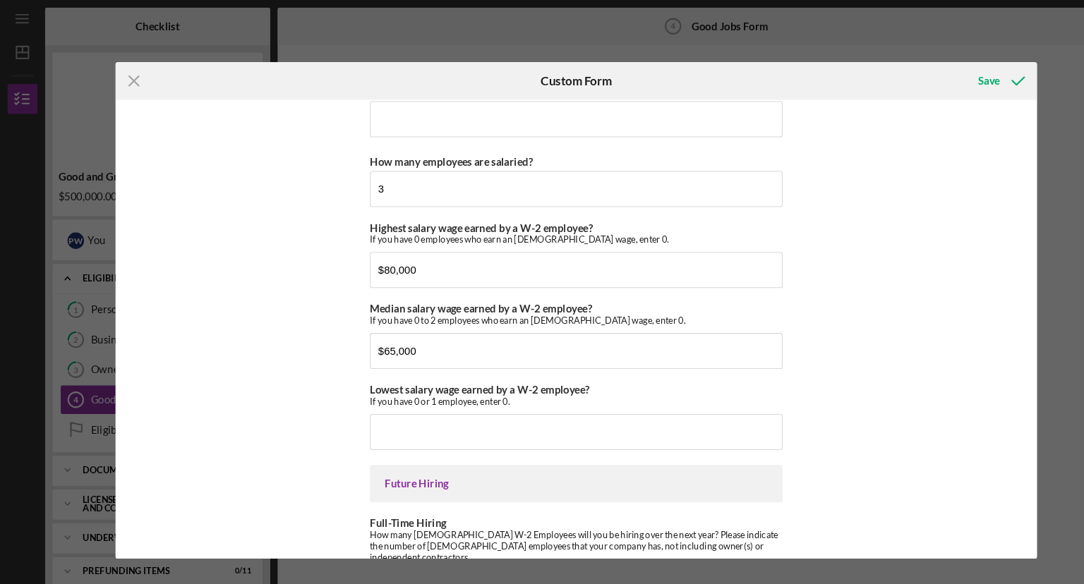
scroll to position [3005, 0]
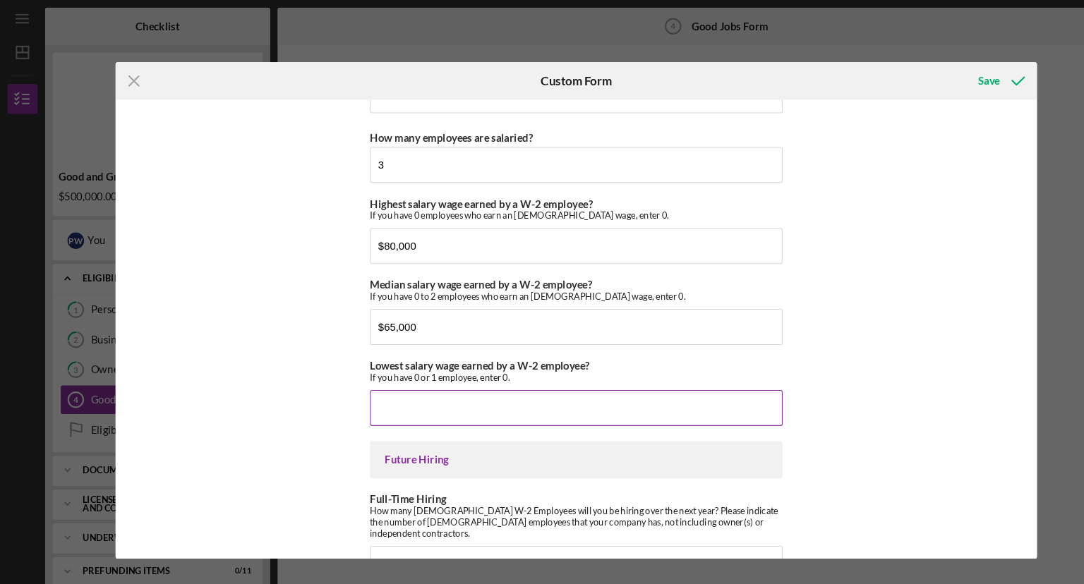
click at [366, 375] on input "Lowest salary wage earned by a W-2 employee?" at bounding box center [542, 384] width 388 height 34
type input "$55,000"
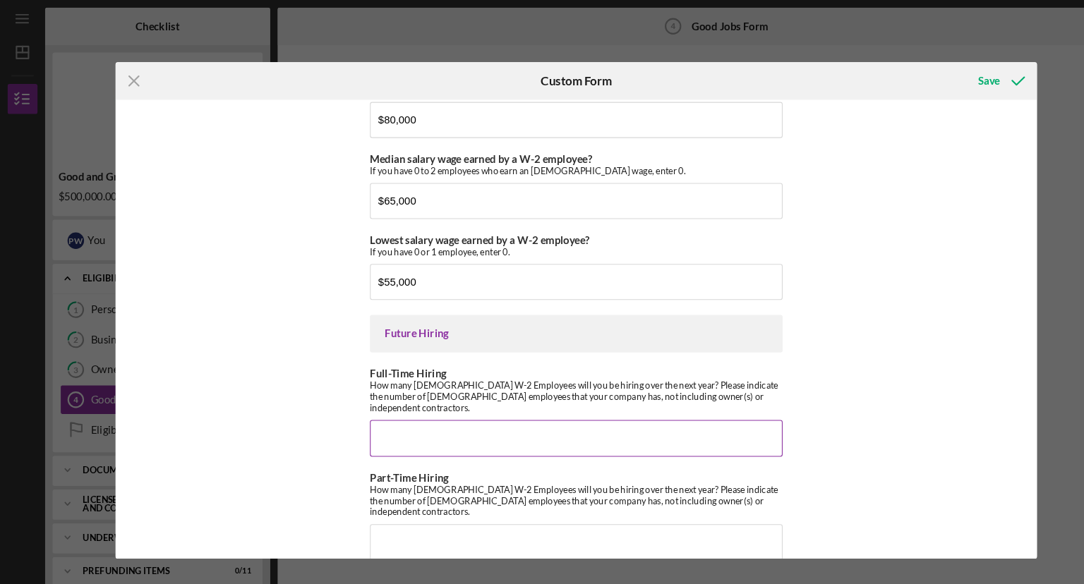
click at [380, 404] on input "Full-Time Hiring" at bounding box center [542, 412] width 388 height 34
type input "2"
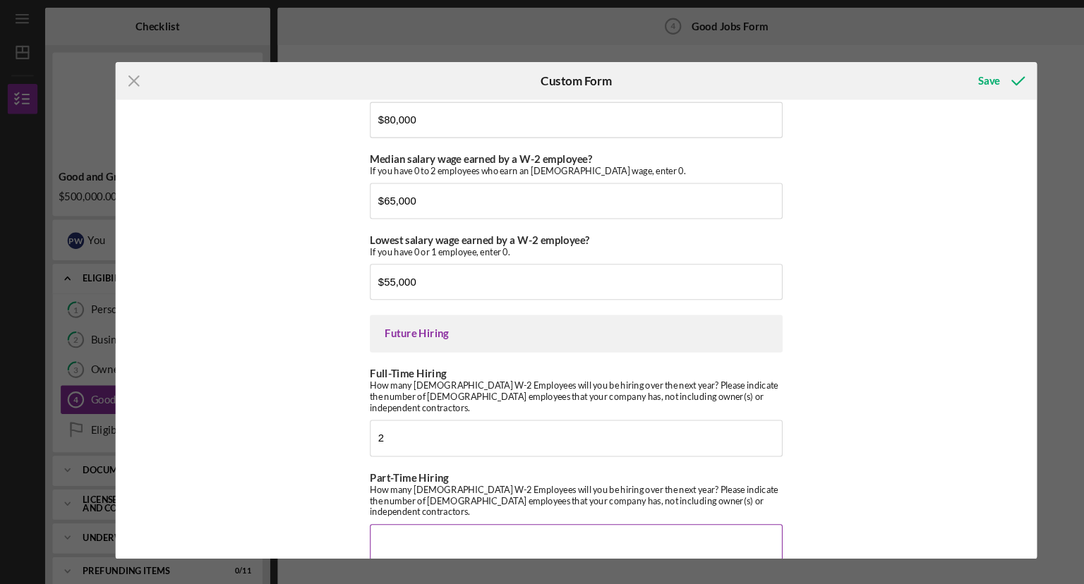
click at [365, 493] on input "Part-Time Hiring" at bounding box center [542, 510] width 388 height 34
type input "1"
click at [937, 74] on div "Save" at bounding box center [930, 76] width 20 height 28
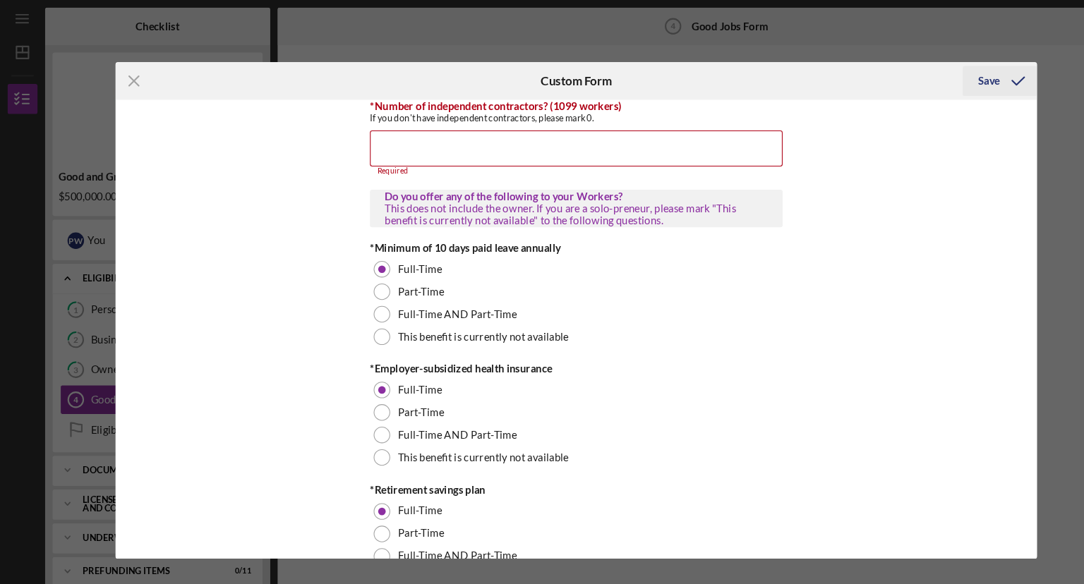
scroll to position [361, 0]
click at [430, 138] on input "*Number of independent contractors? (1099 workers)" at bounding box center [542, 140] width 388 height 34
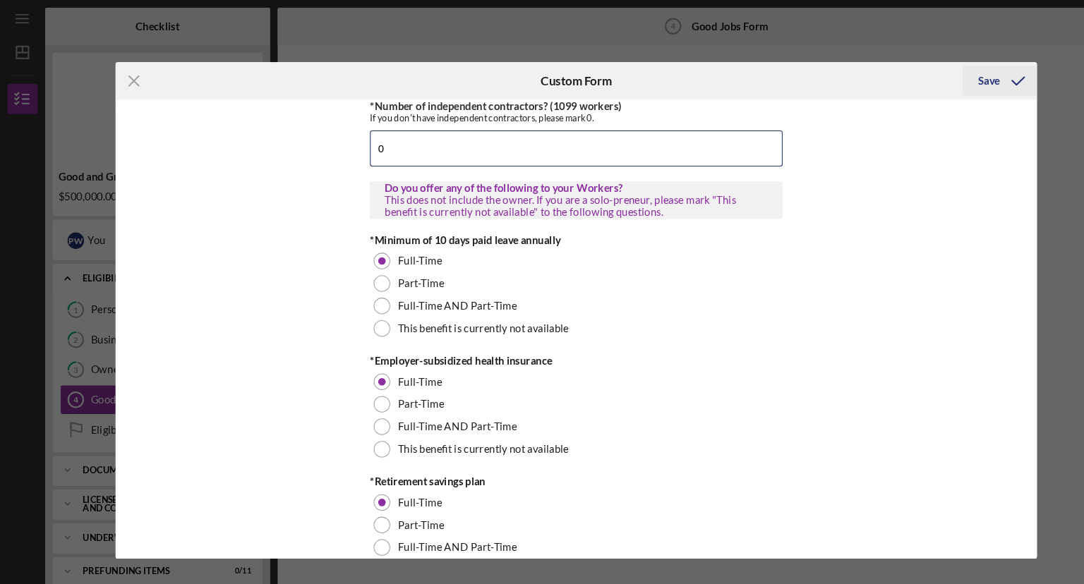
type input "0"
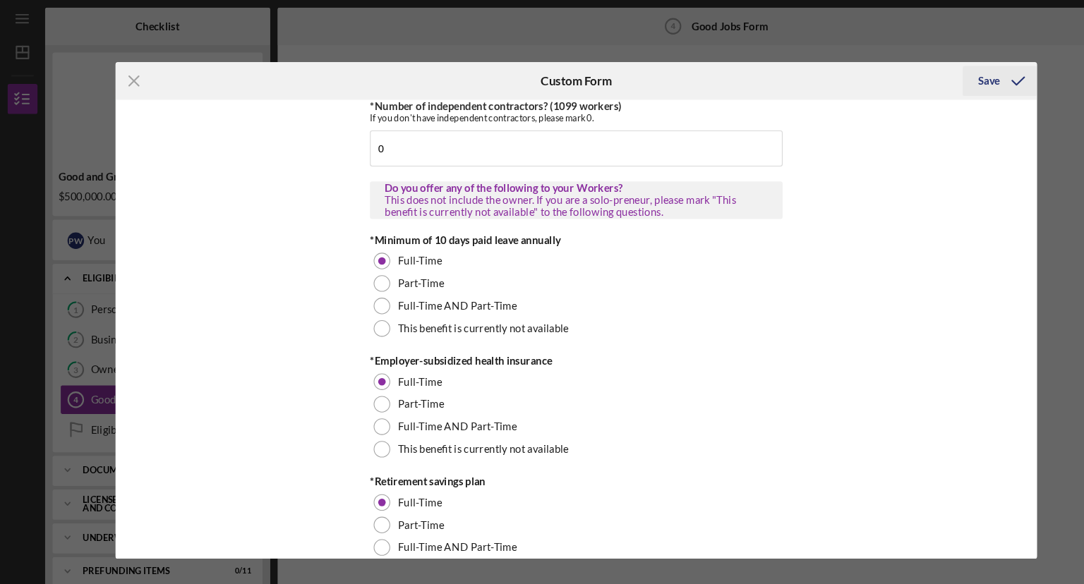
click at [926, 73] on div "Save" at bounding box center [930, 76] width 20 height 28
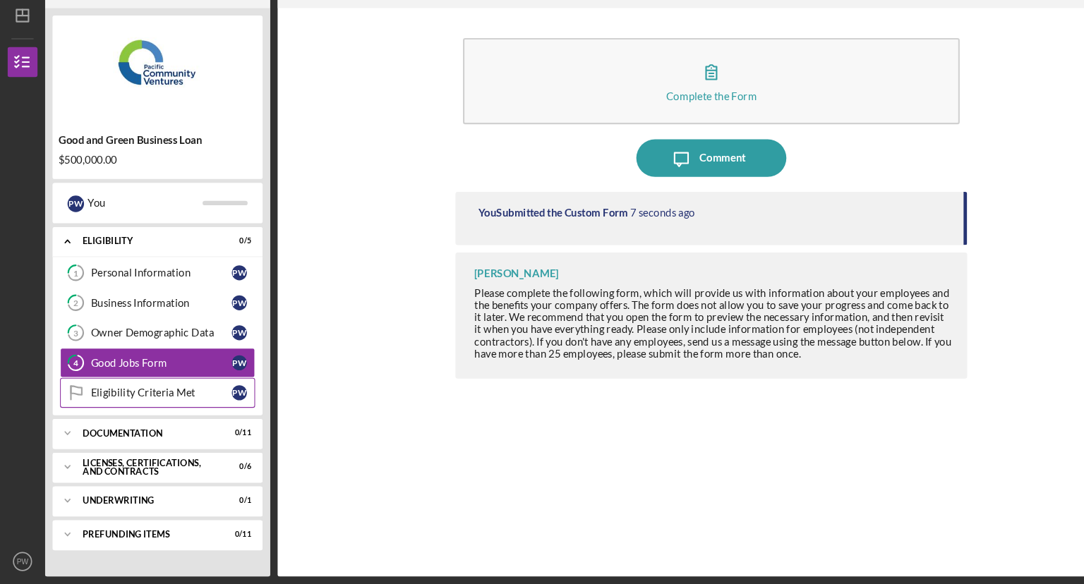
click at [143, 403] on div "Eligibility Criteria Met" at bounding box center [151, 404] width 133 height 11
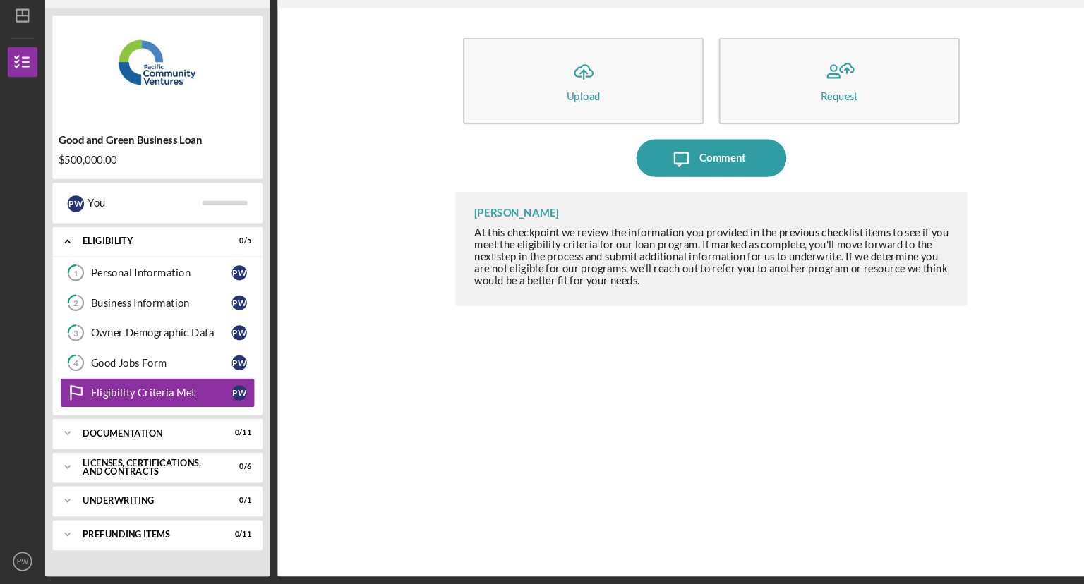
click at [514, 208] on div "Icon/Upload Upload Request Icon/Message Comment Raymond Ko At this checkpoint w…" at bounding box center [668, 309] width 481 height 521
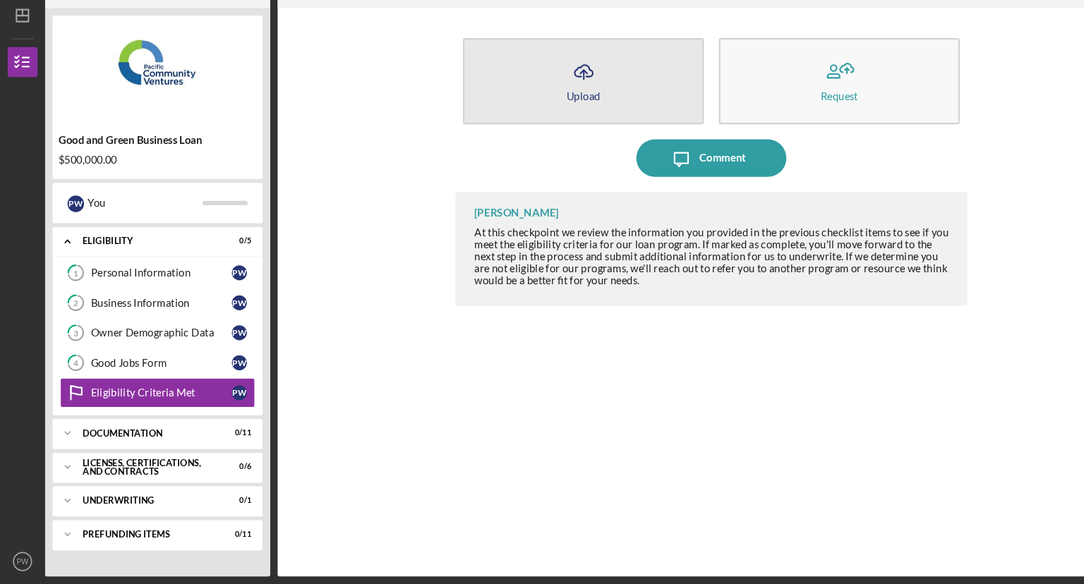
click at [555, 107] on icon "button" at bounding box center [549, 101] width 17 height 11
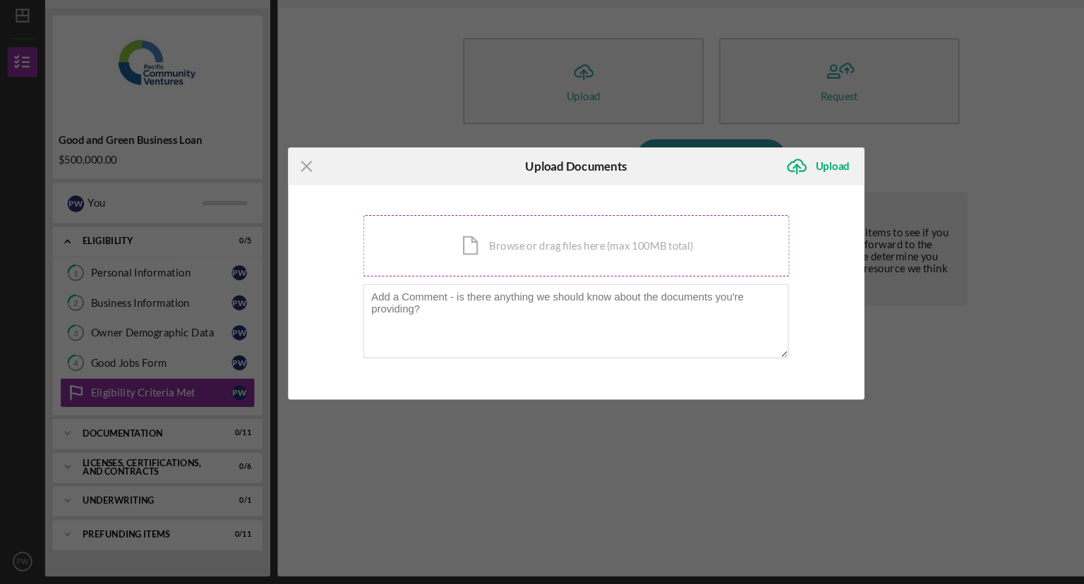
click at [563, 270] on div "Icon/Document Browse or drag files here (max 100MB total) Tap to choose files o…" at bounding box center [542, 266] width 401 height 58
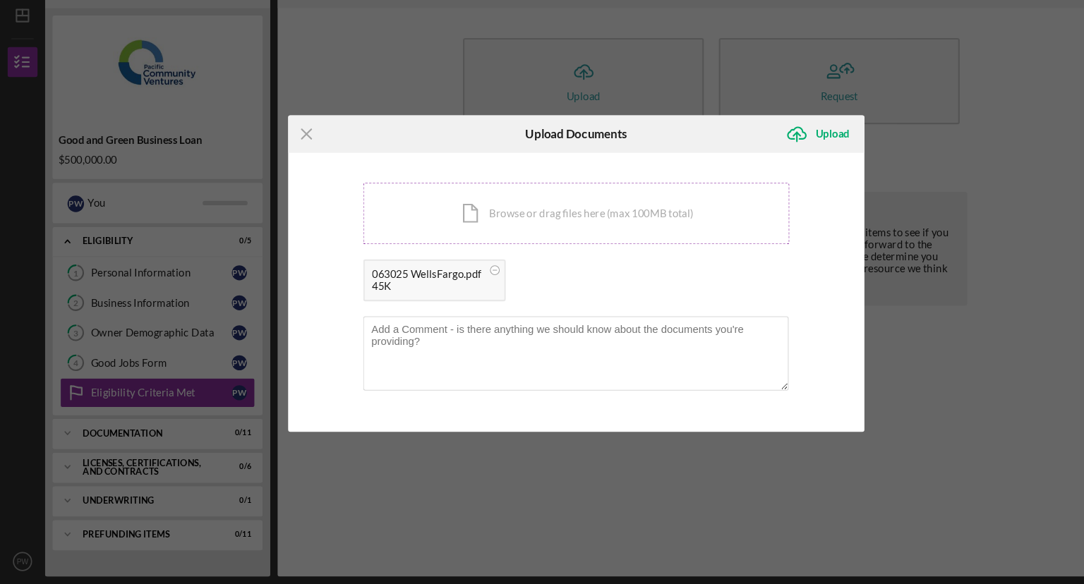
click at [487, 233] on div "Icon/Document Browse or drag files here (max 100MB total) Tap to choose files o…" at bounding box center [542, 236] width 401 height 58
click at [474, 232] on div "Icon/Document Browse or drag files here (max 100MB total) Tap to choose files o…" at bounding box center [542, 236] width 401 height 58
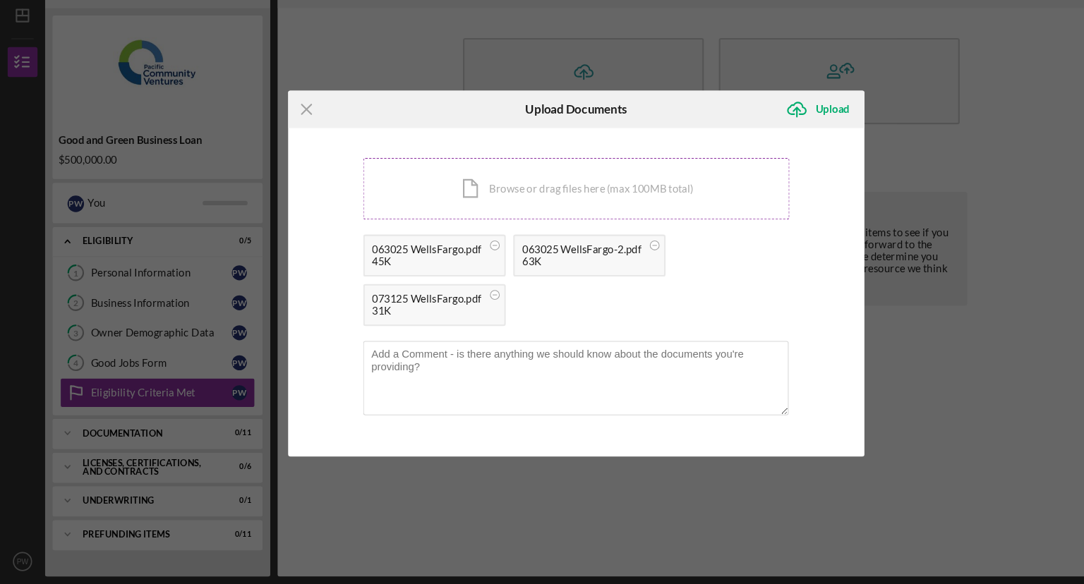
click at [483, 217] on div "Icon/Document Browse or drag files here (max 100MB total) Tap to choose files o…" at bounding box center [542, 213] width 401 height 58
click at [503, 208] on div "Icon/Document Browse or drag files here (max 100MB total) Tap to choose files o…" at bounding box center [542, 213] width 401 height 58
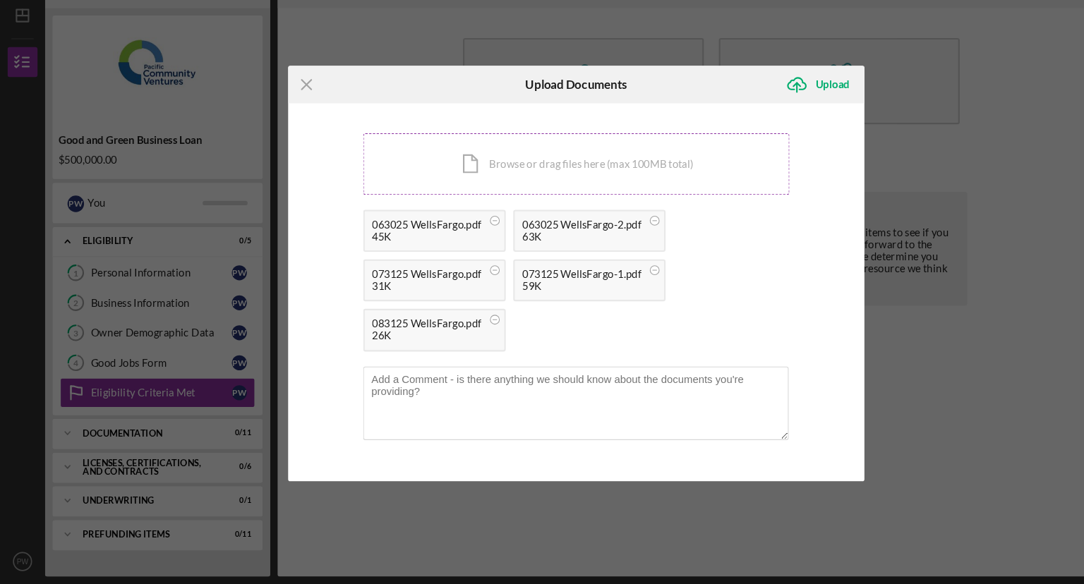
click at [485, 192] on div "Icon/Document Browse or drag files here (max 100MB total) Tap to choose files o…" at bounding box center [542, 189] width 401 height 58
click at [594, 186] on div "Icon/Document Browse or drag files here (max 100MB total) Tap to choose files o…" at bounding box center [542, 189] width 401 height 58
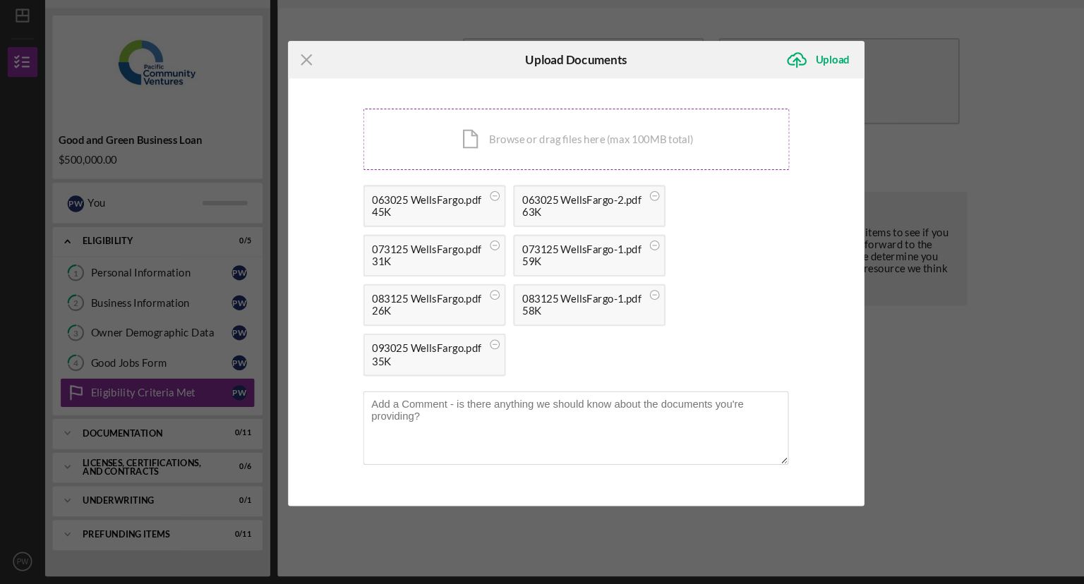
click at [462, 164] on div "Icon/Document Browse or drag files here (max 100MB total) Tap to choose files o…" at bounding box center [542, 166] width 401 height 58
click at [371, 414] on textarea at bounding box center [542, 437] width 400 height 69
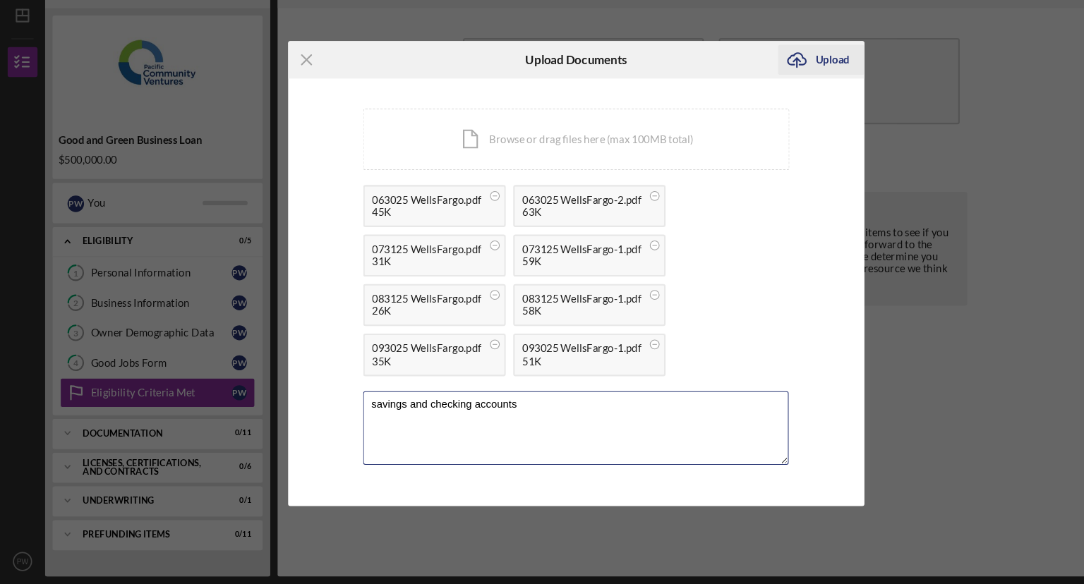
type textarea "savings and checking accounts"
click at [749, 92] on g "submit" at bounding box center [749, 91] width 17 height 13
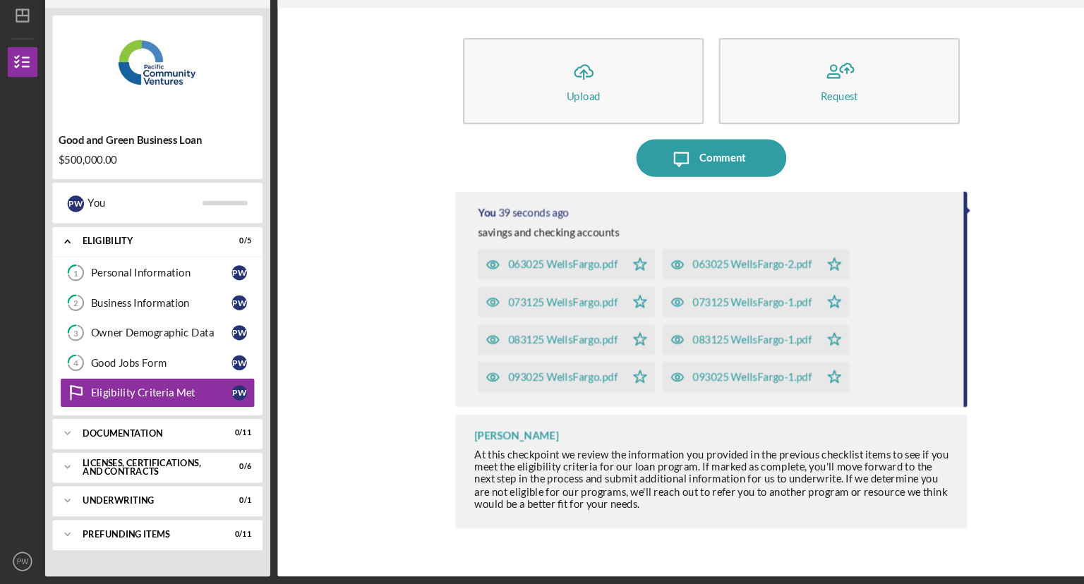
click at [896, 169] on div "Icon/Message Comment" at bounding box center [668, 183] width 481 height 35
drag, startPoint x: 908, startPoint y: 253, endPoint x: 912, endPoint y: 305, distance: 52.4
click at [912, 305] on div "Icon/Upload Upload Request Icon/Message Comment You 40 seconds ago savings and …" at bounding box center [669, 309] width 802 height 521
click at [671, 184] on div "Comment" at bounding box center [680, 183] width 43 height 35
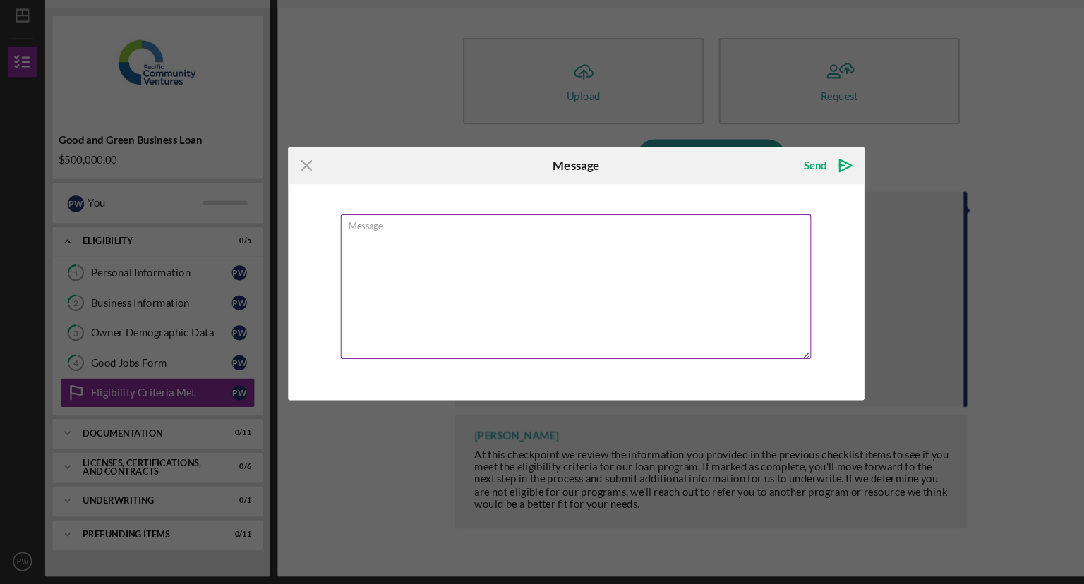
click at [334, 263] on textarea "Message" at bounding box center [541, 304] width 443 height 136
type textarea "Thank you!"
click at [767, 191] on div "Send" at bounding box center [767, 190] width 22 height 28
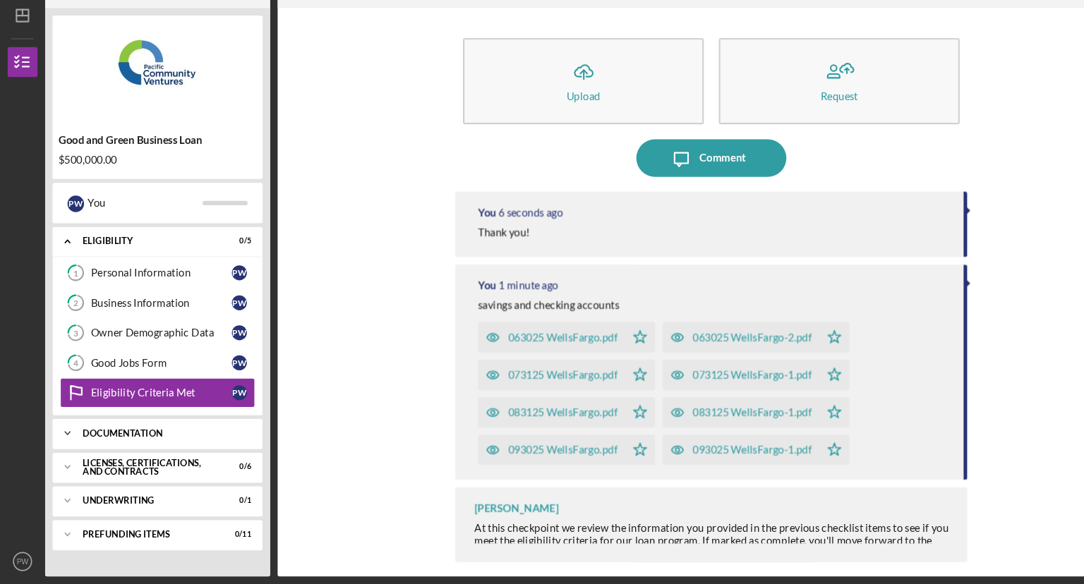
click at [121, 445] on div "Documentation" at bounding box center [154, 442] width 152 height 8
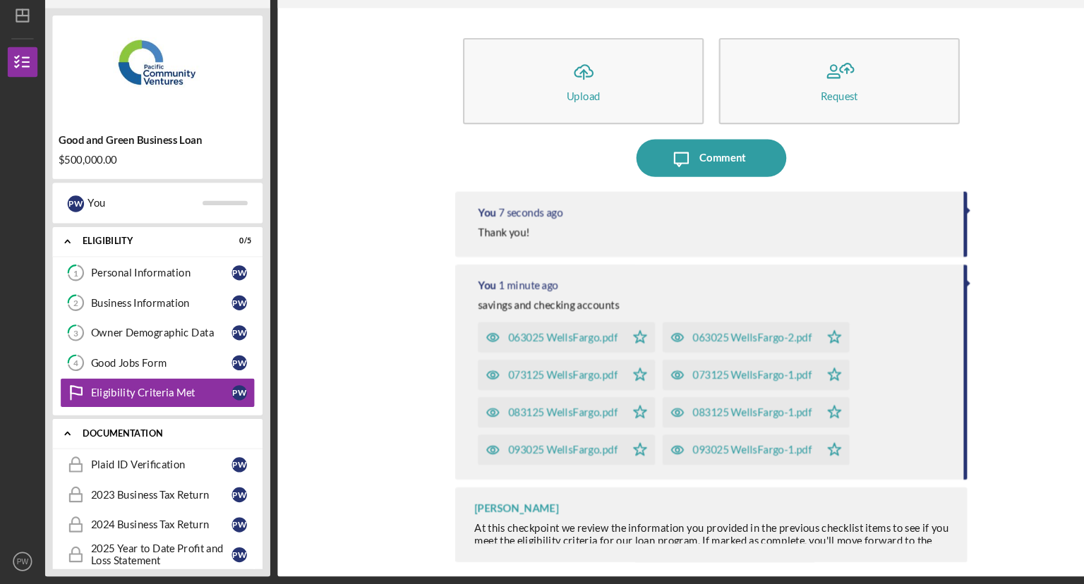
click at [121, 445] on div "Documentation" at bounding box center [154, 442] width 152 height 8
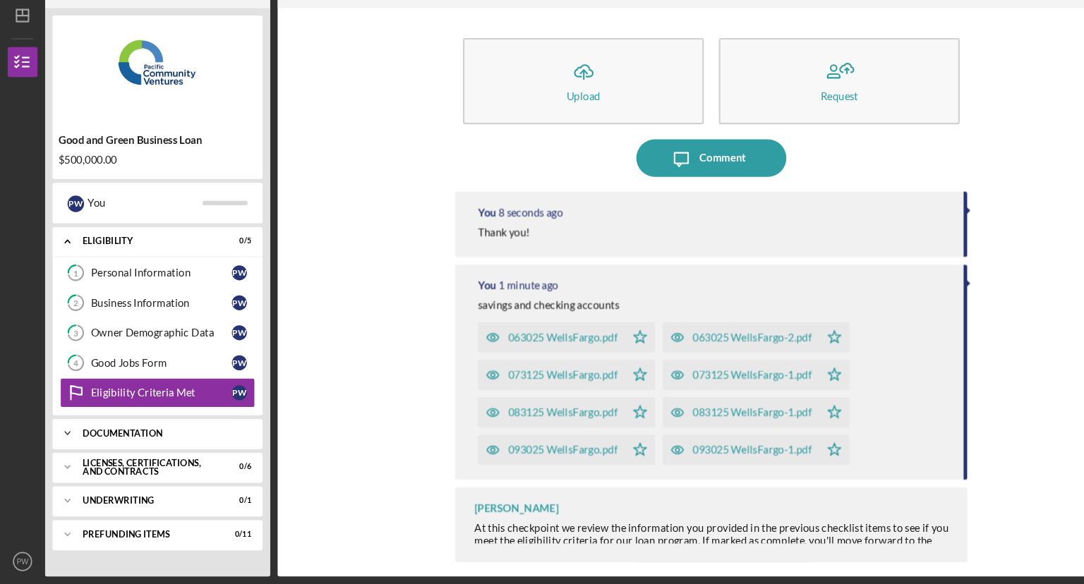
click at [109, 445] on div "Documentation" at bounding box center [154, 442] width 152 height 8
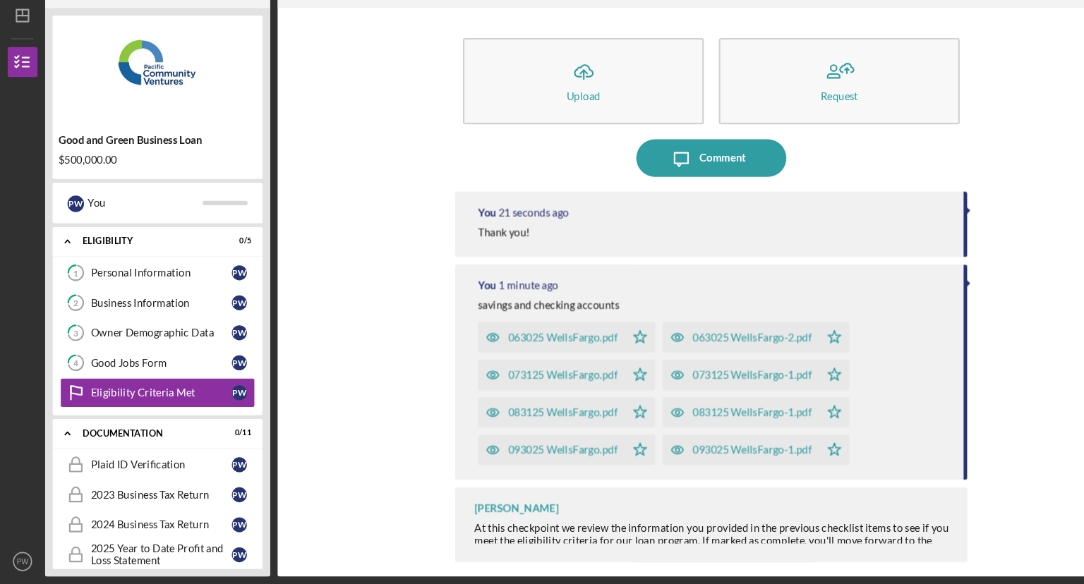
click at [904, 115] on div "Icon/Upload Upload Request" at bounding box center [668, 111] width 481 height 95
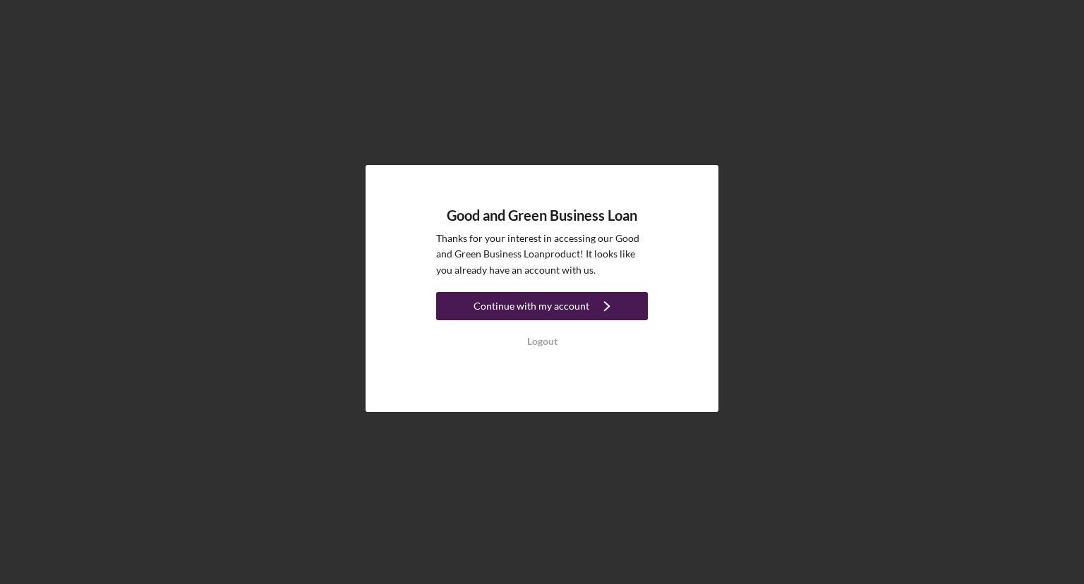
click at [569, 299] on div "Continue with my account" at bounding box center [532, 306] width 116 height 28
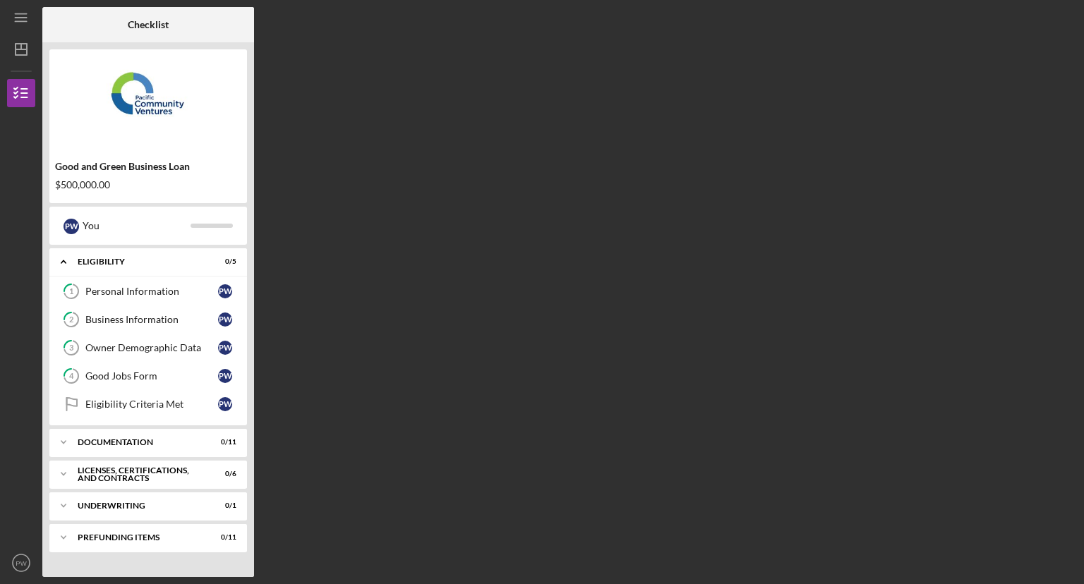
click at [682, 316] on div "Checklist Good and Green Business Loan $500,000.00 P W You Icon/Expander Eligib…" at bounding box center [559, 292] width 1035 height 570
click at [181, 444] on div "Documentation" at bounding box center [154, 442] width 152 height 8
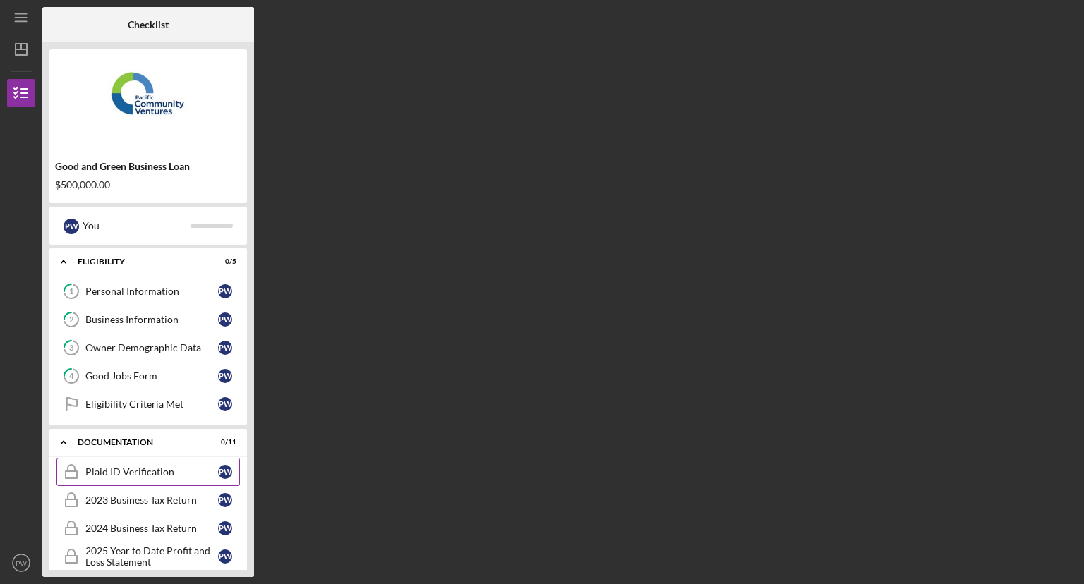
click at [184, 464] on link "Plaid ID Verification Plaid ID Verification P W" at bounding box center [148, 472] width 184 height 28
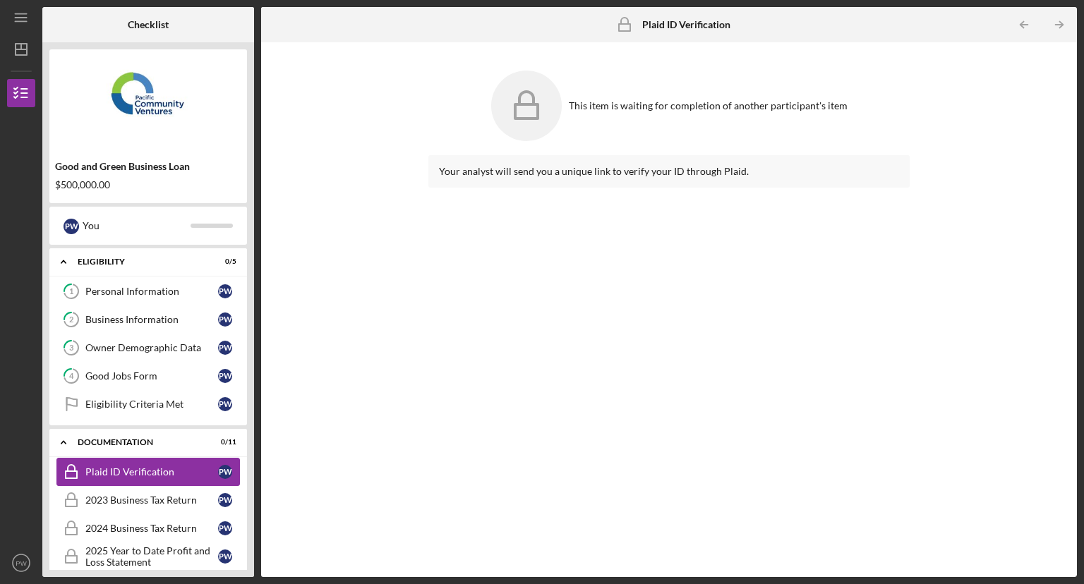
click at [192, 463] on link "Plaid ID Verification Plaid ID Verification P W" at bounding box center [148, 472] width 184 height 28
click at [178, 495] on div "2023 Business Tax Return" at bounding box center [151, 500] width 133 height 11
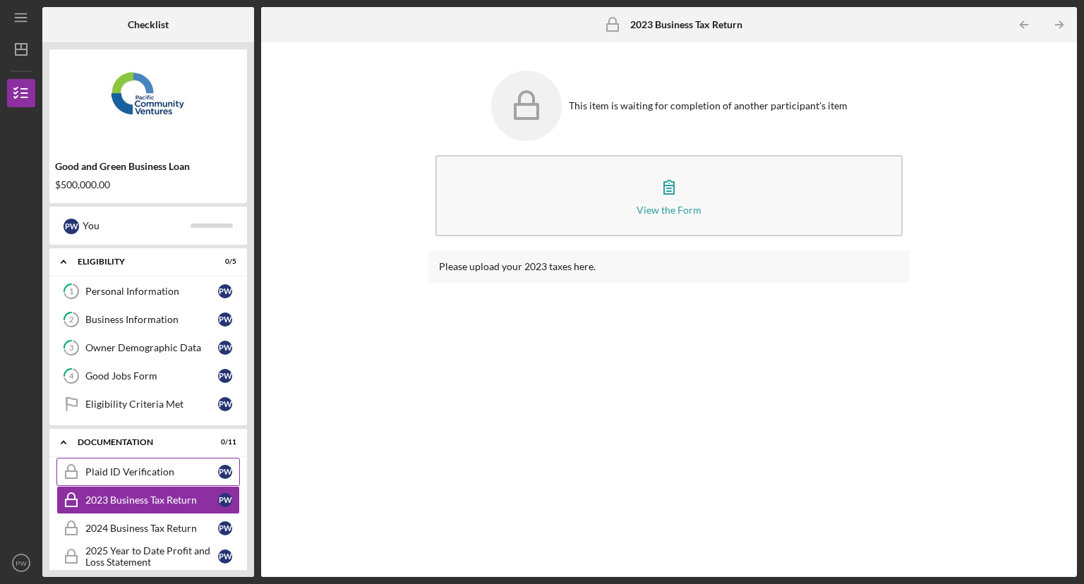
click at [155, 471] on div "Plaid ID Verification" at bounding box center [151, 472] width 133 height 11
